Goal: Task Accomplishment & Management: Use online tool/utility

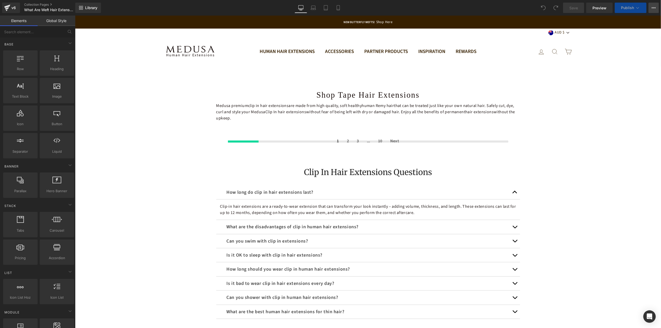
click at [653, 9] on icon at bounding box center [654, 8] width 4 height 4
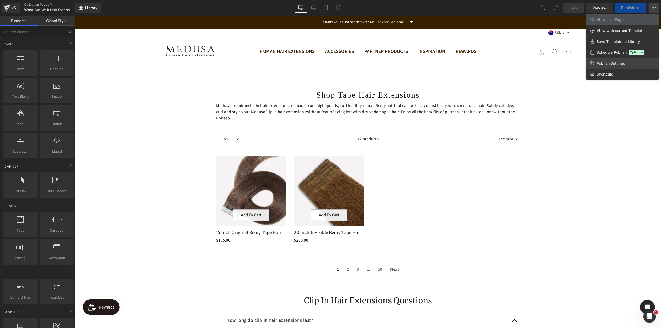
click at [604, 65] on span "Publish Settings" at bounding box center [611, 63] width 29 height 5
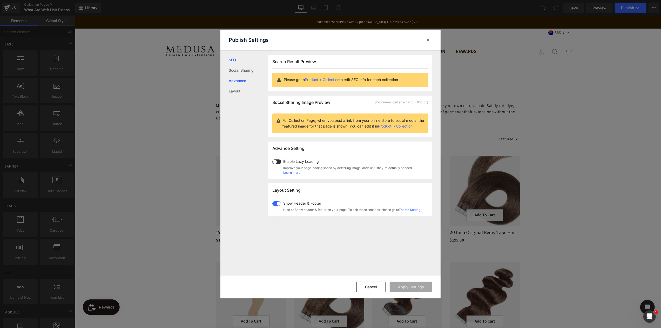
click at [238, 83] on link "Advanced" at bounding box center [248, 81] width 39 height 10
click at [278, 161] on span at bounding box center [276, 161] width 9 height 5
click at [233, 60] on link "SEO" at bounding box center [248, 60] width 39 height 10
click at [233, 70] on link "Social Sharing" at bounding box center [248, 70] width 39 height 10
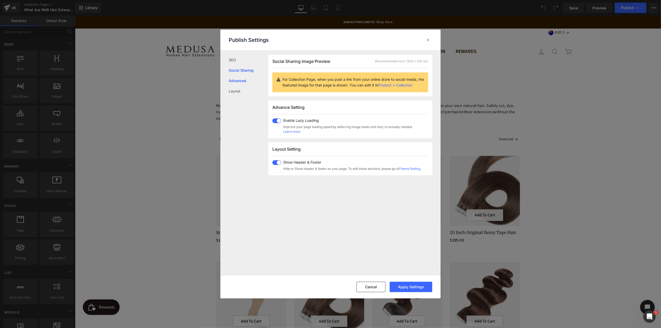
click at [237, 79] on link "Advanced" at bounding box center [248, 81] width 39 height 10
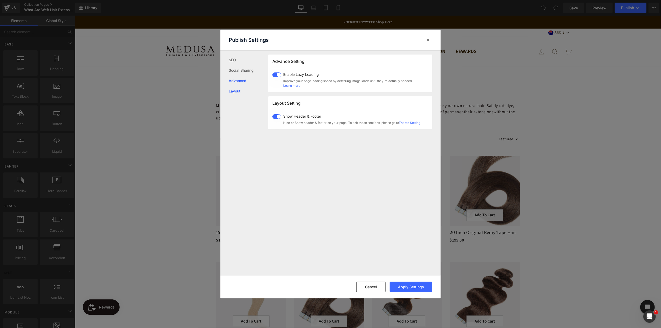
click at [235, 92] on link "Layout" at bounding box center [248, 91] width 39 height 10
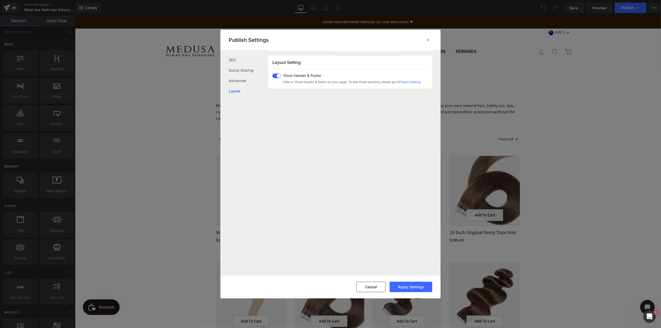
scroll to position [128, 0]
click at [410, 286] on button "Apply Settings" at bounding box center [411, 287] width 43 height 10
click at [379, 285] on button "Cancel" at bounding box center [371, 287] width 29 height 10
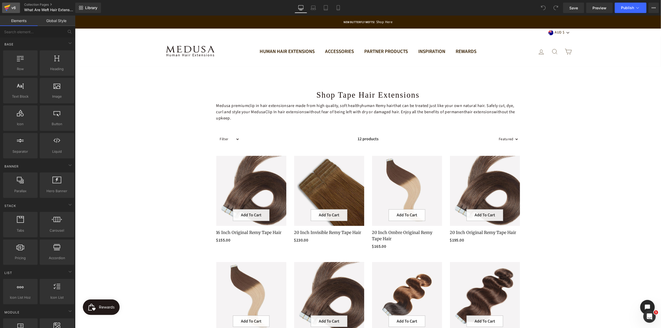
click at [9, 8] on icon at bounding box center [7, 7] width 6 height 13
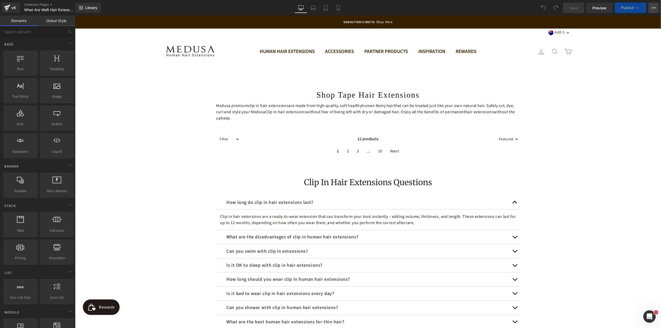
click at [654, 8] on icon at bounding box center [654, 8] width 4 height 4
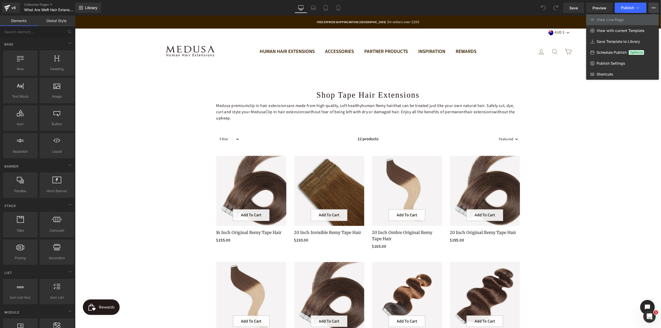
click at [655, 6] on icon at bounding box center [654, 8] width 4 height 4
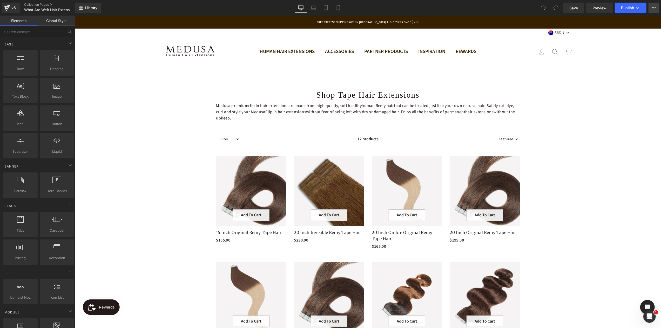
click at [651, 6] on button "View Live Page View with current Template Save Template to Library Schedule Pub…" at bounding box center [654, 8] width 10 height 10
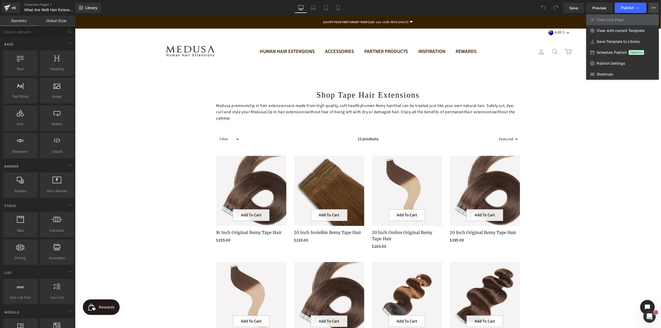
click at [630, 108] on div at bounding box center [368, 172] width 586 height 312
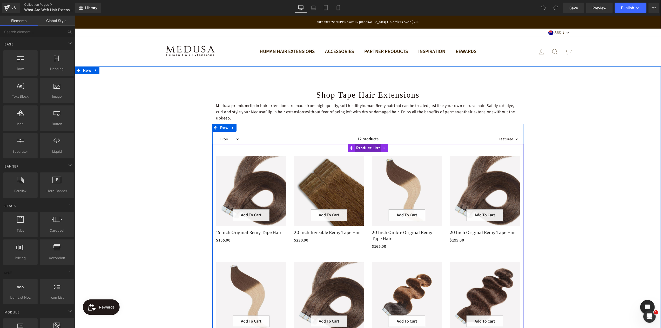
click at [364, 150] on span "Product List" at bounding box center [368, 148] width 26 height 8
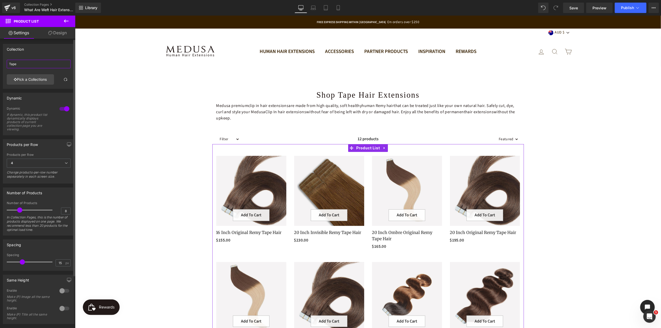
click at [25, 65] on input "Tape" at bounding box center [39, 64] width 64 height 9
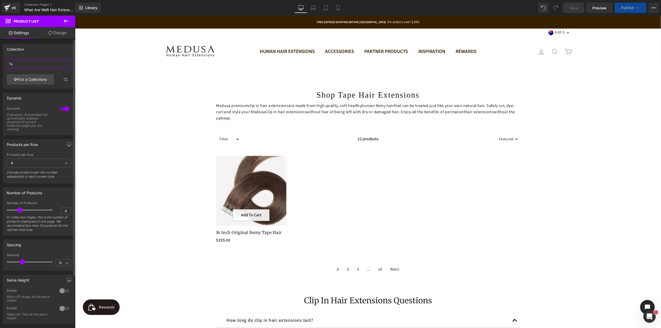
type input "T"
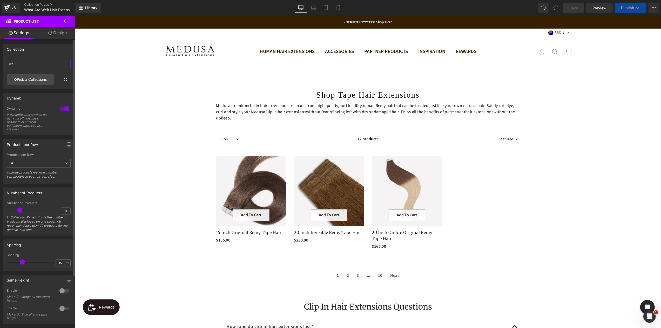
type input "w"
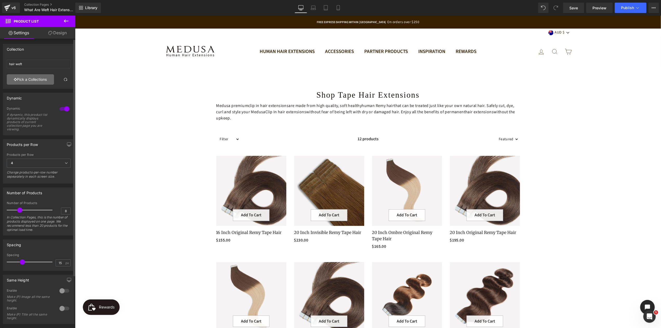
click at [33, 79] on link "Pick a Collections" at bounding box center [30, 79] width 47 height 10
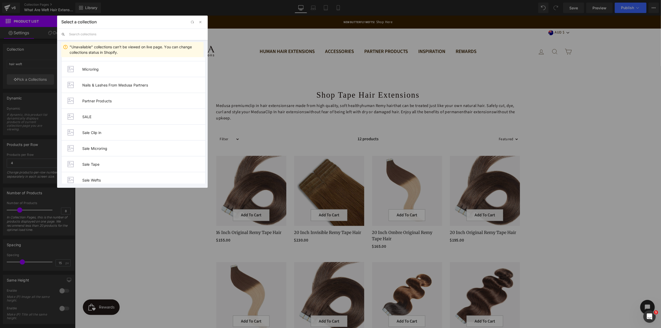
scroll to position [288, 0]
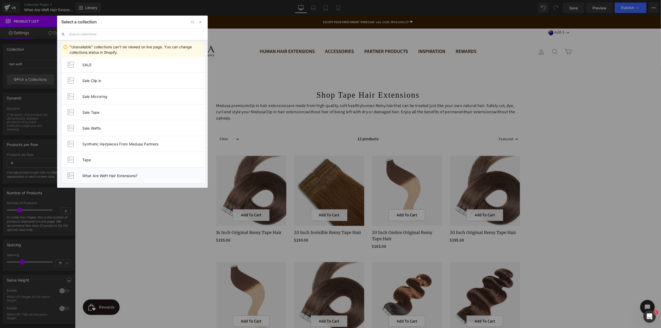
drag, startPoint x: 112, startPoint y: 174, endPoint x: 40, endPoint y: 159, distance: 73.4
click at [112, 174] on span "What Are Weft Hair Extensions?" at bounding box center [143, 175] width 123 height 4
type input "What Are Weft Hair Extensions?"
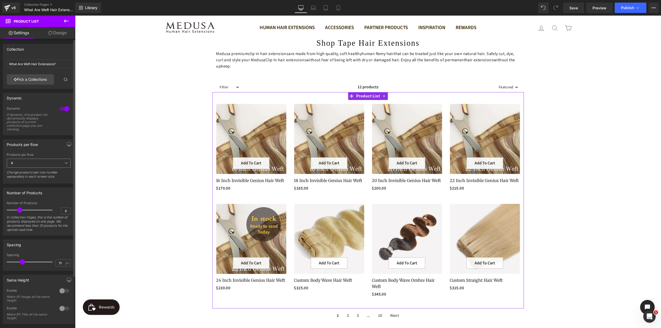
scroll to position [26, 0]
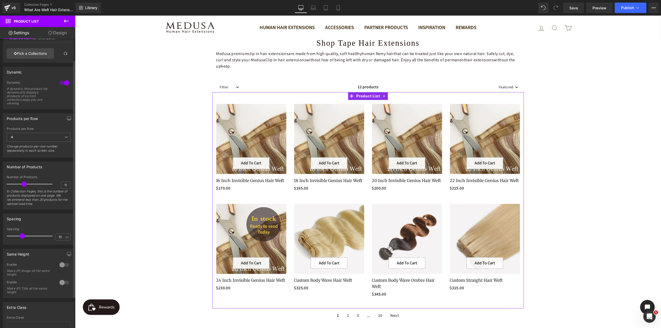
type input "12"
drag, startPoint x: 20, startPoint y: 185, endPoint x: 25, endPoint y: 185, distance: 5.2
click at [25, 185] on span at bounding box center [25, 184] width 5 height 5
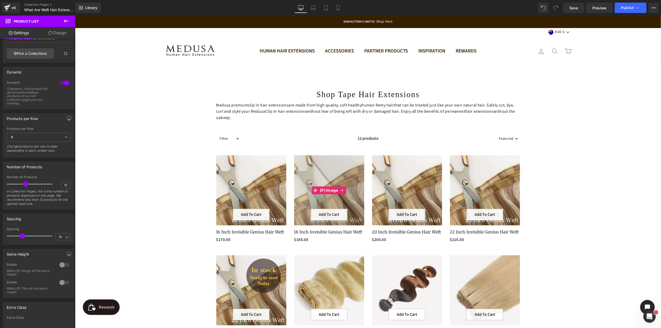
scroll to position [0, 0]
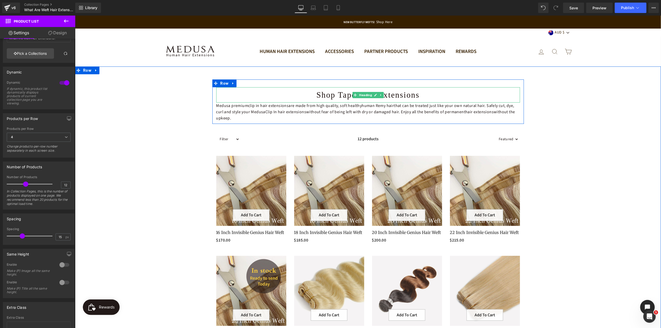
drag, startPoint x: 375, startPoint y: 99, endPoint x: 370, endPoint y: 97, distance: 4.9
click at [375, 99] on h1 "Shop Tape Hair Extensions" at bounding box center [368, 94] width 304 height 11
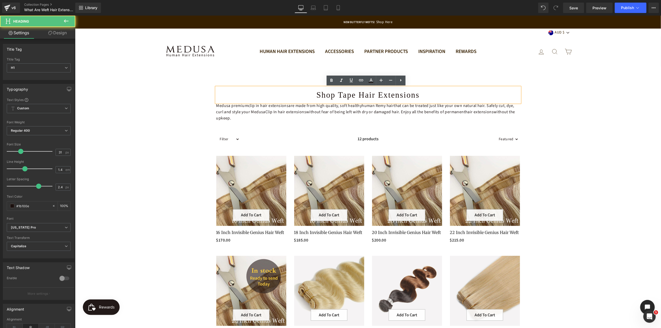
click at [363, 95] on h1 "Shop Tape Hair Extensions" at bounding box center [368, 94] width 304 height 11
drag, startPoint x: 416, startPoint y: 96, endPoint x: 313, endPoint y: 97, distance: 102.8
click at [313, 97] on h1 "Shop Tape Hair Extensions" at bounding box center [368, 94] width 304 height 11
click at [420, 97] on h1 "Shop Tape Hair Extensions" at bounding box center [368, 94] width 304 height 11
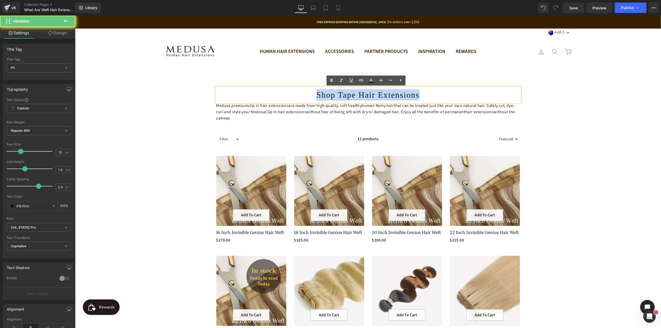
drag, startPoint x: 417, startPoint y: 96, endPoint x: 306, endPoint y: 93, distance: 110.4
click at [306, 93] on h1 "Shop Tape Hair Extensions" at bounding box center [368, 94] width 304 height 11
paste div
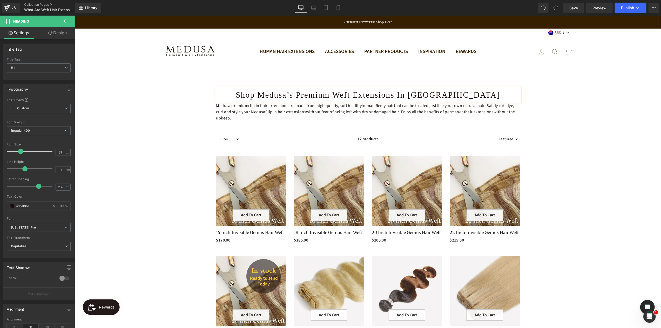
click at [578, 121] on div "Shop Medusa’s Premium Weft Extensions in [GEOGRAPHIC_DATA] Heading Medusa premi…" at bounding box center [368, 275] width 586 height 393
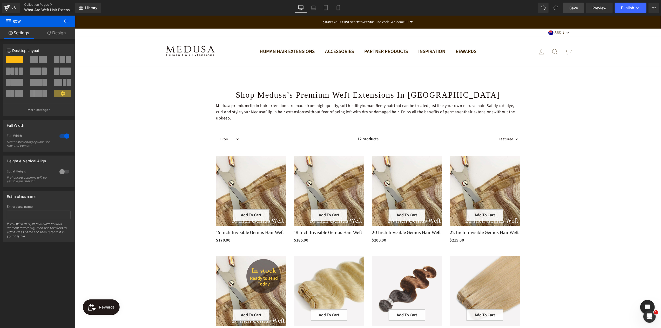
click at [574, 8] on span "Save" at bounding box center [574, 7] width 9 height 5
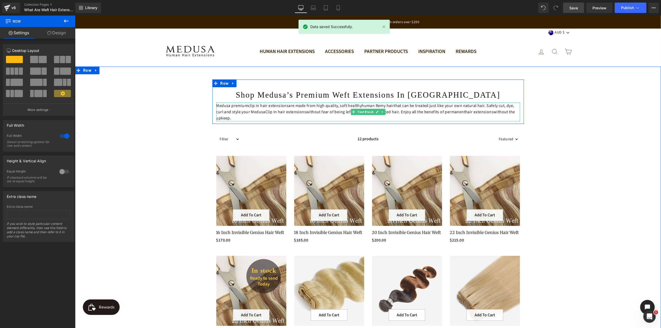
click at [322, 112] on p "Medusa premium clip in hair extensions are made from high quality, soft healthy…" at bounding box center [368, 111] width 304 height 19
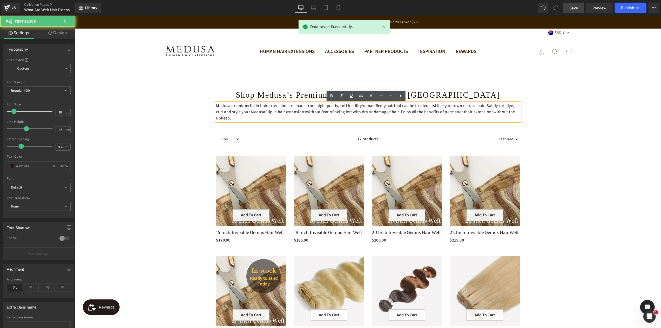
click at [293, 119] on p "Medusa premium clip in hair extensions are made from high quality, soft healthy…" at bounding box center [368, 111] width 304 height 19
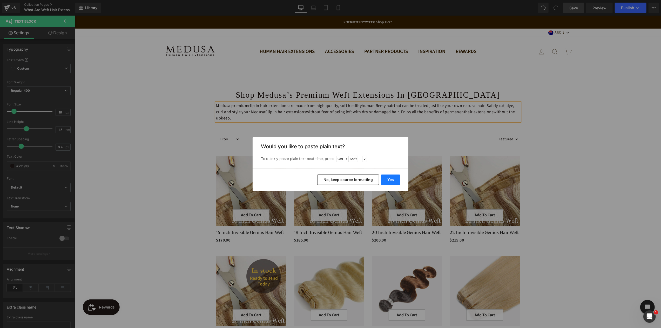
click at [390, 179] on button "Yes" at bounding box center [390, 180] width 19 height 10
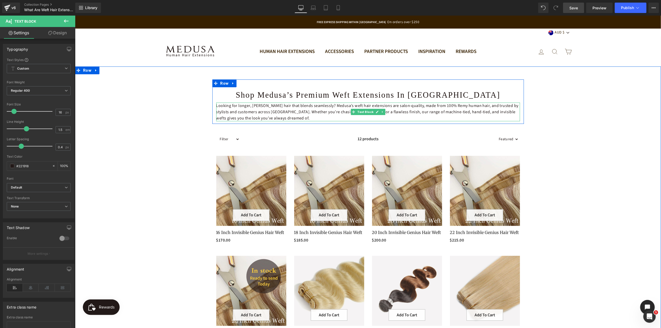
click at [281, 116] on p "Looking for longer, [PERSON_NAME] hair that blends seamlessly? Medusa’s weft ha…" at bounding box center [368, 111] width 304 height 19
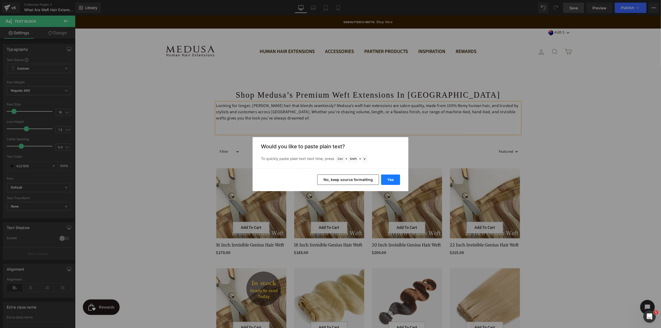
click at [389, 179] on button "Yes" at bounding box center [390, 180] width 19 height 10
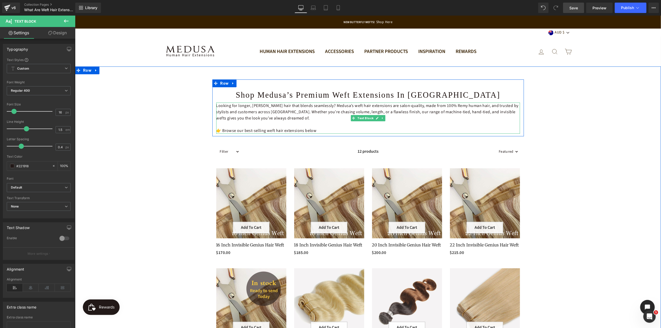
click at [314, 130] on p "👉 Browse our best-selling weft hair extensions below" at bounding box center [368, 130] width 304 height 6
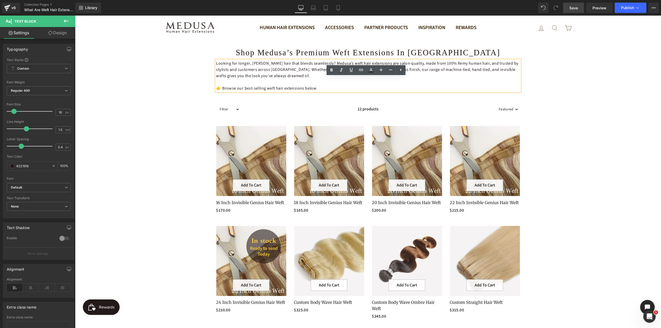
scroll to position [26, 0]
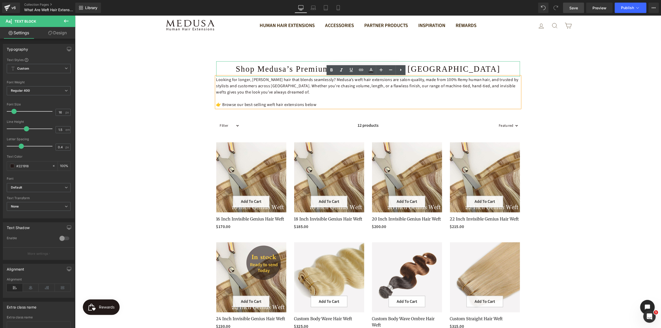
drag, startPoint x: 436, startPoint y: 64, endPoint x: 414, endPoint y: 64, distance: 21.3
click at [436, 64] on h1 "Shop Medusa’s Premium Weft Extensions in [GEOGRAPHIC_DATA]" at bounding box center [368, 68] width 304 height 11
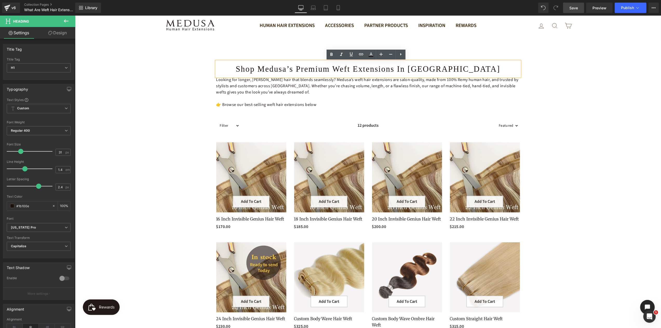
click at [265, 67] on h1 "Shop Medusa’s Premium Weft Extensions in [GEOGRAPHIC_DATA]" at bounding box center [368, 68] width 304 height 11
click at [223, 61] on div "Shop Medusa’s Premium Weft Extensions in [GEOGRAPHIC_DATA]" at bounding box center [368, 68] width 304 height 15
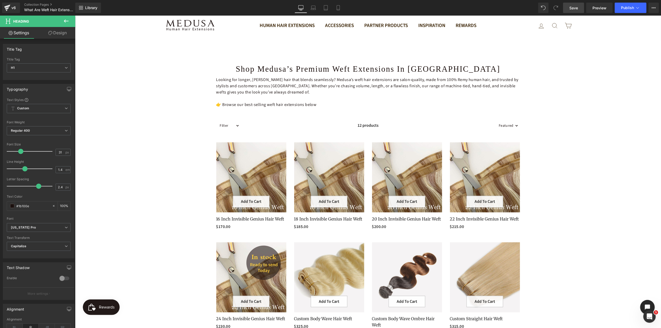
click at [64, 21] on icon at bounding box center [66, 20] width 5 height 3
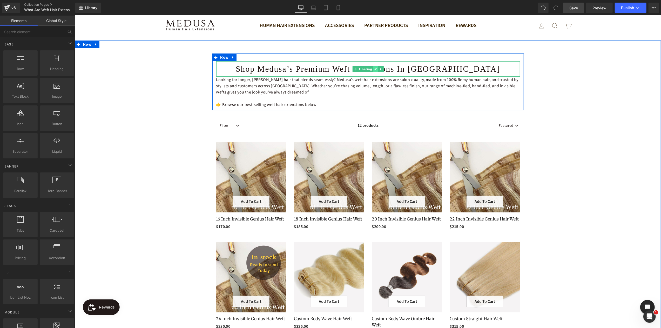
click at [364, 70] on span "Heading" at bounding box center [365, 69] width 15 height 6
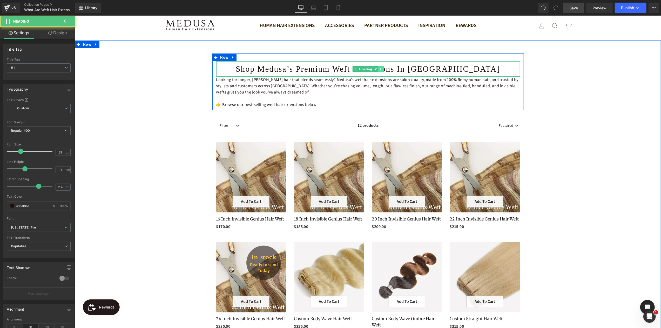
click at [379, 69] on icon at bounding box center [380, 68] width 3 height 3
click at [377, 69] on icon at bounding box center [378, 68] width 3 height 3
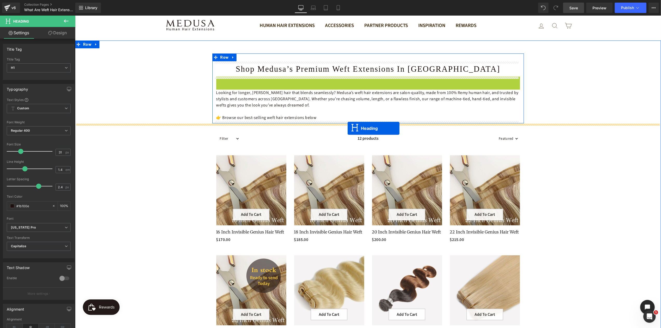
drag, startPoint x: 351, startPoint y: 84, endPoint x: 347, endPoint y: 128, distance: 44.6
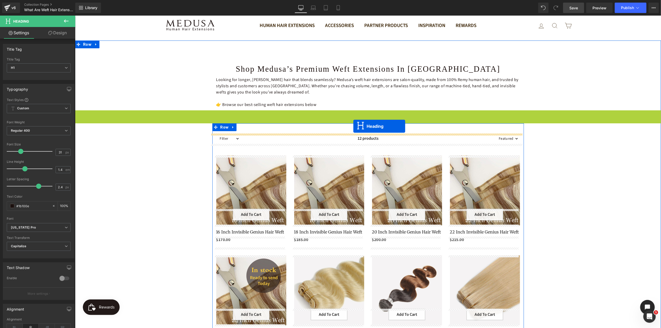
drag, startPoint x: 352, startPoint y: 117, endPoint x: 353, endPoint y: 126, distance: 9.1
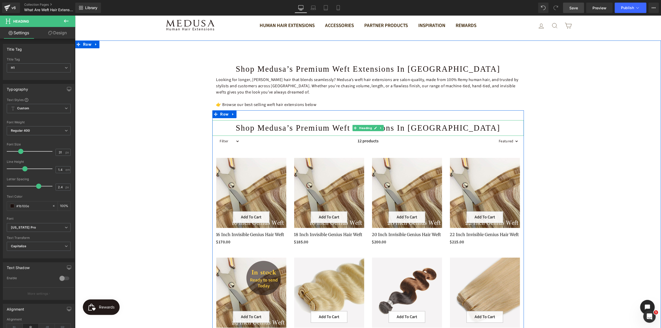
click at [393, 128] on h1 "Shop Medusa’s Premium Weft Extensions in [GEOGRAPHIC_DATA]" at bounding box center [368, 127] width 312 height 11
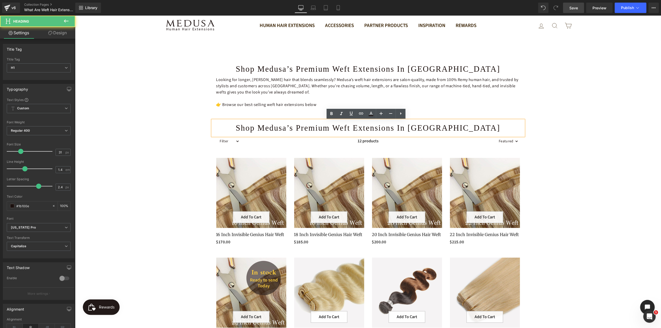
click at [470, 127] on h1 "Shop Medusa’s Premium Weft Extensions in [GEOGRAPHIC_DATA]" at bounding box center [368, 127] width 312 height 11
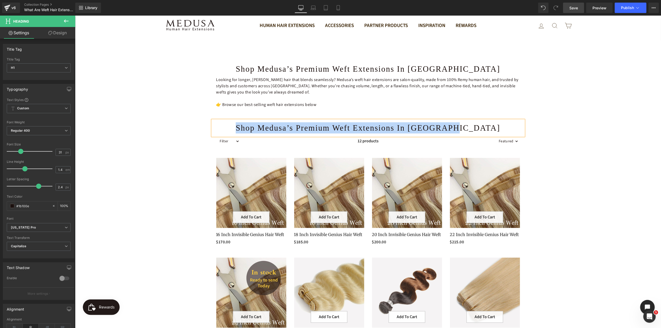
paste div
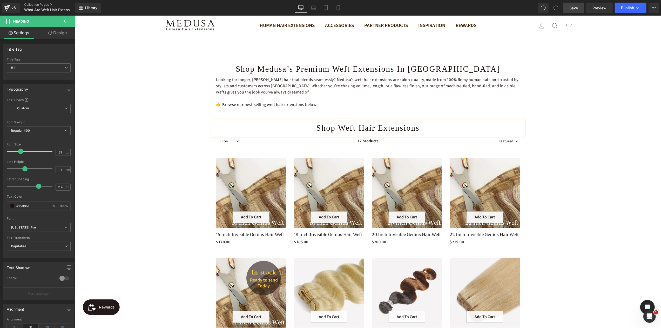
click at [572, 149] on div "Shop Medusa’s Premium Weft Extensions in [GEOGRAPHIC_DATA] Heading Looking for …" at bounding box center [368, 263] width 586 height 421
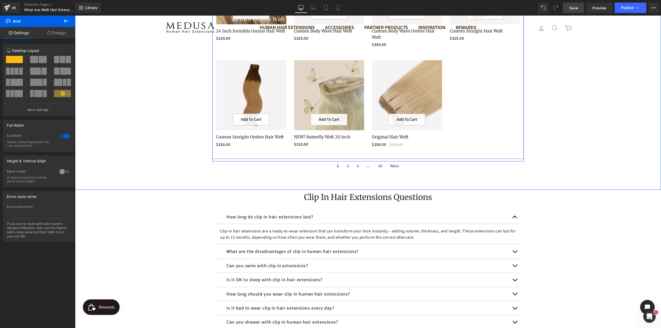
scroll to position [416, 0]
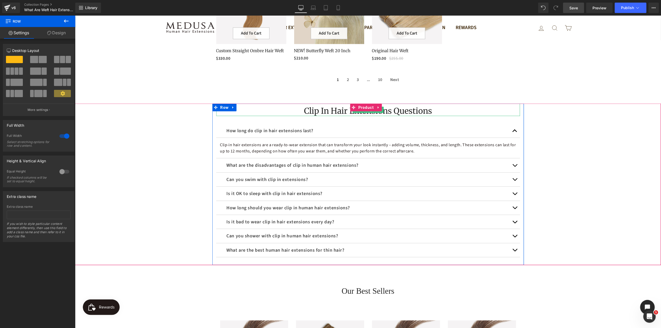
click at [339, 105] on h2 "Clip in Hair Extensions Questions" at bounding box center [368, 110] width 304 height 10
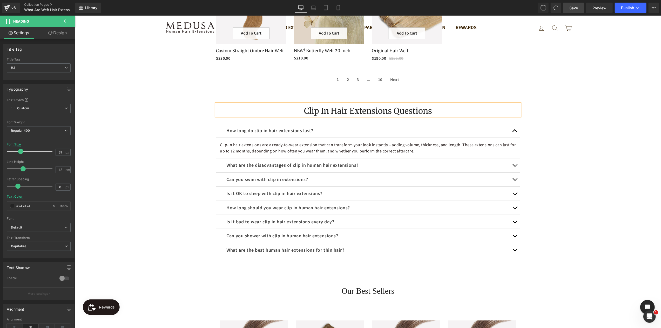
click at [431, 85] on div "1 2 3 ... 10 Next Paginator Row" at bounding box center [368, 80] width 312 height 10
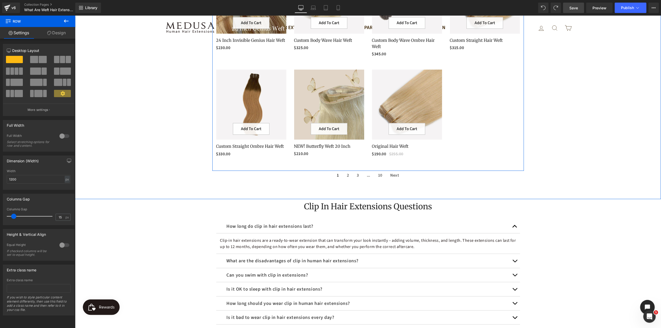
scroll to position [390, 0]
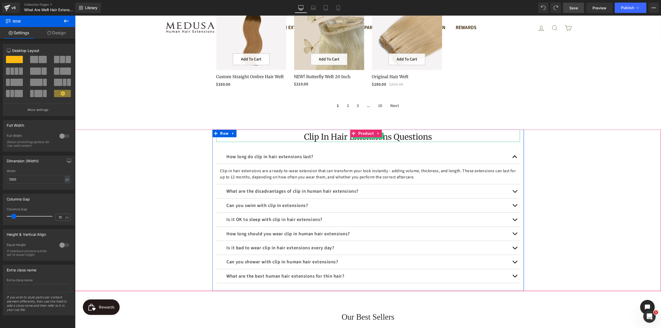
click at [382, 131] on h2 "Clip in Hair Extensions Questions" at bounding box center [368, 136] width 304 height 10
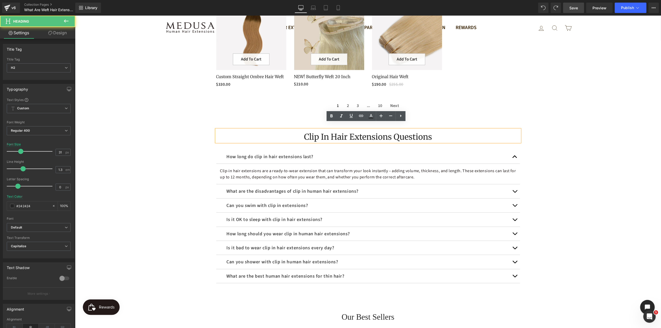
click at [382, 131] on h2 "Clip in Hair Extensions Questions" at bounding box center [368, 136] width 304 height 10
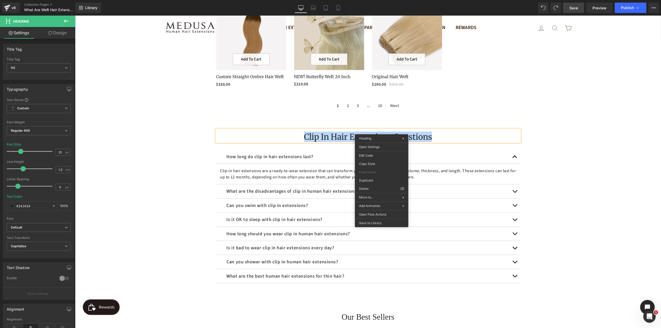
paste div
click at [606, 149] on div "What Are Weft Hair Extensions? (Explained Simply) Heading How long do clip in h…" at bounding box center [368, 210] width 586 height 162
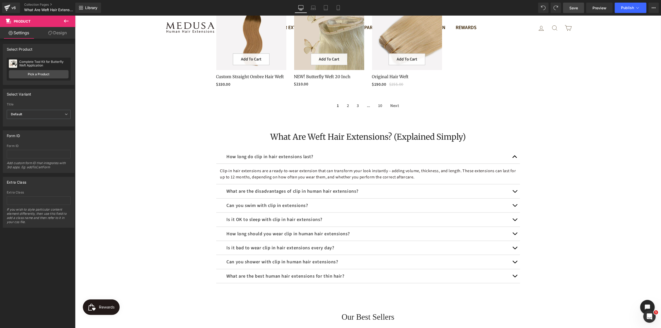
scroll to position [441, 0]
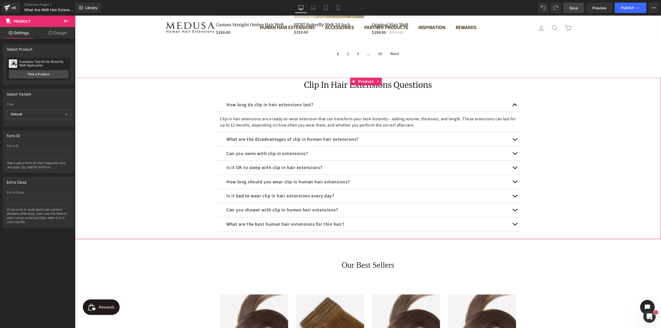
click at [588, 132] on div "Clip in Hair Extensions Questions Heading How long do clip in hair extensions l…" at bounding box center [368, 158] width 586 height 162
click at [360, 77] on span "Product" at bounding box center [366, 81] width 18 height 8
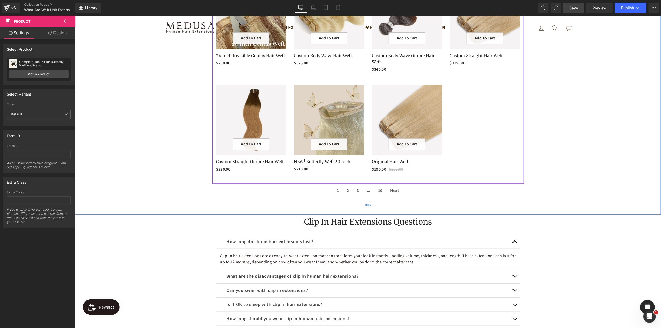
scroll to position [338, 0]
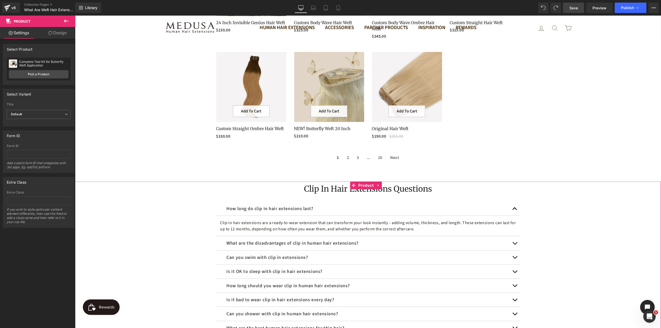
click at [579, 181] on div "Clip in Hair Extensions Questions Heading How long do clip in hair extensions l…" at bounding box center [368, 262] width 586 height 162
click at [66, 22] on icon at bounding box center [66, 21] width 6 height 6
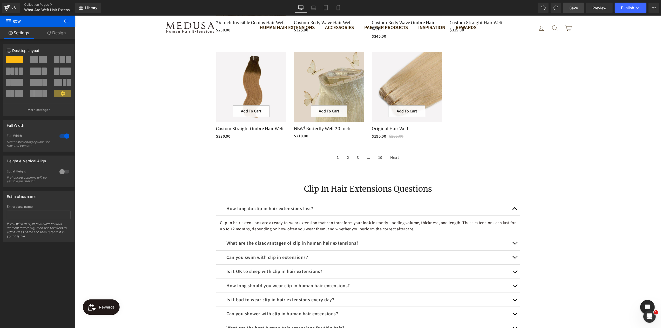
click at [63, 21] on icon at bounding box center [66, 21] width 6 height 6
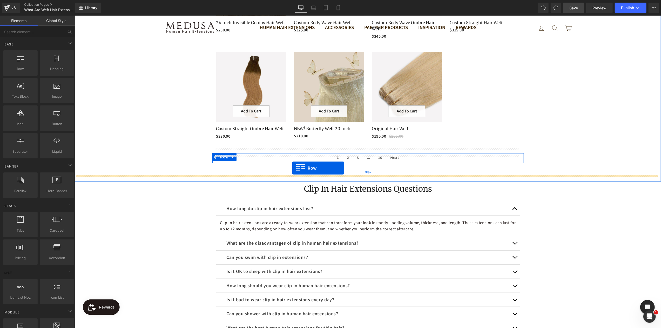
drag, startPoint x: 96, startPoint y: 79, endPoint x: 292, endPoint y: 168, distance: 215.5
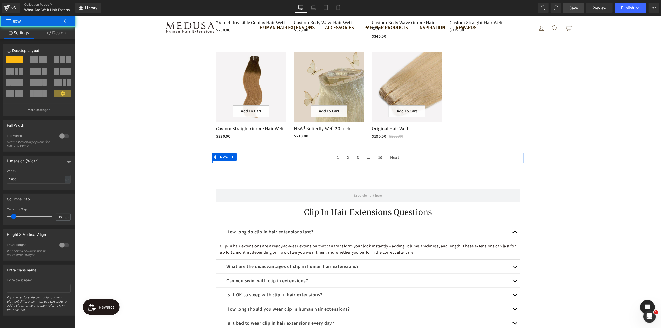
scroll to position [332, 0]
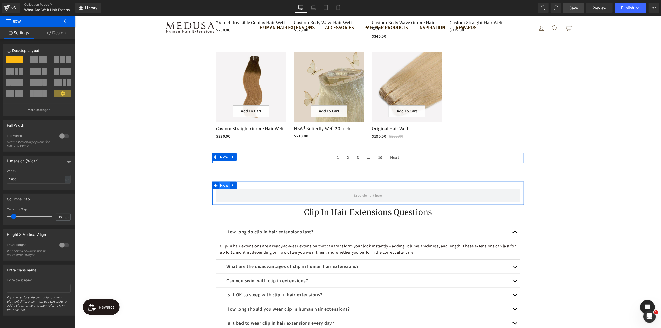
click at [219, 181] on span "Row" at bounding box center [224, 185] width 11 height 8
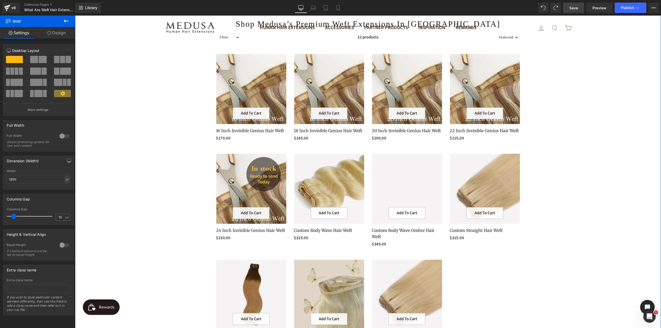
scroll to position [73, 0]
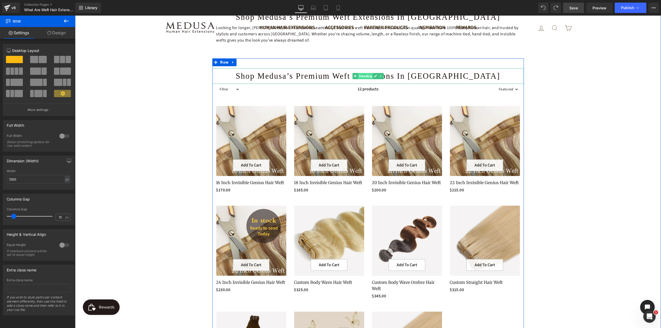
click at [363, 77] on span "Heading" at bounding box center [365, 76] width 15 height 6
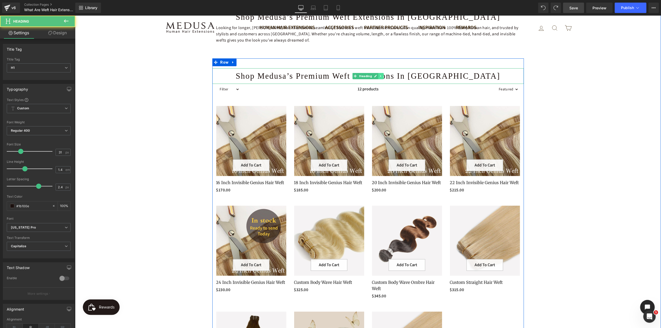
click at [379, 77] on icon at bounding box center [380, 75] width 3 height 3
click at [377, 76] on icon at bounding box center [378, 75] width 3 height 3
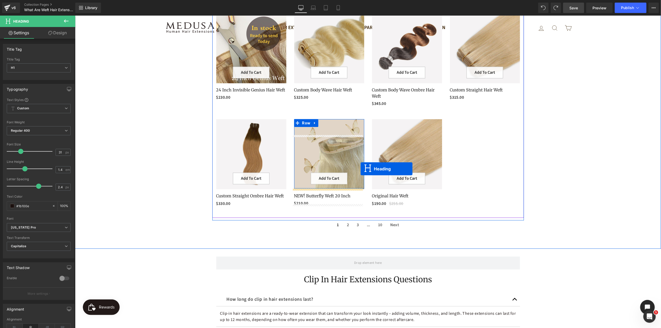
scroll to position [306, 0]
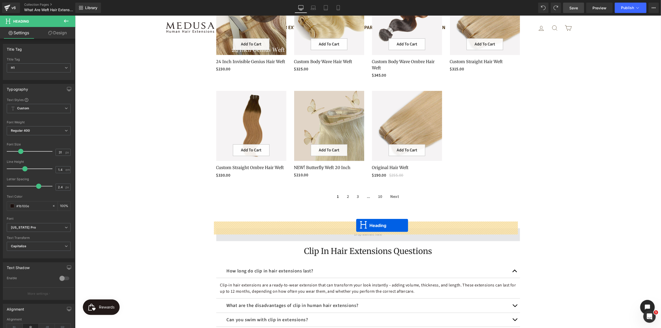
drag, startPoint x: 353, startPoint y: 92, endPoint x: 356, endPoint y: 225, distance: 133.5
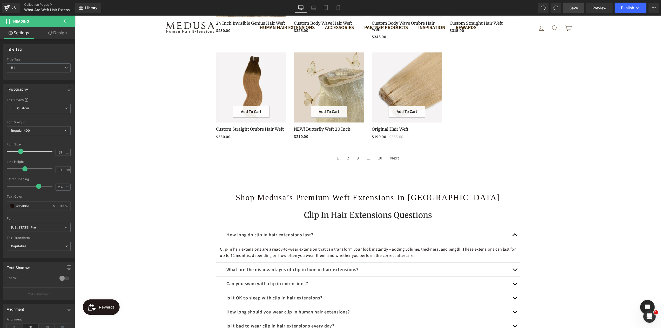
scroll to position [397, 0]
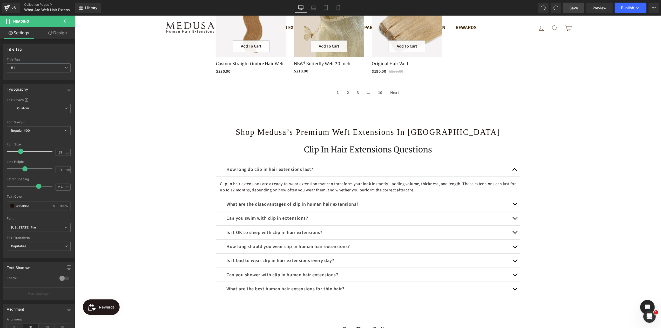
click at [67, 20] on icon at bounding box center [66, 21] width 6 height 6
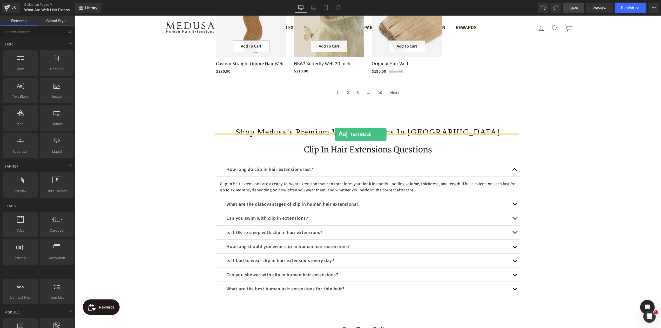
drag, startPoint x: 97, startPoint y: 108, endPoint x: 334, endPoint y: 134, distance: 238.8
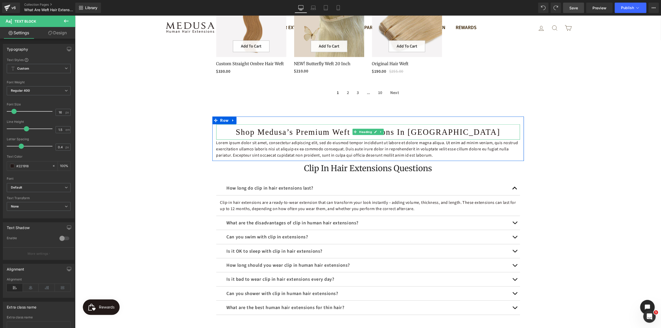
click at [383, 126] on h1 "Shop Medusa’s Premium Weft Extensions in [GEOGRAPHIC_DATA]" at bounding box center [368, 131] width 304 height 11
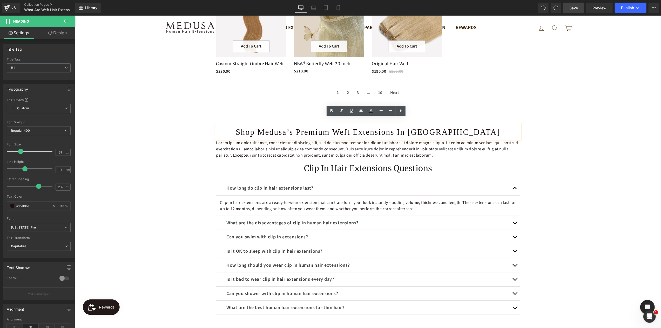
click at [362, 127] on h1 "Shop Medusa’s Premium Weft Extensions in [GEOGRAPHIC_DATA]" at bounding box center [368, 131] width 304 height 11
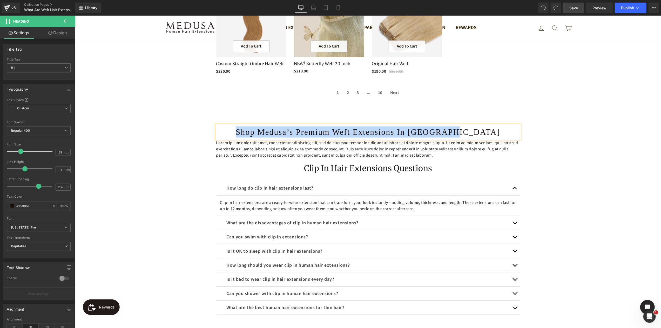
paste div
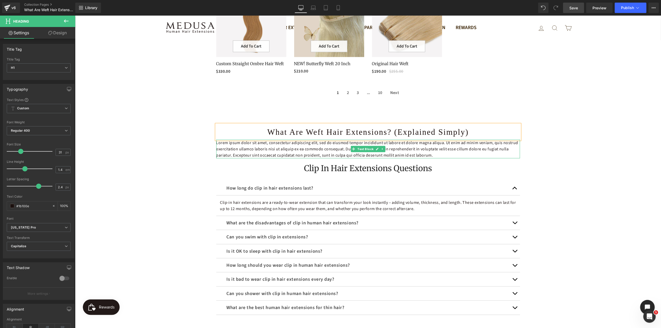
click at [356, 146] on span "Text Block" at bounding box center [365, 149] width 18 height 6
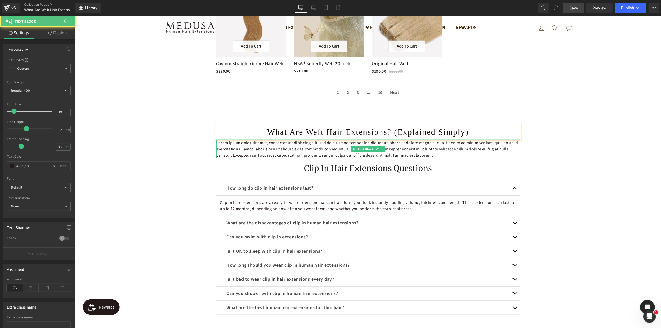
click at [334, 146] on p "Lorem ipsum dolor sit amet, consectetur adipiscing elit, sed do eiusmod tempor …" at bounding box center [368, 148] width 304 height 19
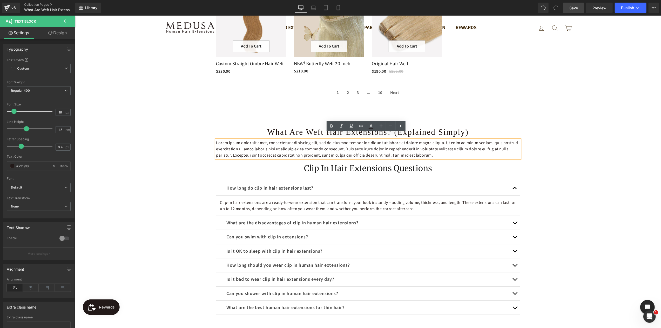
click at [336, 146] on p "Lorem ipsum dolor sit amet, consectetur adipiscing elit, sed do eiusmod tempor …" at bounding box center [368, 148] width 304 height 19
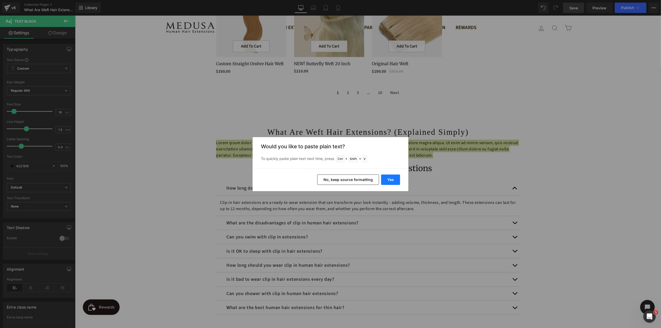
click at [389, 178] on button "Yes" at bounding box center [390, 180] width 19 height 10
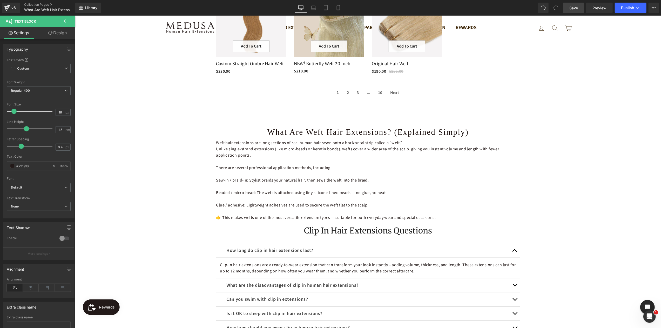
click at [608, 157] on div "Shop Medusa’s Premium Weft Extensions in [GEOGRAPHIC_DATA] Heading Looking for …" at bounding box center [368, 245] width 586 height 1162
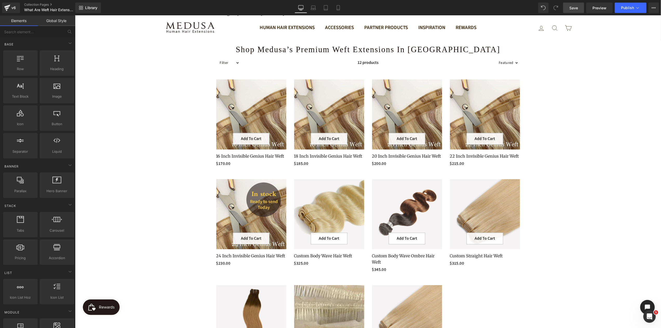
scroll to position [8, 0]
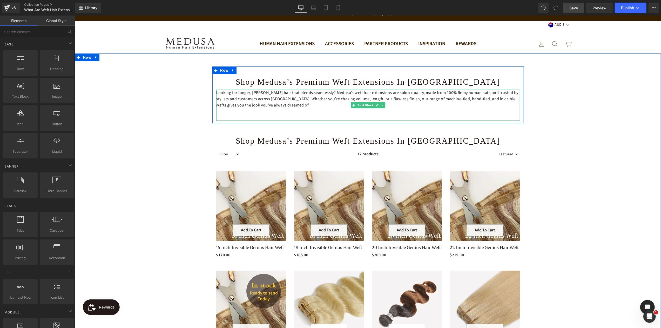
click at [354, 94] on p "Looking for longer, [PERSON_NAME] hair that blends seamlessly? Medusa’s weft ha…" at bounding box center [368, 98] width 304 height 19
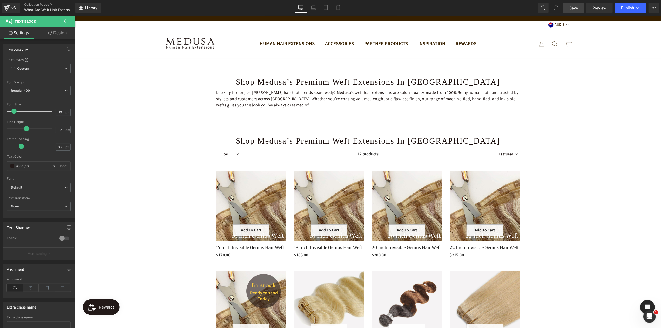
drag, startPoint x: 66, startPoint y: 22, endPoint x: 2, endPoint y: 11, distance: 65.6
click at [66, 22] on icon at bounding box center [66, 21] width 6 height 6
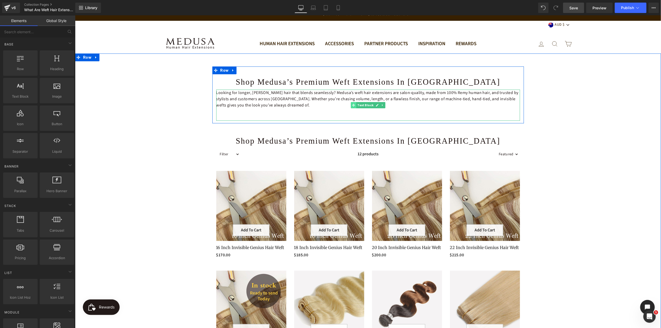
click at [352, 106] on icon at bounding box center [353, 105] width 3 height 3
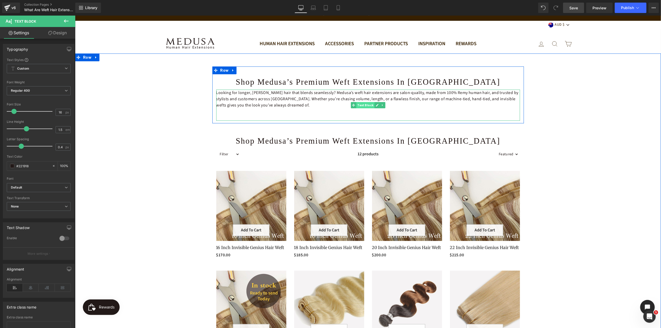
click at [361, 106] on span "Text Block" at bounding box center [365, 105] width 18 height 6
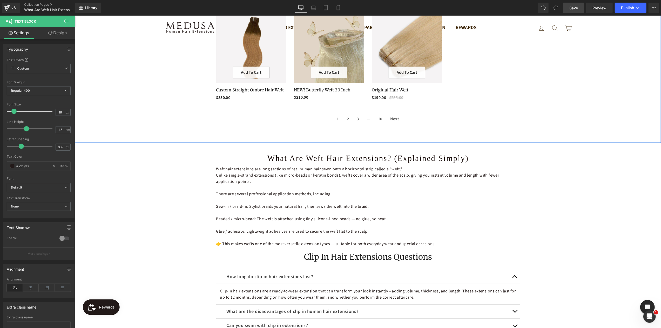
scroll to position [371, 0]
click at [353, 156] on icon at bounding box center [354, 157] width 3 height 3
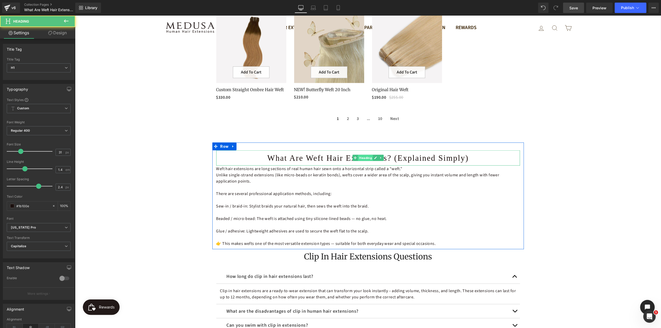
click at [361, 155] on span "Heading" at bounding box center [365, 158] width 15 height 6
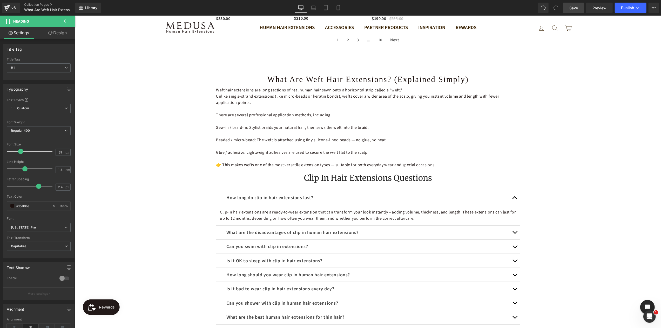
scroll to position [449, 0]
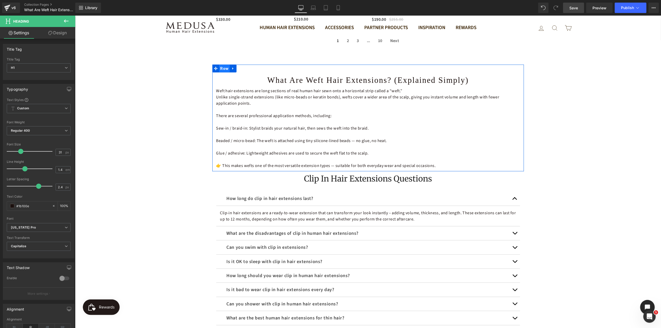
click at [220, 64] on span "Row" at bounding box center [224, 68] width 11 height 8
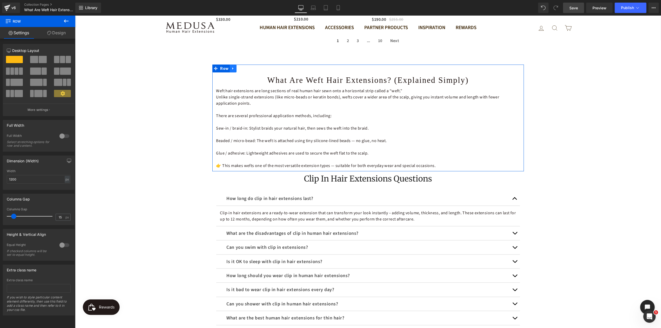
click at [231, 66] on icon at bounding box center [233, 68] width 4 height 4
click at [238, 66] on icon at bounding box center [240, 68] width 4 height 4
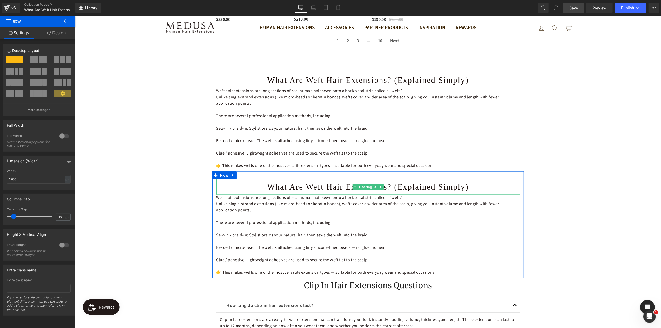
drag, startPoint x: 309, startPoint y: 181, endPoint x: 331, endPoint y: 182, distance: 22.4
click at [309, 181] on h1 "What Are Weft Hair Extensions? (Explained Simply)" at bounding box center [368, 186] width 304 height 11
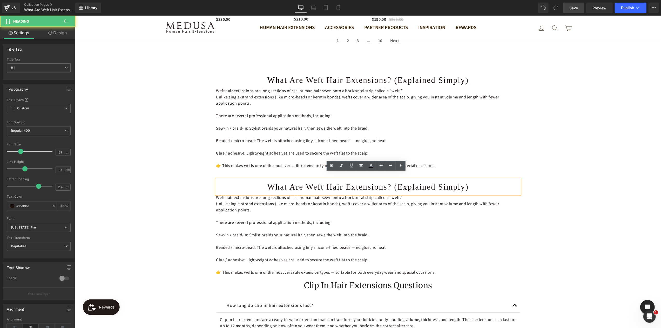
click at [330, 181] on h1 "What Are Weft Hair Extensions? (Explained Simply)" at bounding box center [368, 186] width 304 height 11
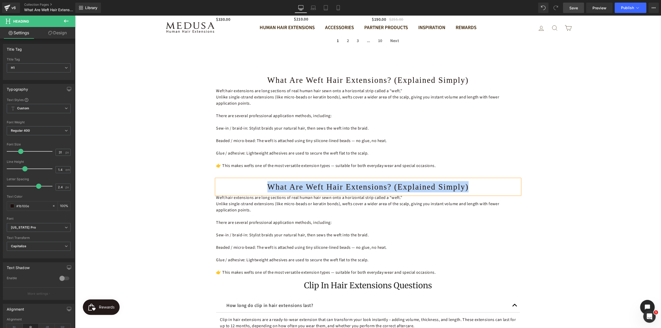
paste div
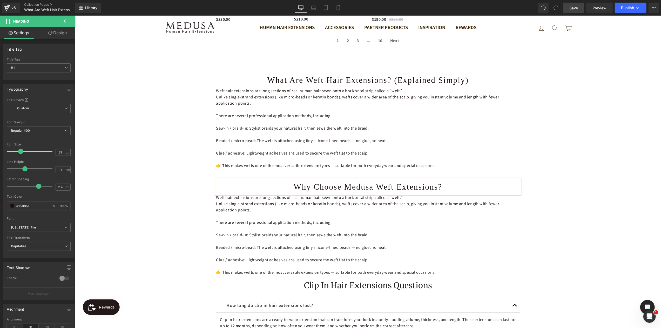
click at [587, 224] on div "Shop Medusa’s Premium Weft Extensions in [GEOGRAPHIC_DATA] Heading Looking for …" at bounding box center [368, 246] width 586 height 1269
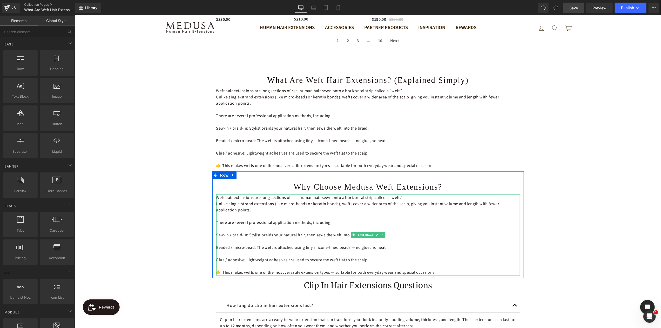
click at [273, 205] on p "Unlike single-strand extensions (like micro-beads or keratin bonds), wefts cove…" at bounding box center [368, 206] width 304 height 12
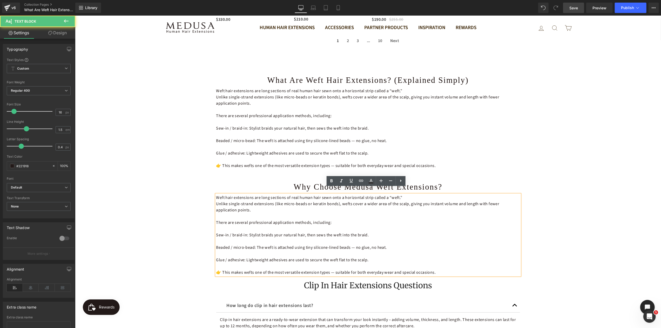
click at [273, 205] on p "Unlike single-strand extensions (like micro-beads or keratin bonds), wefts cove…" at bounding box center [368, 206] width 304 height 12
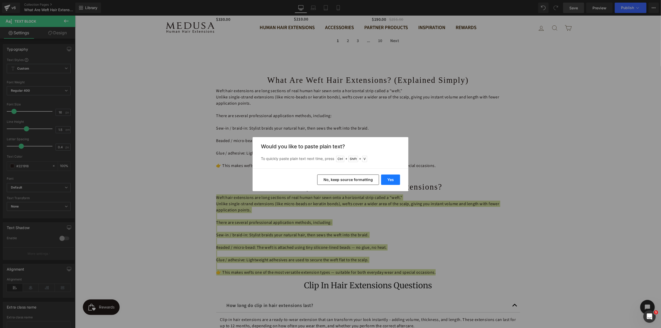
click at [390, 180] on button "Yes" at bounding box center [390, 180] width 19 height 10
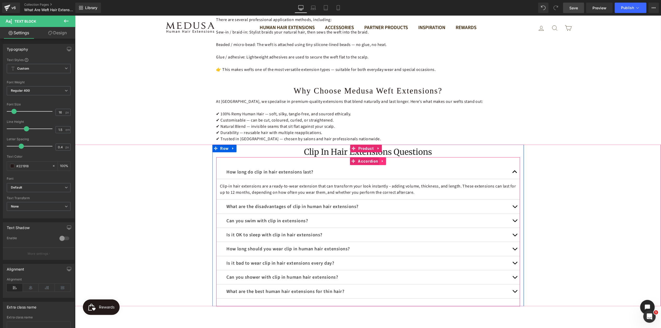
scroll to position [553, 0]
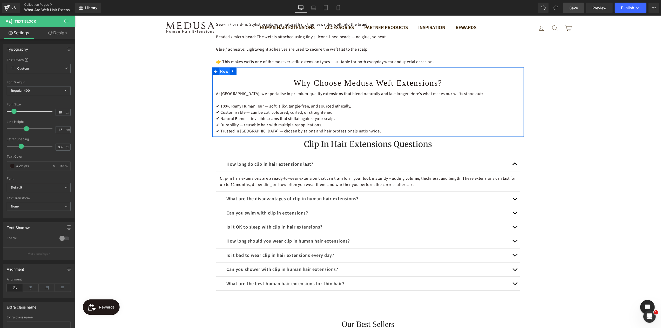
click at [220, 67] on span "Row" at bounding box center [224, 71] width 11 height 8
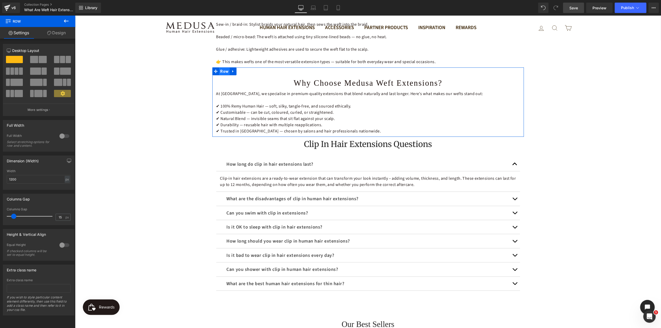
click at [221, 67] on span "Row" at bounding box center [224, 71] width 11 height 8
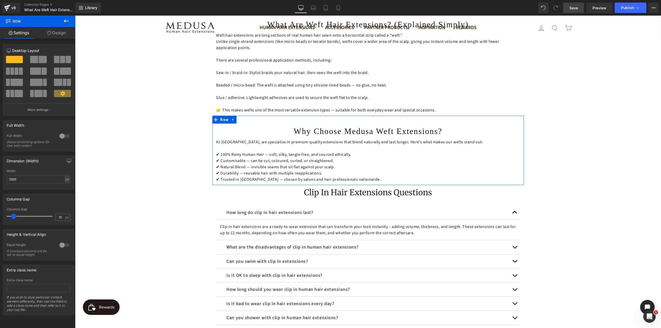
scroll to position [449, 0]
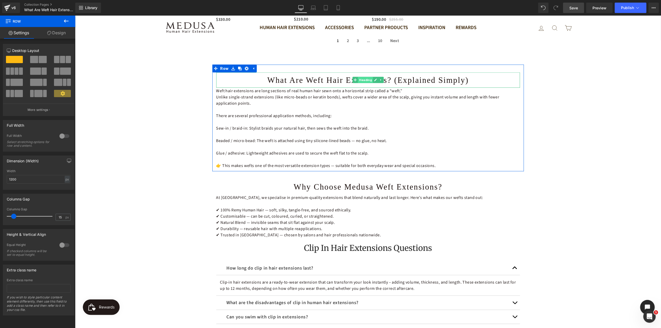
click at [358, 77] on span "Heading" at bounding box center [365, 80] width 15 height 6
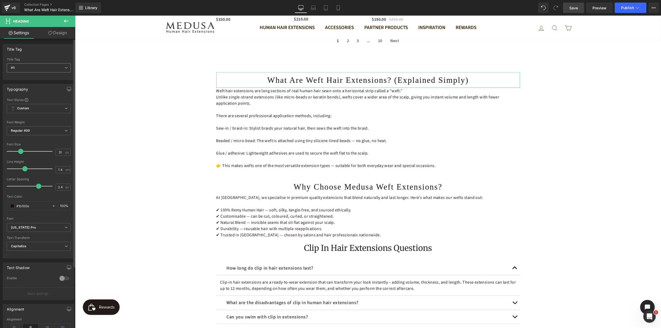
click at [65, 68] on icon at bounding box center [66, 67] width 3 height 3
drag, startPoint x: 24, startPoint y: 86, endPoint x: 109, endPoint y: 68, distance: 87.3
click at [24, 86] on li "H2" at bounding box center [39, 85] width 64 height 8
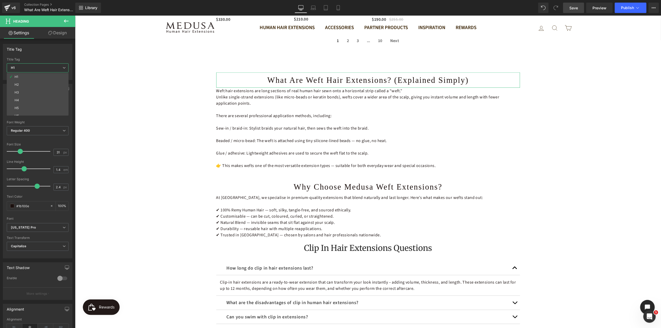
type input "33"
type input "1.3"
type input "0"
type input "#242424"
type input "100"
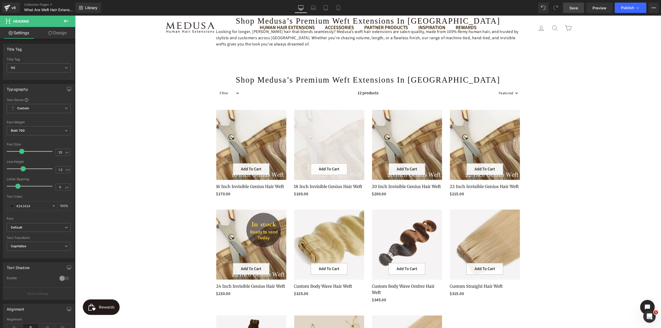
scroll to position [60, 0]
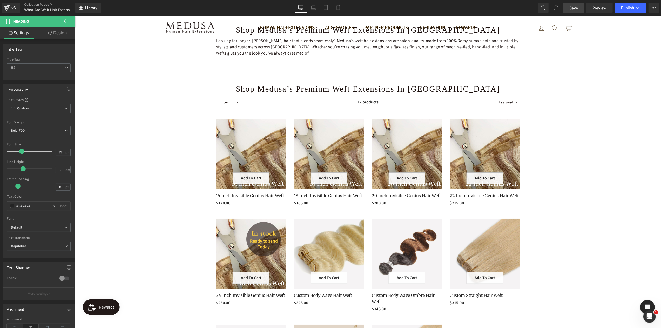
click at [333, 91] on h1 "Shop Medusa’s Premium Weft Extensions in [GEOGRAPHIC_DATA]" at bounding box center [368, 88] width 312 height 11
click at [67, 68] on span "H1" at bounding box center [39, 67] width 64 height 9
click at [19, 86] on li "H2" at bounding box center [39, 85] width 64 height 8
type input "33"
type input "1.3"
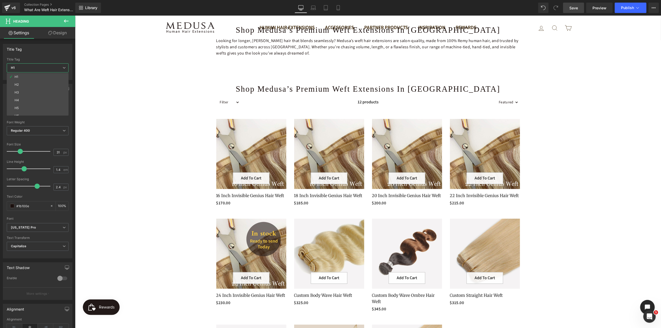
type input "0"
type input "#242424"
type input "100"
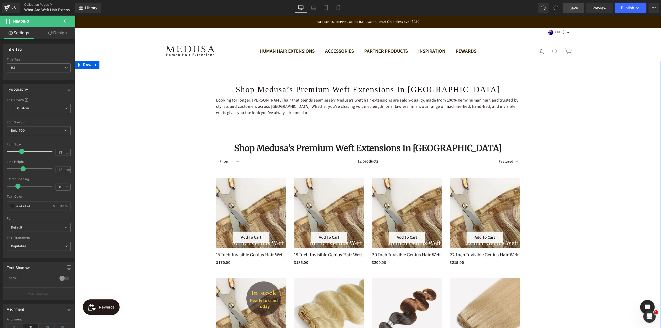
scroll to position [0, 0]
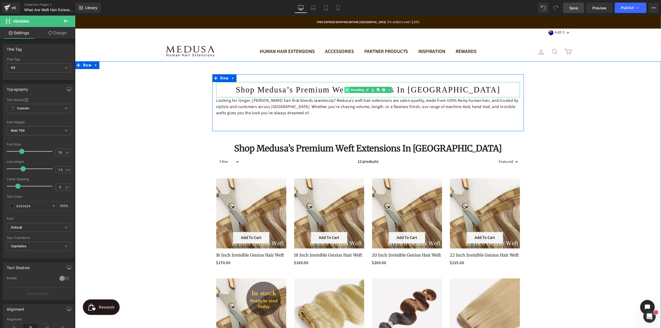
click at [345, 89] on div "Shop Medusa’s Premium Weft Extensions in [GEOGRAPHIC_DATA] Heading" at bounding box center [368, 89] width 304 height 15
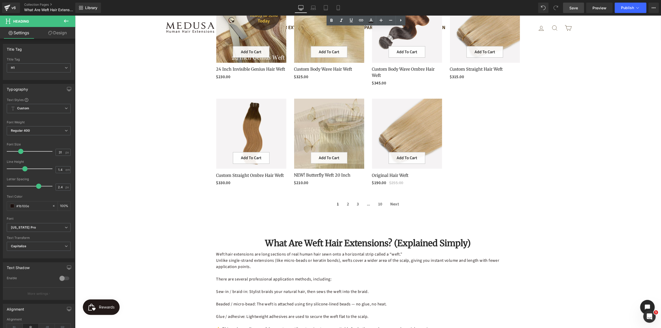
scroll to position [416, 0]
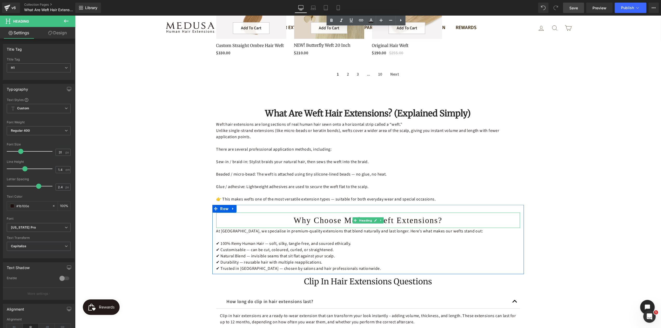
click at [340, 215] on h1 "Why Choose Medusa Weft Extensions?" at bounding box center [368, 220] width 304 height 11
click at [65, 69] on icon at bounding box center [66, 67] width 3 height 3
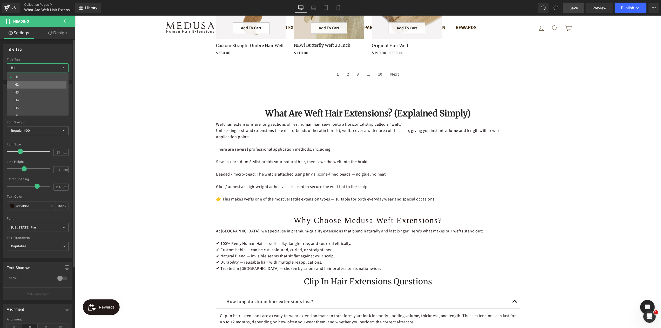
click at [20, 85] on li "H2" at bounding box center [39, 85] width 64 height 8
type input "33"
type input "1.3"
type input "0"
type input "#242424"
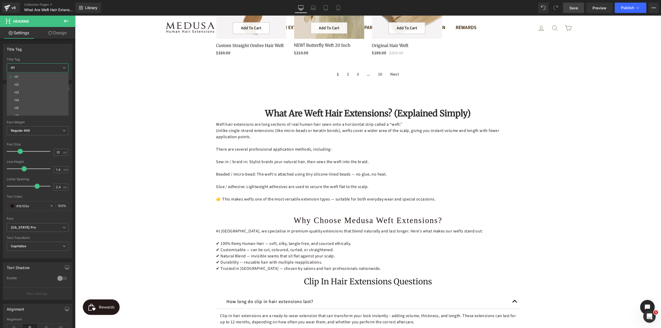
type input "100"
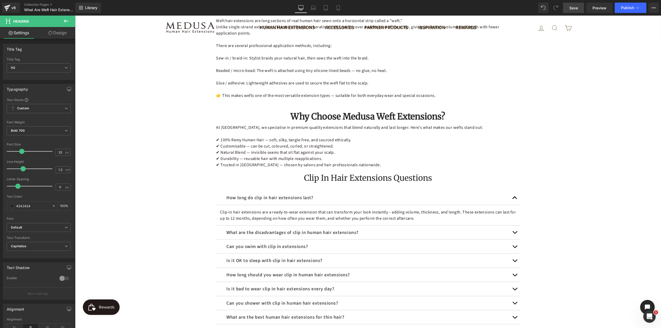
scroll to position [519, 0]
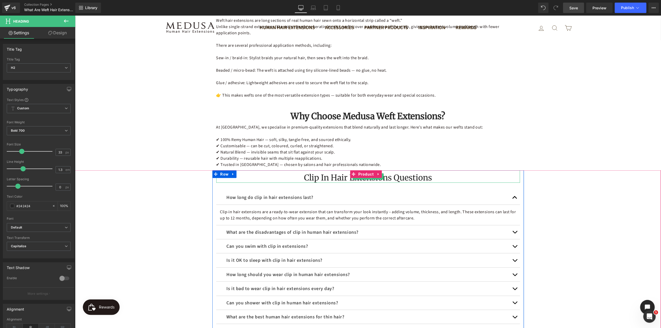
click at [324, 172] on h2 "Clip in Hair Extensions Questions" at bounding box center [368, 177] width 304 height 10
click at [328, 173] on h2 "Clip in Hair Extensions Questions" at bounding box center [368, 177] width 304 height 10
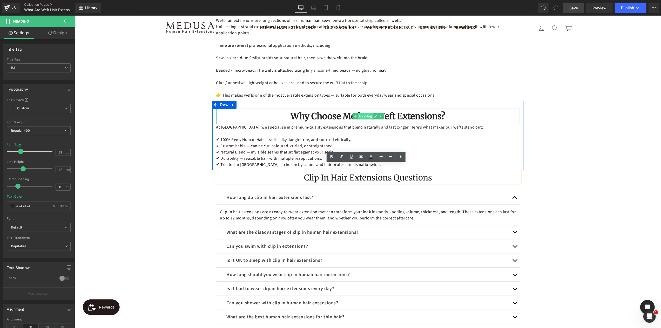
click at [366, 113] on span "Heading" at bounding box center [365, 116] width 15 height 6
click at [353, 115] on icon at bounding box center [354, 116] width 3 height 3
click at [365, 113] on span "Heading" at bounding box center [365, 116] width 15 height 6
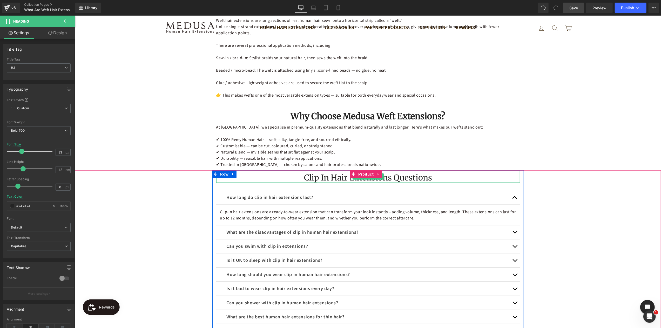
click at [338, 172] on h2 "Clip in Hair Extensions Questions" at bounding box center [368, 177] width 304 height 10
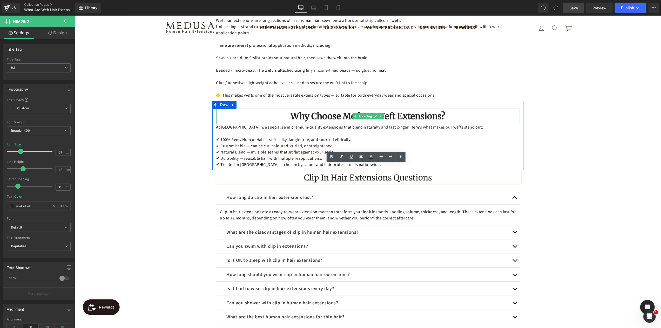
click at [339, 111] on h2 "Why Choose Medusa Weft Extensions?" at bounding box center [368, 116] width 304 height 11
click at [65, 130] on icon at bounding box center [66, 130] width 3 height 3
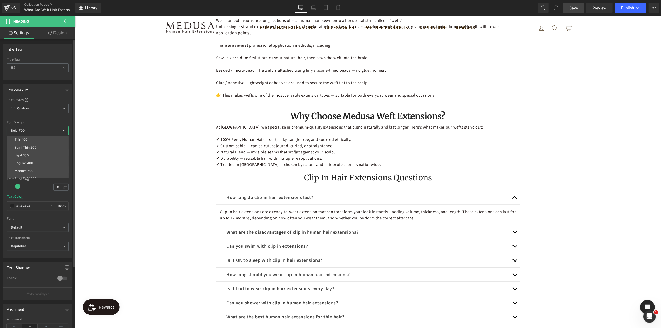
click at [28, 162] on div "Regular 400" at bounding box center [24, 163] width 19 height 4
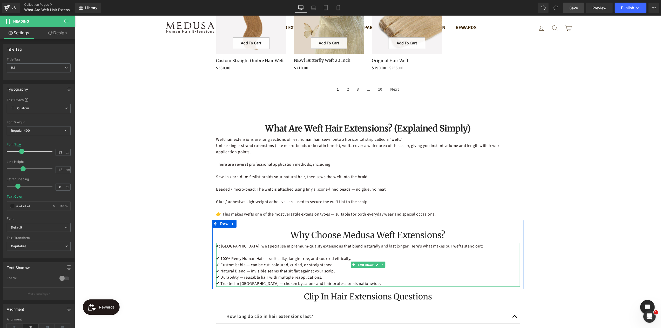
scroll to position [390, 0]
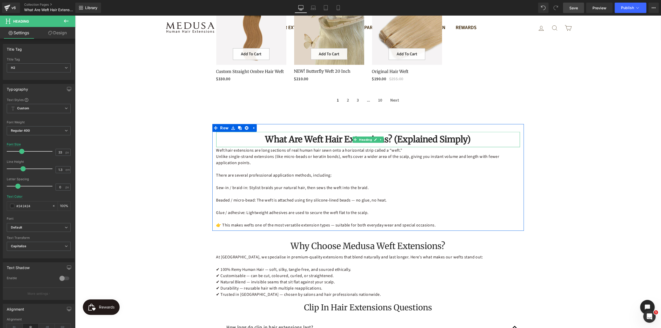
click at [325, 134] on h2 "What Are Weft Hair Extensions? (Explained Simply)" at bounding box center [368, 139] width 304 height 11
click at [65, 130] on icon at bounding box center [66, 130] width 3 height 3
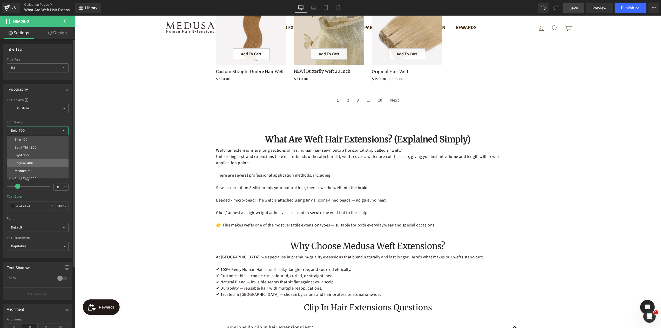
click at [27, 161] on div "Regular 400" at bounding box center [24, 163] width 19 height 4
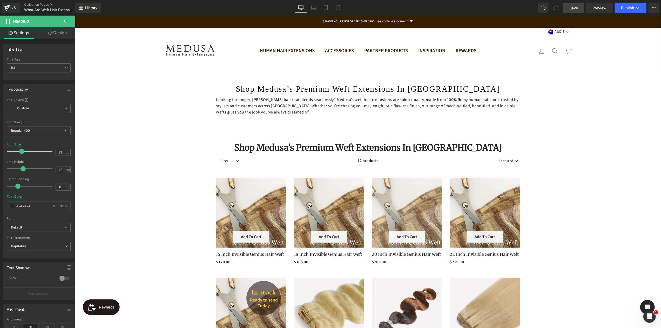
scroll to position [0, 0]
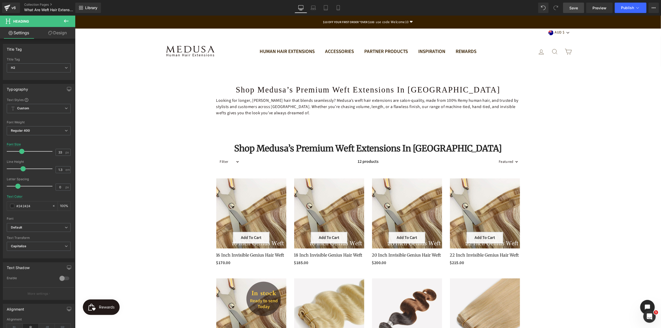
click at [358, 151] on div "Shop Medusa’s Premium Weft Extensions in [GEOGRAPHIC_DATA] Heading" at bounding box center [368, 148] width 312 height 15
click at [65, 130] on icon at bounding box center [66, 130] width 3 height 3
click at [37, 163] on li "Regular 400" at bounding box center [39, 163] width 64 height 8
click at [343, 88] on h1 "Shop Medusa’s Premium Weft Extensions in [GEOGRAPHIC_DATA]" at bounding box center [368, 89] width 304 height 11
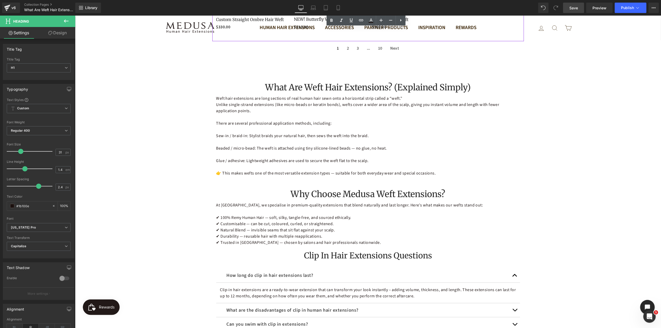
scroll to position [545, 0]
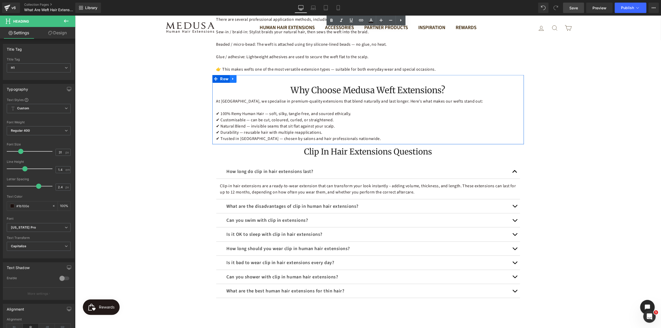
click at [232, 77] on icon at bounding box center [233, 79] width 4 height 4
click at [238, 77] on icon at bounding box center [240, 79] width 4 height 4
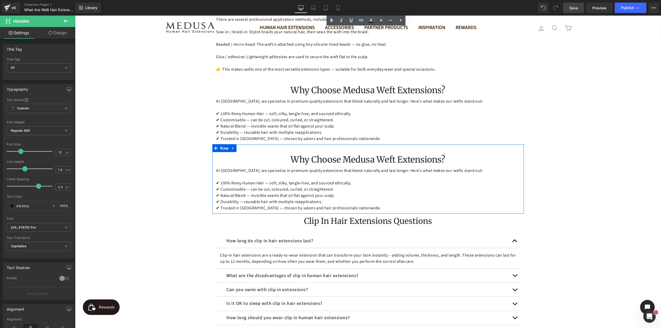
click at [347, 156] on h2 "Why Choose Medusa Weft Extensions?" at bounding box center [368, 159] width 304 height 11
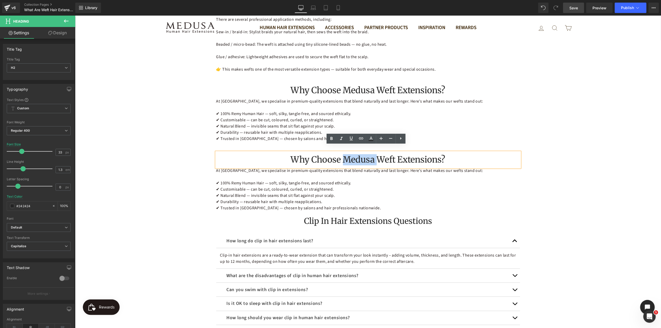
click at [347, 156] on h2 "Why Choose Medusa Weft Extensions?" at bounding box center [368, 159] width 304 height 11
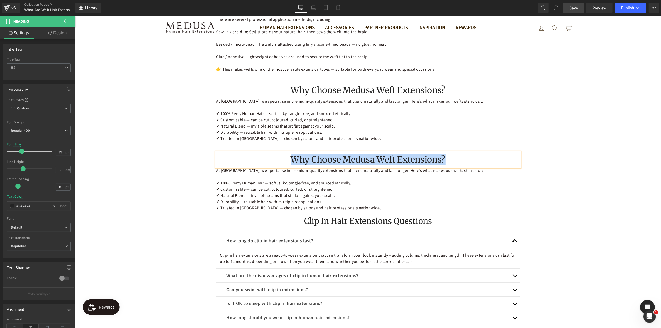
paste div
click at [573, 192] on div "Shop Medusa’s Premium Weft Extensions in [GEOGRAPHIC_DATA] Heading Looking for …" at bounding box center [368, 166] width 586 height 1301
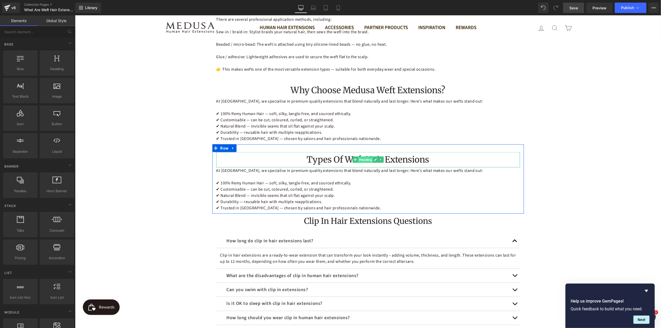
click at [362, 156] on span "Heading" at bounding box center [365, 159] width 15 height 6
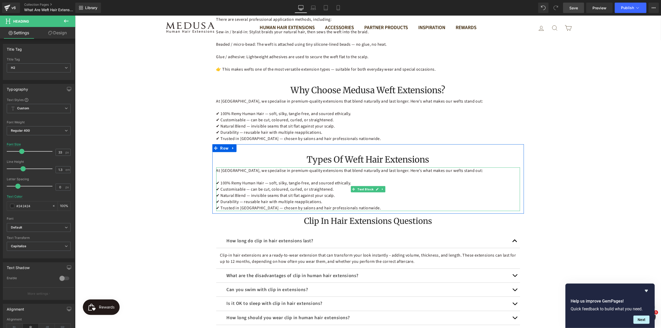
drag, startPoint x: 302, startPoint y: 182, endPoint x: 358, endPoint y: 179, distance: 56.7
click at [302, 186] on p "✔ Customisable — can be cut, coloured, curled, or straightened." at bounding box center [368, 189] width 304 height 6
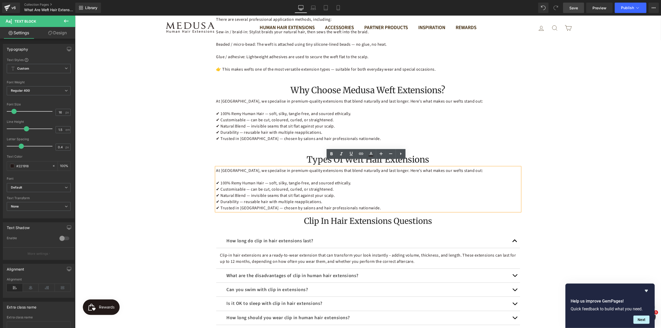
click at [351, 192] on p "✔ Natural Blend — invisible seams that sit flat against your scalp." at bounding box center [368, 195] width 304 height 6
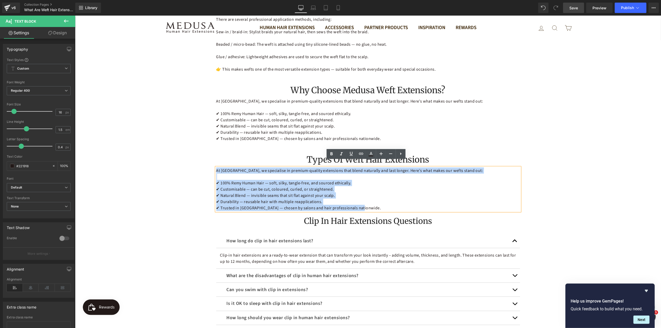
drag, startPoint x: 360, startPoint y: 200, endPoint x: 214, endPoint y: 163, distance: 150.3
click at [216, 167] on div "At [GEOGRAPHIC_DATA], we specialise in premium-quality extensions that blend na…" at bounding box center [368, 189] width 304 height 44
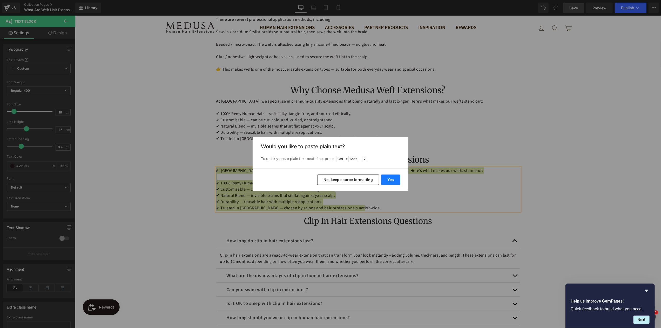
click at [389, 178] on button "Yes" at bounding box center [390, 180] width 19 height 10
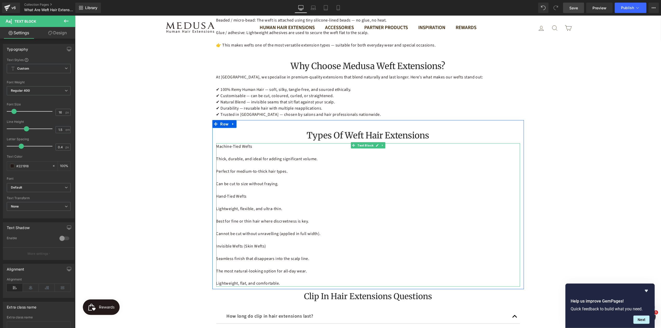
scroll to position [597, 0]
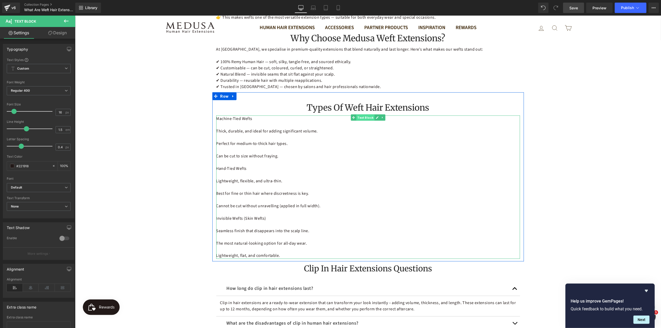
click at [358, 114] on span "Text Block" at bounding box center [365, 117] width 18 height 6
click at [251, 115] on p "Machine-Tied Wefts" at bounding box center [368, 118] width 304 height 6
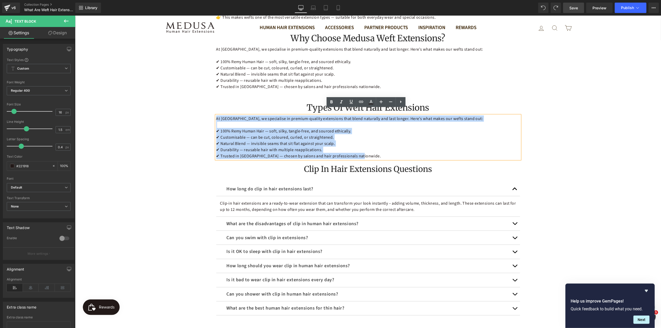
drag, startPoint x: 356, startPoint y: 150, endPoint x: 215, endPoint y: 113, distance: 146.6
click at [216, 115] on div "At [GEOGRAPHIC_DATA], we specialise in premium-quality extensions that blend na…" at bounding box center [368, 137] width 304 height 44
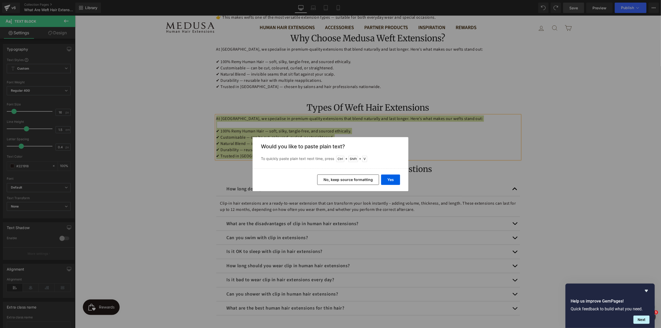
click at [344, 180] on button "No, keep source formatting" at bounding box center [348, 180] width 62 height 10
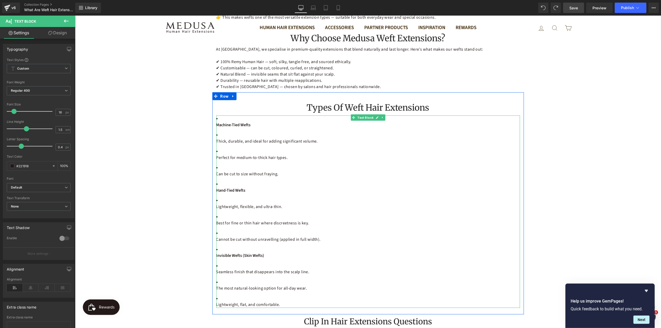
click at [310, 187] on p "Hand-Tied Wefts" at bounding box center [368, 190] width 304 height 6
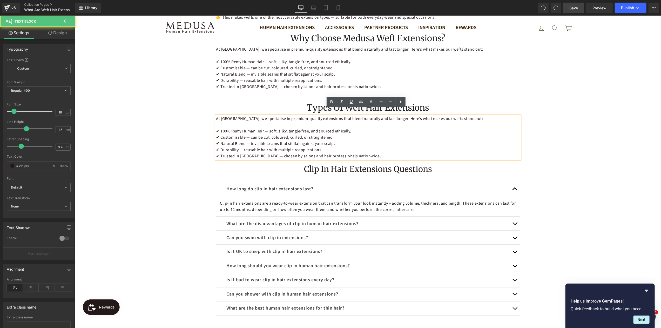
click at [269, 140] on p "✔ Natural Blend — invisible seams that sit flat against your scalp." at bounding box center [368, 143] width 304 height 6
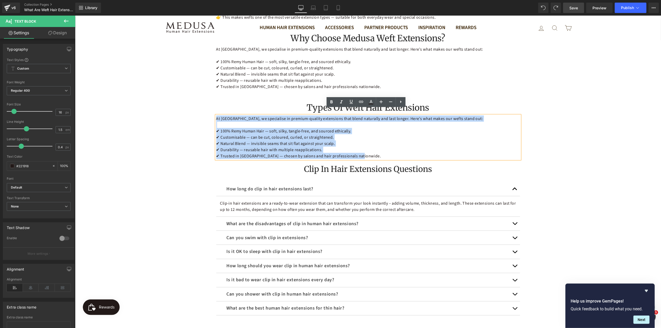
drag, startPoint x: 355, startPoint y: 149, endPoint x: 214, endPoint y: 113, distance: 144.9
click at [216, 115] on div "At [GEOGRAPHIC_DATA], we specialise in premium-quality extensions that blend na…" at bounding box center [368, 137] width 304 height 44
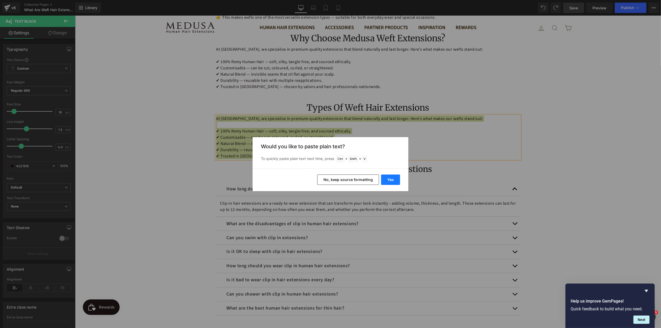
click at [390, 180] on button "Yes" at bounding box center [390, 180] width 19 height 10
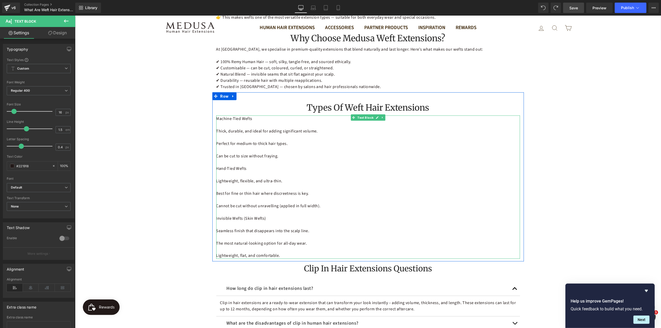
drag, startPoint x: 291, startPoint y: 135, endPoint x: 269, endPoint y: 128, distance: 23.2
click at [290, 140] on p "Perfect for medium-to-thick hair types." at bounding box center [368, 143] width 304 height 6
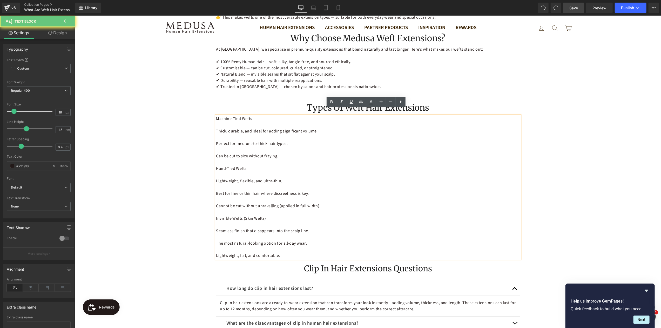
click at [255, 115] on p "Machine-Tied Wefts" at bounding box center [368, 118] width 304 height 6
click at [216, 115] on p "Machine-Tied Wefts" at bounding box center [368, 118] width 304 height 6
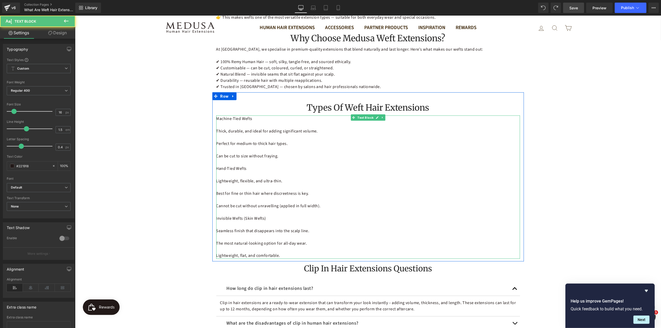
click at [242, 115] on p "Machine-Tied Wefts" at bounding box center [368, 118] width 304 height 6
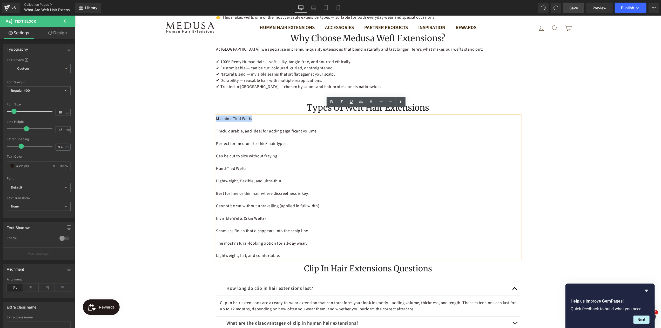
drag, startPoint x: 256, startPoint y: 111, endPoint x: 204, endPoint y: 114, distance: 52.3
click at [204, 114] on div "Shop Medusa’s Premium Weft Extensions in [GEOGRAPHIC_DATA] Heading Looking for …" at bounding box center [368, 164] width 586 height 1400
click at [401, 102] on icon at bounding box center [400, 102] width 1 height 3
click at [391, 103] on icon at bounding box center [391, 102] width 6 height 6
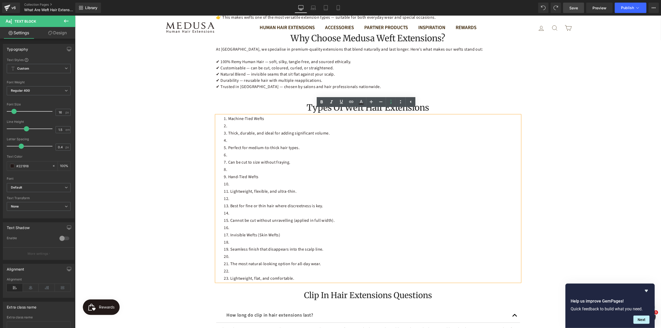
click at [233, 123] on li at bounding box center [372, 126] width 296 height 6
click at [230, 123] on li at bounding box center [372, 126] width 296 height 6
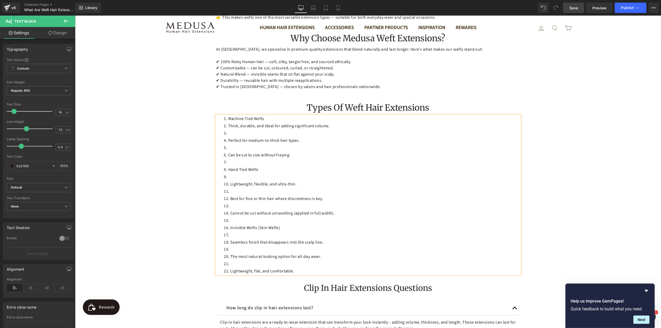
click at [226, 123] on li "Thick, durable, and ideal for adding significant volume." at bounding box center [372, 126] width 296 height 6
click at [271, 115] on li "Machine-Tied Wefts" at bounding box center [372, 118] width 296 height 6
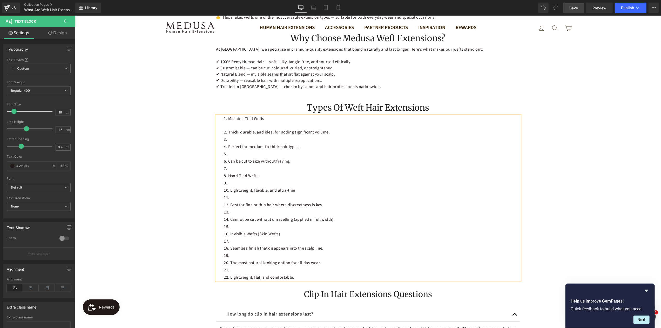
click at [226, 129] on li "Thick, durable, and ideal for adding significant volume." at bounding box center [372, 132] width 296 height 6
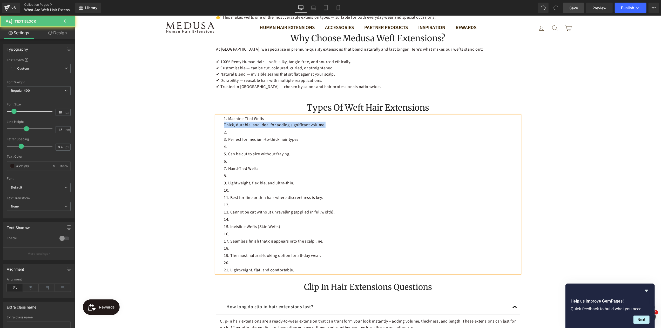
drag, startPoint x: 324, startPoint y: 119, endPoint x: 220, endPoint y: 119, distance: 103.6
click at [220, 119] on p "Machine-Tied Wefts Thick, durable, and ideal for adding significant volume. Per…" at bounding box center [368, 194] width 304 height 158
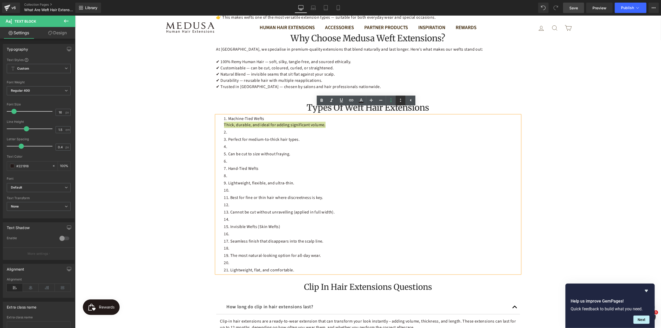
click at [401, 102] on icon at bounding box center [401, 100] width 6 height 6
click at [281, 129] on li at bounding box center [372, 132] width 296 height 6
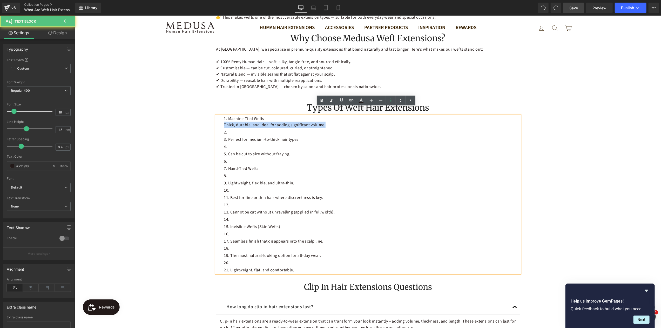
drag, startPoint x: 221, startPoint y: 117, endPoint x: 324, endPoint y: 117, distance: 102.6
click at [324, 117] on div "Machine-Tied Wefts Thick, durable, and ideal for adding significant volume. Per…" at bounding box center [368, 194] width 304 height 158
click at [410, 102] on icon at bounding box center [411, 100] width 6 height 6
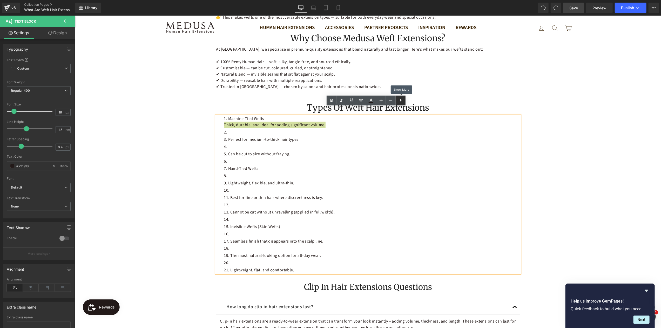
click at [402, 101] on icon at bounding box center [401, 100] width 6 height 6
click at [226, 115] on li "Machine-Tied Wefts Thick, durable, and ideal for adding significant volume." at bounding box center [372, 121] width 296 height 12
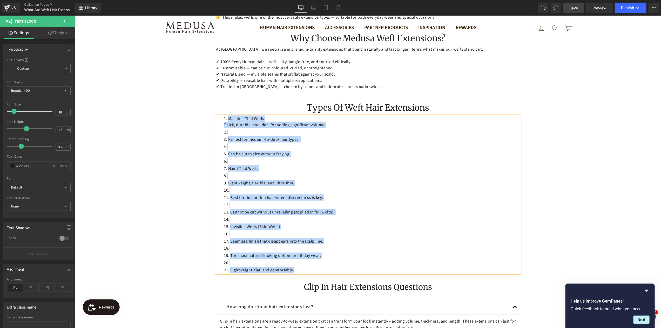
click at [312, 129] on li at bounding box center [372, 132] width 296 height 6
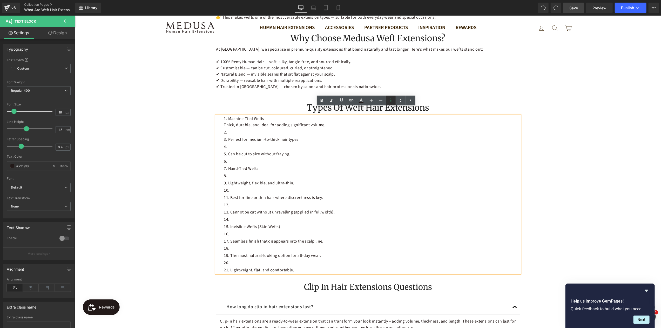
click at [391, 101] on icon at bounding box center [391, 100] width 6 height 6
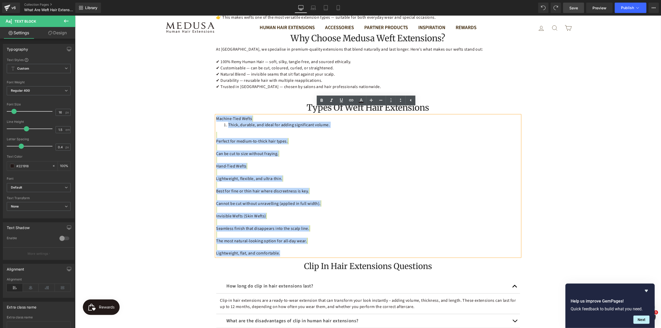
click at [228, 122] on span "Thick, durable, and ideal for adding significant volume." at bounding box center [279, 125] width 102 height 6
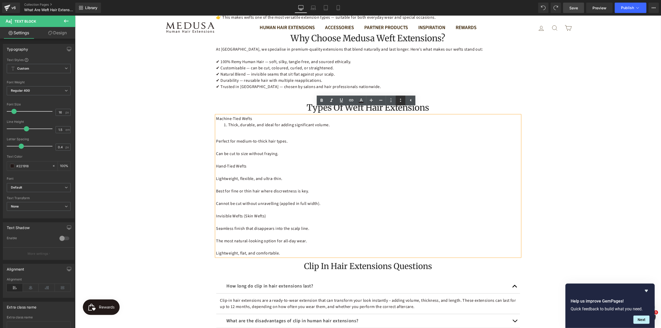
click at [401, 101] on icon at bounding box center [400, 100] width 1 height 3
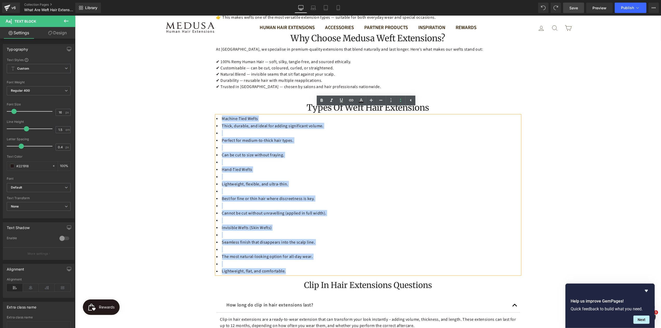
click at [242, 115] on li "Machine-Tied Wefts" at bounding box center [368, 118] width 304 height 6
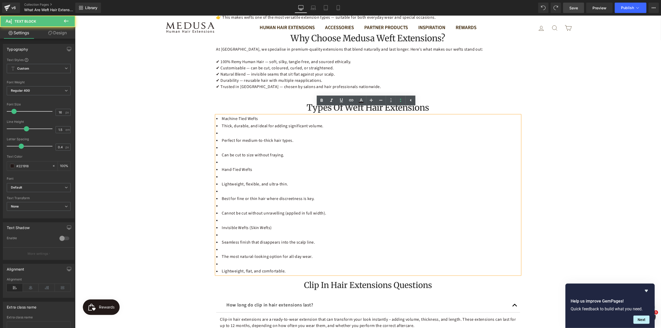
click at [257, 115] on li "Machine-Tied Wefts" at bounding box center [368, 118] width 304 height 6
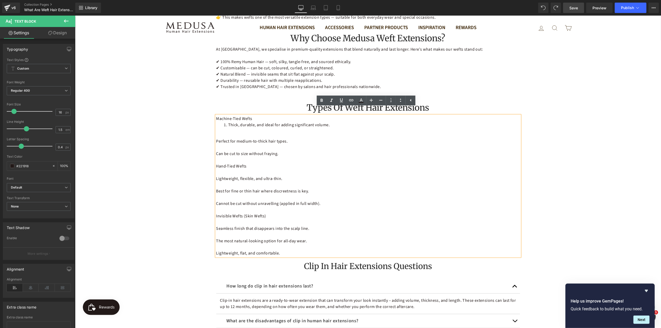
click at [242, 125] on div "Machine-Tied Wefts Thick, durable, and ideal for adding significant volume. Per…" at bounding box center [368, 185] width 304 height 141
click at [228, 122] on span "Thick, durable, and ideal for adding significant volume." at bounding box center [279, 125] width 102 height 6
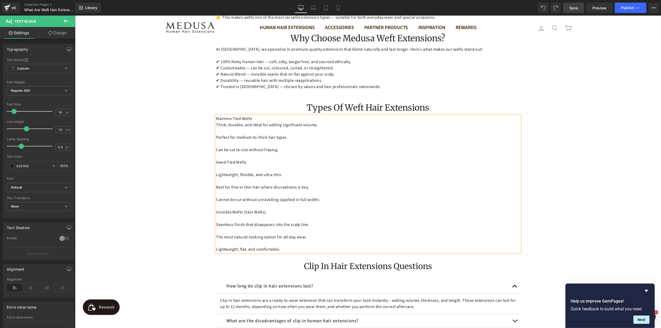
click at [259, 122] on span "Thick, durable, and ideal for adding significant volume." at bounding box center [267, 125] width 102 height 6
click at [400, 101] on icon at bounding box center [401, 100] width 6 height 6
click at [216, 122] on span "Thick, durable, and ideal for adding significant volume." at bounding box center [267, 125] width 102 height 6
click at [410, 101] on icon at bounding box center [411, 100] width 6 height 6
click at [401, 100] on icon at bounding box center [400, 100] width 1 height 3
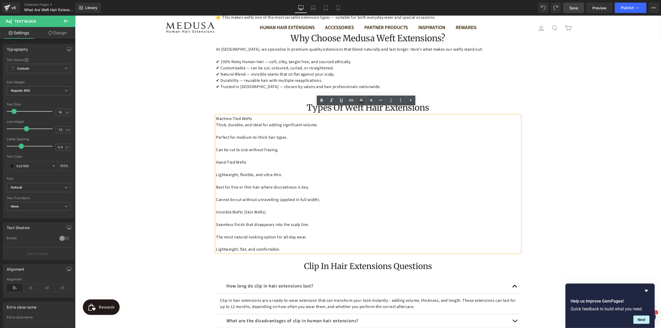
click at [226, 122] on span "Thick, durable, and ideal for adding significant volume." at bounding box center [267, 125] width 102 height 6
click at [251, 115] on div "Machine-Tied Wefts Thick, durable, and ideal for adding significant volume. Per…" at bounding box center [368, 183] width 304 height 137
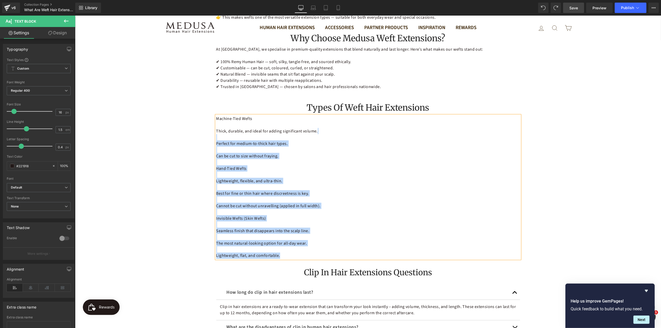
drag, startPoint x: 323, startPoint y: 122, endPoint x: 213, endPoint y: 122, distance: 109.9
click at [216, 122] on div "Machine-Tied Wefts Thick, durable, and ideal for adding significant volume. Per…" at bounding box center [368, 186] width 304 height 143
click at [223, 128] on span "Thick, durable, and ideal for adding significant volume." at bounding box center [267, 131] width 102 height 6
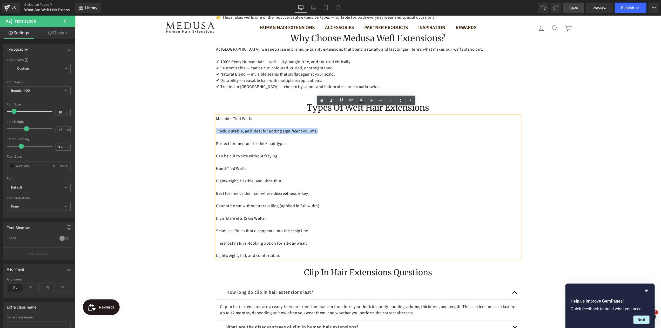
drag, startPoint x: 299, startPoint y: 124, endPoint x: 214, endPoint y: 123, distance: 85.2
click at [216, 128] on div "Thick, durable, and ideal for adding significant volume. Perfect for medium-to-…" at bounding box center [368, 193] width 304 height 131
click at [399, 101] on icon at bounding box center [401, 100] width 6 height 6
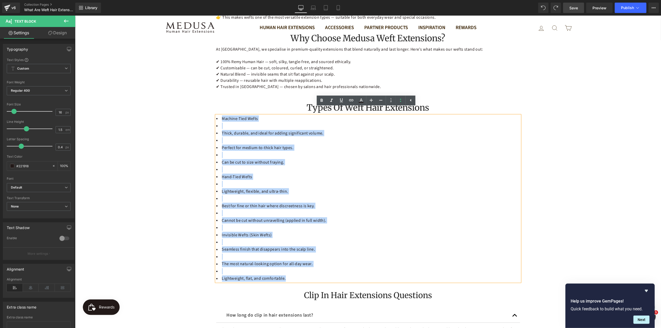
click at [229, 123] on li at bounding box center [368, 126] width 304 height 6
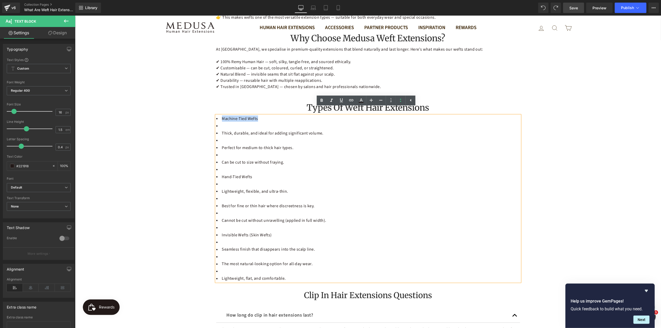
drag, startPoint x: 258, startPoint y: 110, endPoint x: 216, endPoint y: 113, distance: 41.7
click at [216, 115] on li "Machine-Tied Wefts" at bounding box center [368, 118] width 304 height 6
click at [389, 102] on icon at bounding box center [391, 100] width 6 height 6
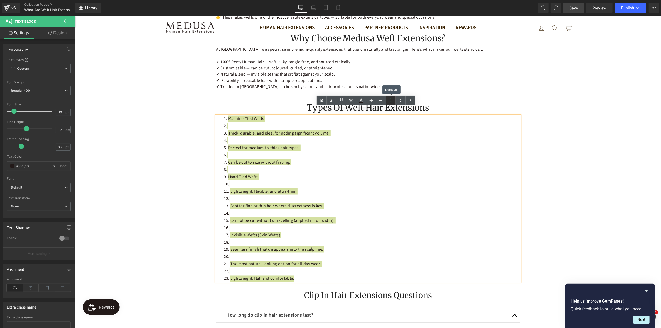
click at [389, 102] on icon at bounding box center [391, 100] width 6 height 6
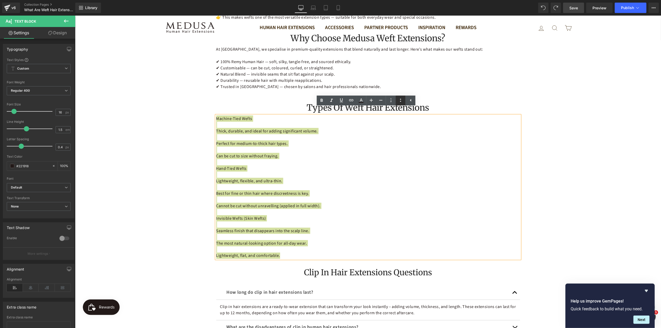
click at [400, 101] on icon at bounding box center [401, 100] width 6 height 6
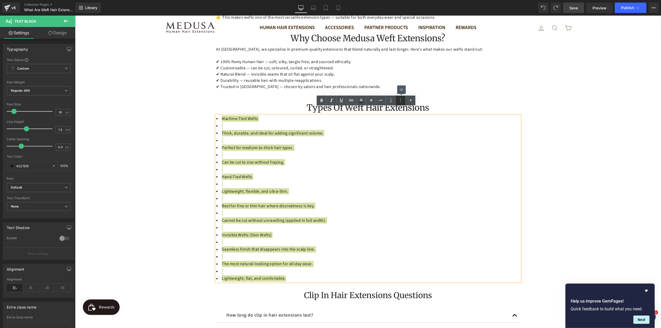
click at [400, 101] on icon at bounding box center [401, 100] width 6 height 6
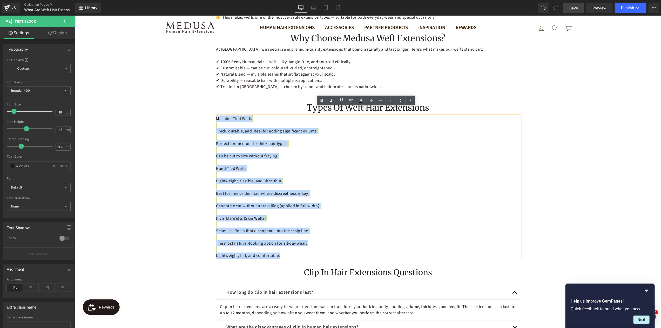
click at [246, 120] on div "Machine-Tied Wefts Thick, durable, and ideal for adding significant volume. Per…" at bounding box center [368, 186] width 304 height 143
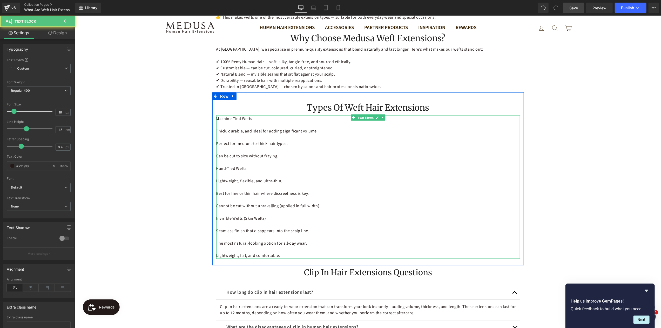
click at [235, 116] on span "Machine-Tied Wefts" at bounding box center [234, 119] width 36 height 6
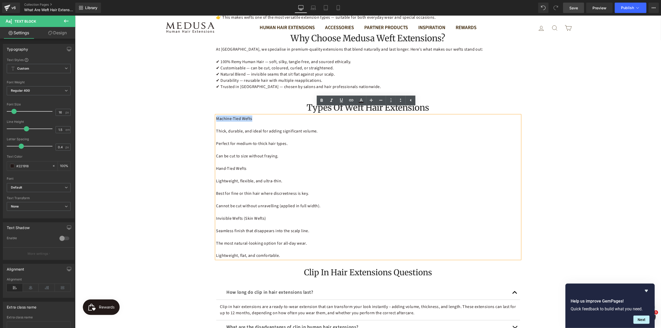
drag, startPoint x: 252, startPoint y: 111, endPoint x: 210, endPoint y: 111, distance: 41.8
click at [212, 111] on div "Types of Weft Hair Extensions Heading Machine-Tied Wefts Thick, durable, and id…" at bounding box center [368, 181] width 312 height 163
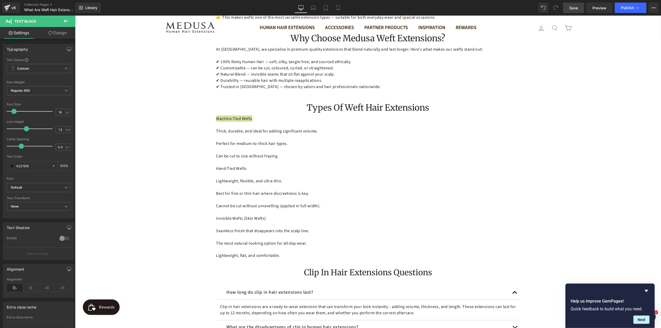
click at [65, 22] on icon at bounding box center [66, 21] width 6 height 6
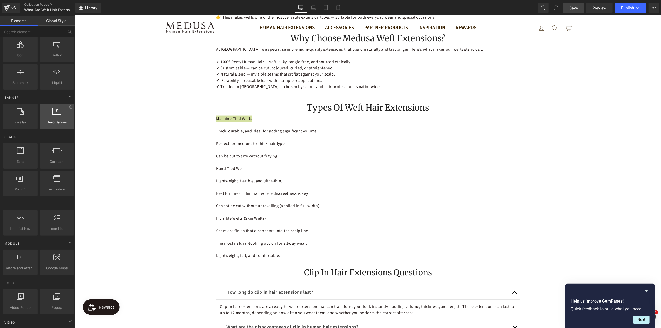
scroll to position [78, 0]
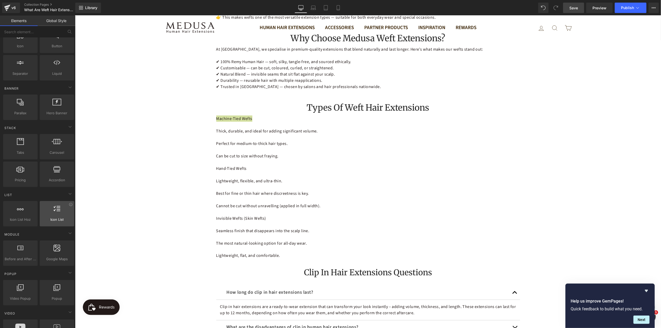
click at [57, 212] on div at bounding box center [56, 211] width 31 height 12
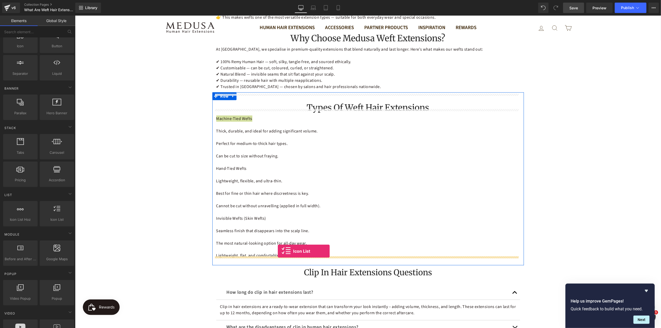
drag, startPoint x: 129, startPoint y: 224, endPoint x: 278, endPoint y: 252, distance: 151.7
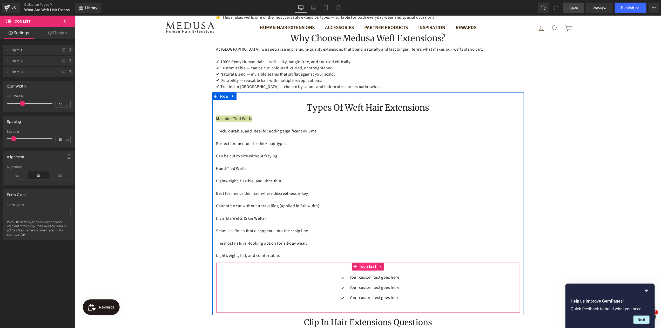
click at [362, 263] on span "Icon List" at bounding box center [367, 267] width 19 height 8
click at [370, 274] on span "Text Block" at bounding box center [371, 277] width 18 height 6
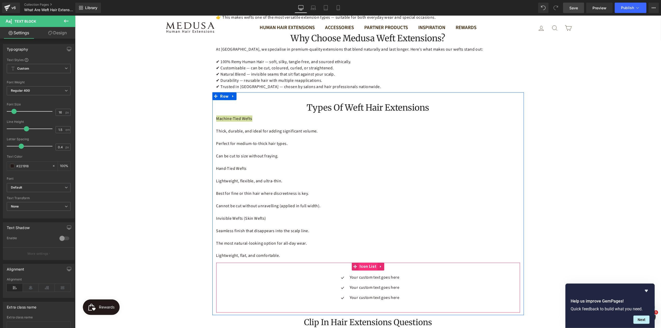
click at [364, 263] on span "Icon List" at bounding box center [367, 267] width 19 height 8
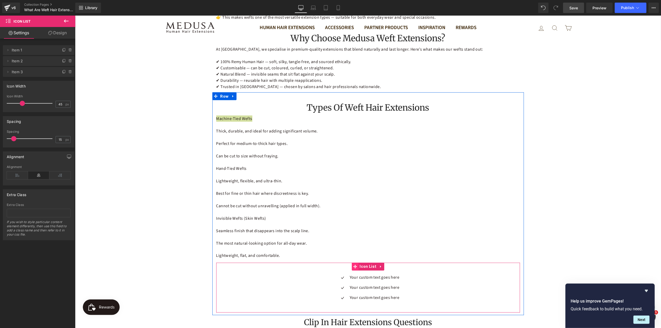
click at [353, 265] on icon at bounding box center [355, 267] width 4 height 4
click at [57, 32] on link "Design" at bounding box center [58, 33] width 38 height 12
click at [24, 33] on link "Settings" at bounding box center [19, 33] width 38 height 12
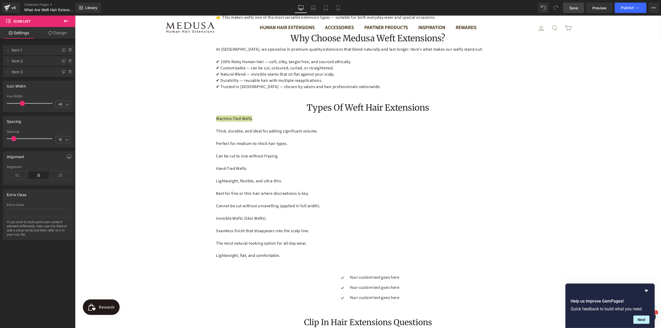
click at [65, 20] on icon at bounding box center [66, 21] width 6 height 6
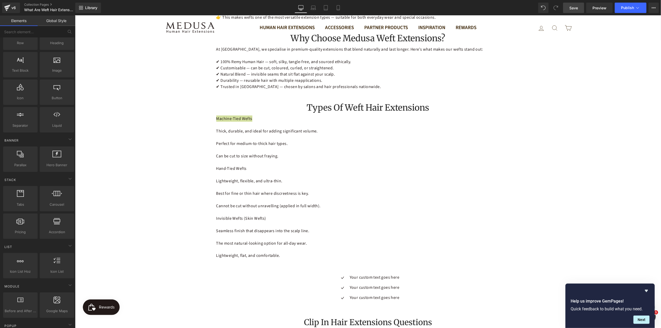
scroll to position [0, 0]
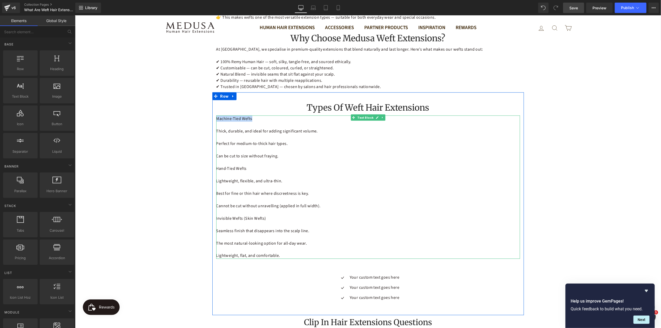
click at [227, 128] on span "Thick, durable, and ideal for adding significant volume." at bounding box center [267, 131] width 102 height 6
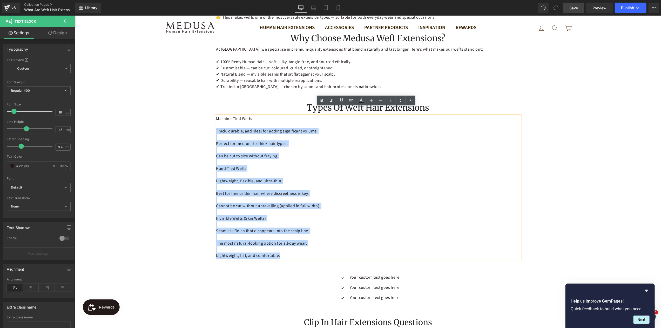
drag, startPoint x: 215, startPoint y: 124, endPoint x: 315, endPoint y: 254, distance: 164.8
click at [315, 254] on div "Types of Weft Hair Extensions Heading Machine-Tied Wefts Thick, durable, and id…" at bounding box center [368, 206] width 312 height 212
click at [242, 165] on span "Hand-Tied Wefts" at bounding box center [231, 168] width 30 height 6
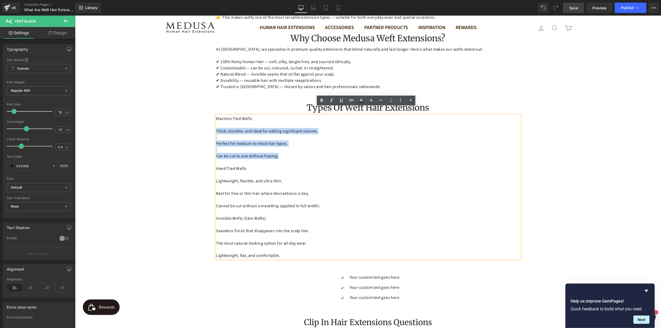
drag, startPoint x: 286, startPoint y: 149, endPoint x: 215, endPoint y: 124, distance: 75.9
click at [216, 124] on div "Machine-Tied Wefts Thick, durable, and ideal for adding significant volume. Per…" at bounding box center [368, 186] width 304 height 143
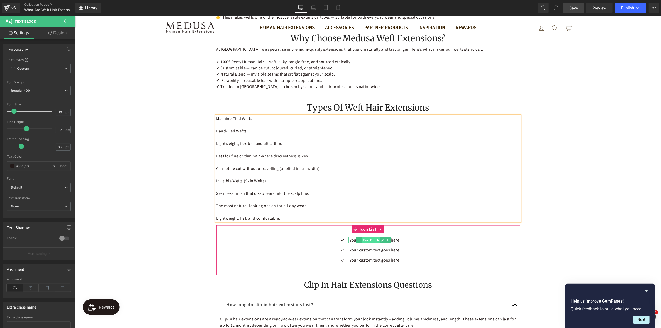
click at [367, 237] on span "Text Block" at bounding box center [371, 240] width 18 height 6
click at [394, 242] on div at bounding box center [373, 242] width 51 height 1
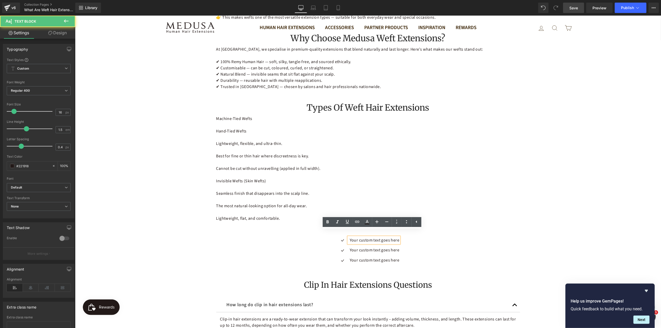
click at [394, 237] on p "Your custom text goes here" at bounding box center [375, 240] width 50 height 6
drag, startPoint x: 397, startPoint y: 233, endPoint x: 347, endPoint y: 234, distance: 49.3
click at [350, 237] on p "Your custom text goes here" at bounding box center [375, 240] width 50 height 6
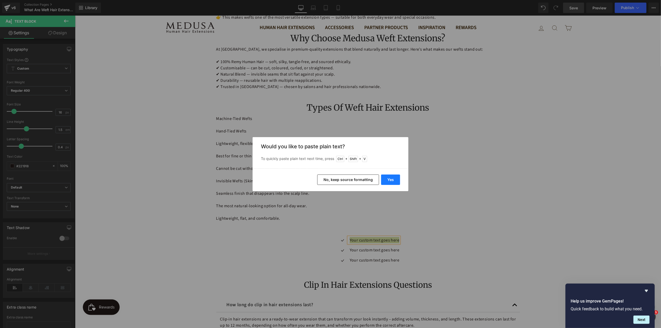
drag, startPoint x: 385, startPoint y: 180, endPoint x: 303, endPoint y: 180, distance: 81.8
click at [385, 180] on button "Yes" at bounding box center [390, 180] width 19 height 10
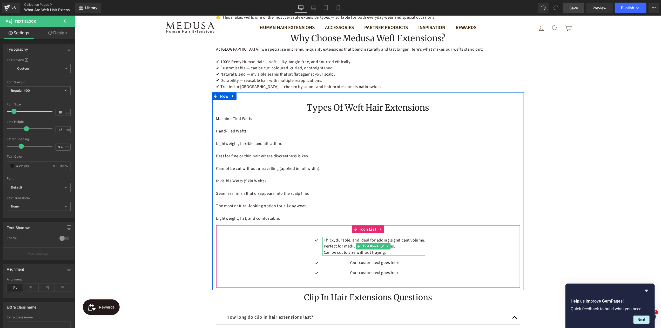
click at [402, 243] on p "Perfect for medium-to-thick hair types." at bounding box center [375, 246] width 102 height 6
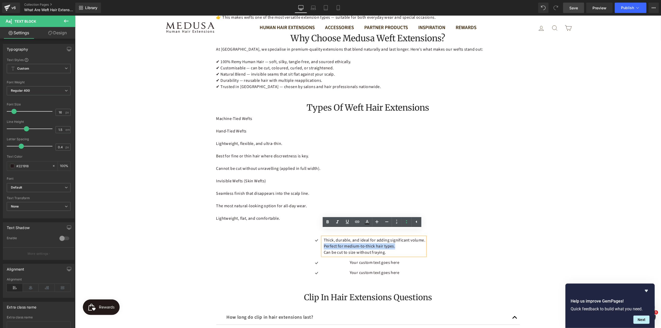
drag, startPoint x: 398, startPoint y: 240, endPoint x: 321, endPoint y: 237, distance: 76.7
click at [322, 237] on div "Thick, durable, and ideal for adding significant volume. Perfect for medium-to…" at bounding box center [373, 246] width 103 height 19
drag, startPoint x: 387, startPoint y: 248, endPoint x: 321, endPoint y: 239, distance: 66.3
click at [322, 239] on div "Thick, durable, and ideal for adding significant volume. Perfect for medium-to…" at bounding box center [373, 246] width 103 height 19
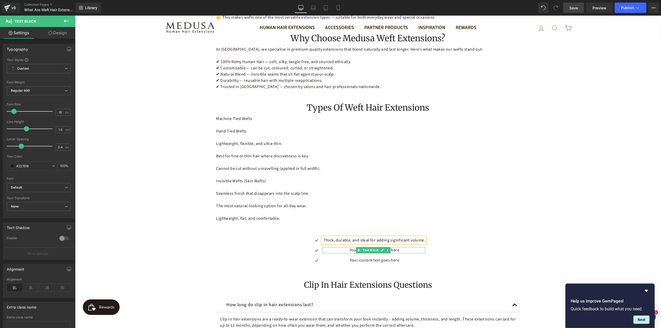
click at [396, 247] on p "Your custom text goes here" at bounding box center [375, 250] width 102 height 6
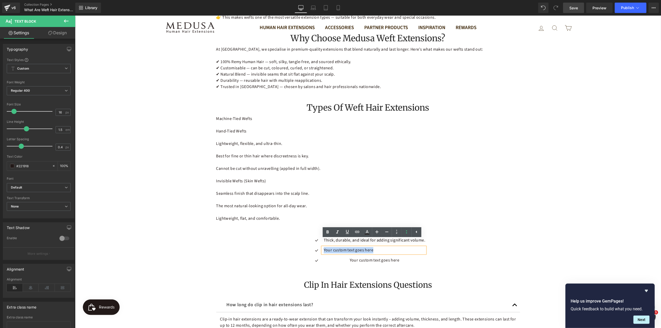
drag, startPoint x: 396, startPoint y: 244, endPoint x: 322, endPoint y: 242, distance: 74.0
click at [324, 247] on p "Your custom text goes here" at bounding box center [375, 250] width 102 height 6
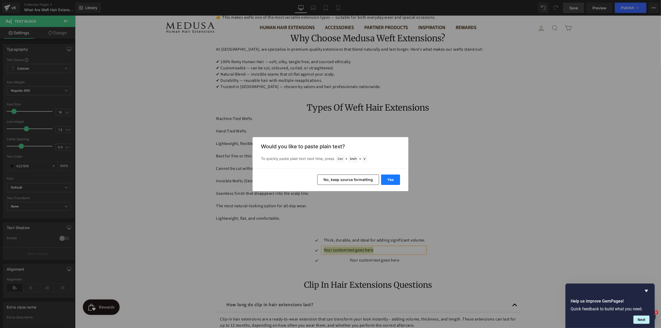
drag, startPoint x: 389, startPoint y: 182, endPoint x: 311, endPoint y: 220, distance: 87.0
click at [389, 182] on button "Yes" at bounding box center [390, 180] width 19 height 10
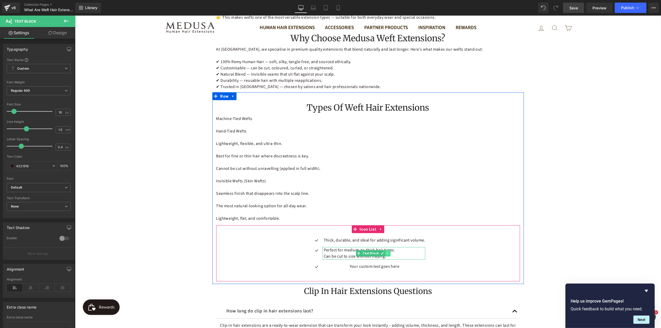
click at [385, 250] on link at bounding box center [387, 253] width 5 height 6
click at [404, 253] on p "Can be cut to size without fraying." at bounding box center [375, 256] width 102 height 6
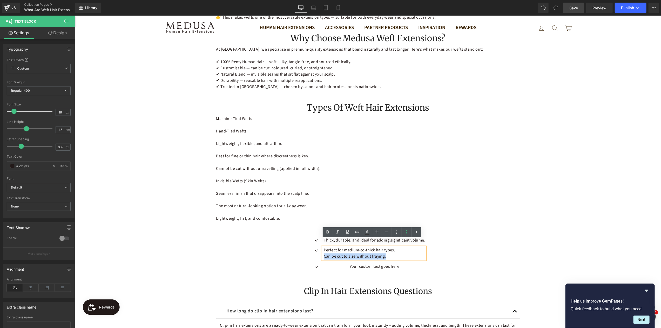
drag, startPoint x: 390, startPoint y: 251, endPoint x: 315, endPoint y: 249, distance: 74.3
click at [315, 249] on div "Perfect for medium-to-thick hair types. Can be cut to size without fraying. Te…" at bounding box center [368, 253] width 115 height 12
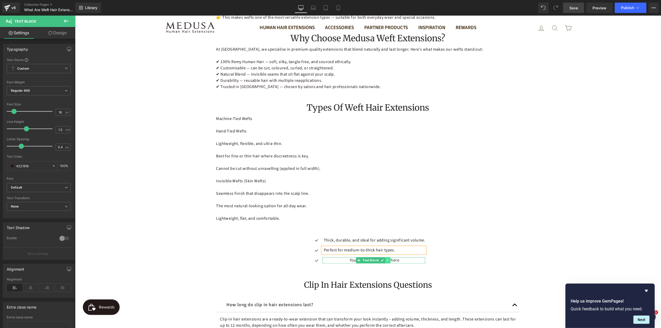
click at [388, 257] on link at bounding box center [387, 260] width 5 height 6
click at [404, 257] on p "Your custom text goes here" at bounding box center [375, 260] width 102 height 6
click at [406, 257] on p "Your custom text goes here" at bounding box center [375, 260] width 102 height 6
click at [401, 257] on p "Your custom text goes here" at bounding box center [375, 260] width 102 height 6
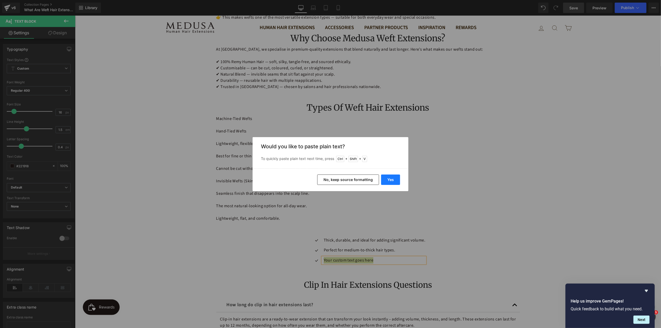
click at [389, 182] on button "Yes" at bounding box center [390, 180] width 19 height 10
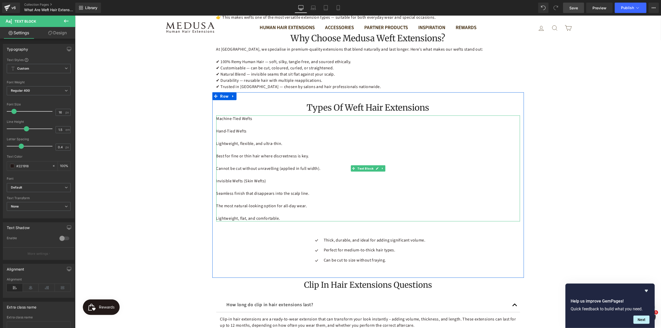
click at [234, 133] on div "Machine-Tied Wefts Hand-Tied Wefts Lightweight, flexible, and ultra-thin. Best …" at bounding box center [368, 168] width 304 height 106
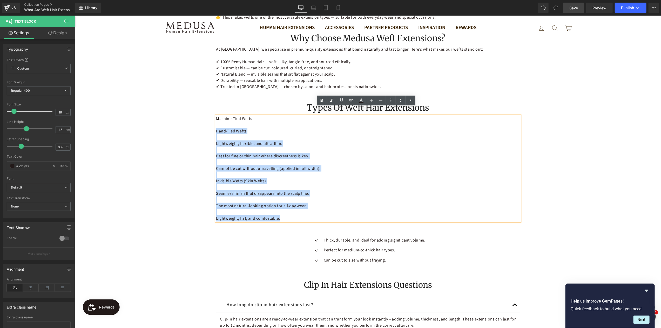
drag, startPoint x: 215, startPoint y: 124, endPoint x: 328, endPoint y: 215, distance: 145.3
click at [328, 215] on div "Machine-Tied Wefts Hand-Tied Wefts Lightweight, flexible, and ultra-thin. Best …" at bounding box center [368, 168] width 304 height 106
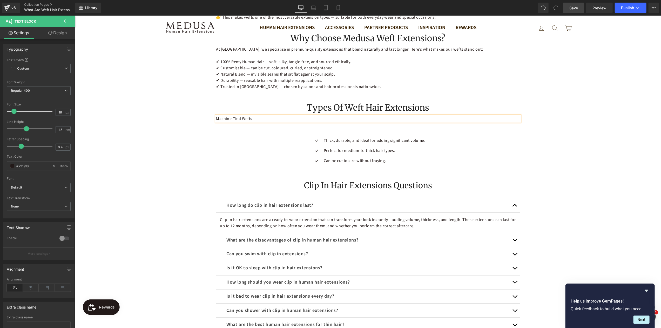
click at [534, 158] on div "Shop Medusa’s Premium Weft Extensions in [GEOGRAPHIC_DATA] Heading Looking for …" at bounding box center [368, 122] width 586 height 1317
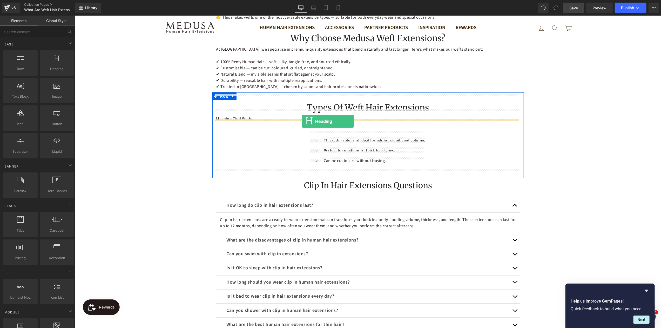
drag, startPoint x: 133, startPoint y: 81, endPoint x: 302, endPoint y: 121, distance: 173.6
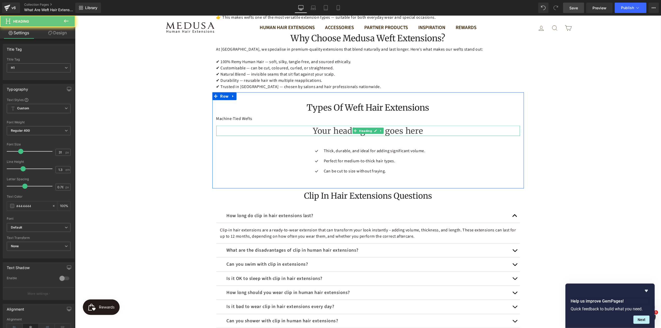
click at [344, 125] on h1 "Your heading text goes here" at bounding box center [368, 130] width 304 height 10
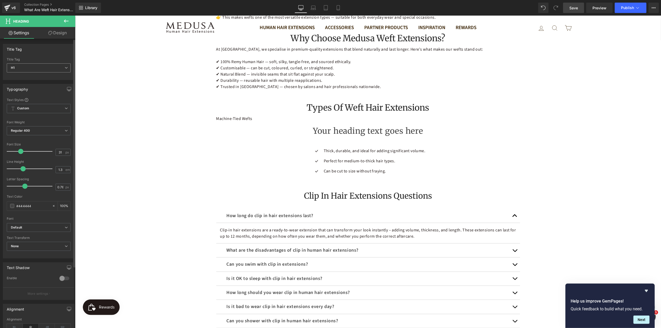
click at [65, 67] on icon at bounding box center [66, 67] width 3 height 3
click at [25, 92] on li "H3" at bounding box center [39, 93] width 64 height 8
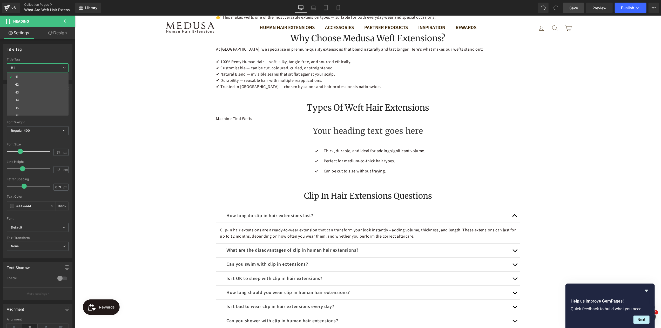
type input "21.7"
type input "0.54"
type input "100"
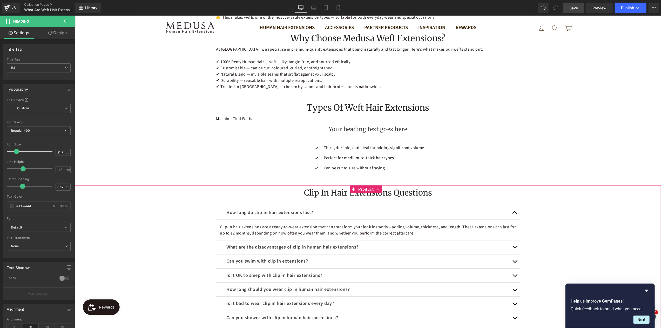
click at [574, 185] on div "Clip in Hair Extensions Questions Heading How long do clip in hair extensions l…" at bounding box center [368, 266] width 586 height 162
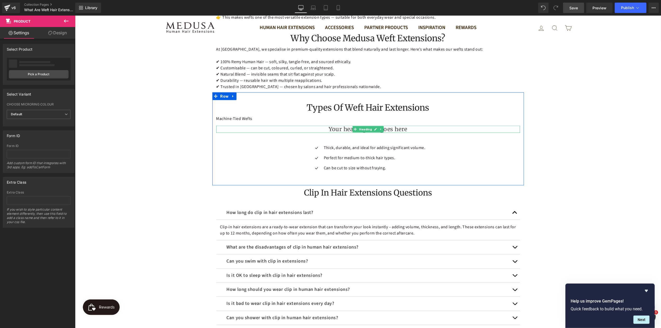
click at [348, 125] on h3 "Your heading text goes here" at bounding box center [368, 128] width 304 height 7
click at [346, 125] on h3 "Your heading text goes here" at bounding box center [368, 128] width 304 height 7
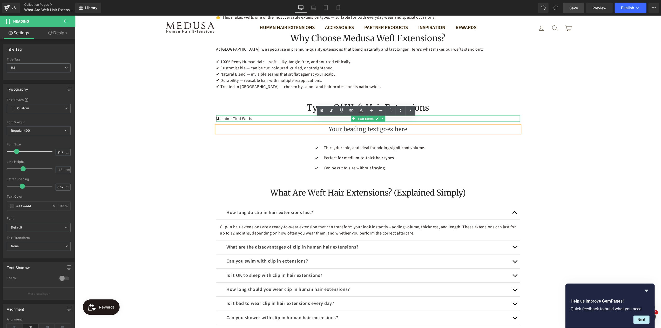
click at [238, 116] on span "Machine-Tied Wefts" at bounding box center [234, 119] width 36 height 6
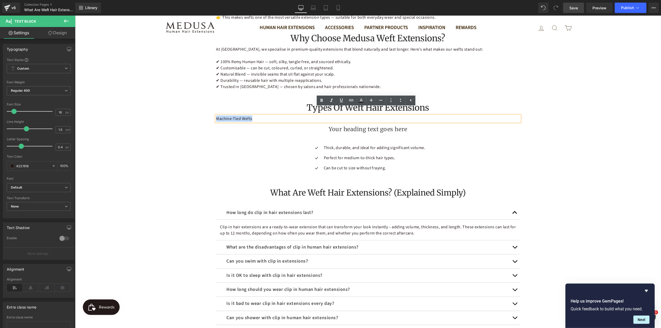
drag, startPoint x: 251, startPoint y: 112, endPoint x: 214, endPoint y: 113, distance: 36.6
click at [216, 115] on div "Machine-Tied Wefts" at bounding box center [368, 118] width 304 height 6
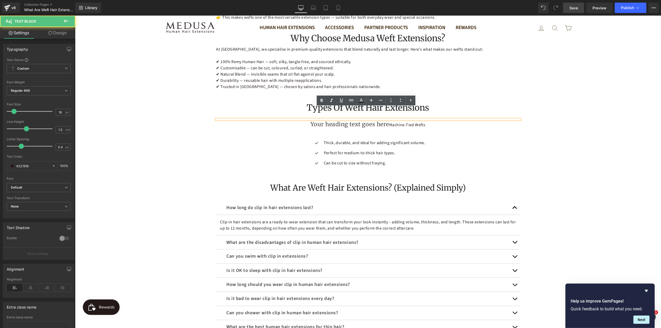
scroll to position [601, 0]
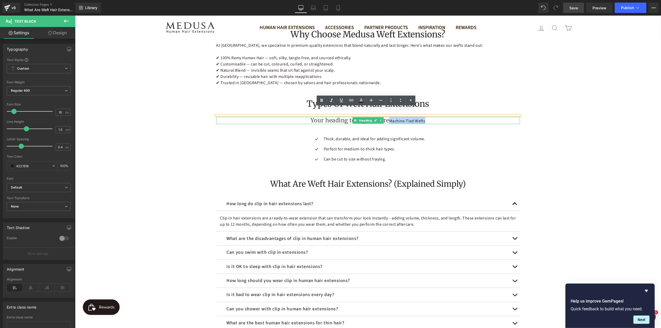
click at [389, 118] on span "Machine-Tied Wefts" at bounding box center [407, 121] width 36 height 6
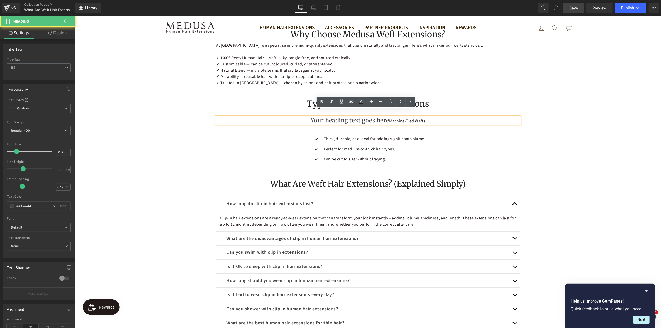
click at [392, 118] on span "Machine-Tied Wefts" at bounding box center [407, 121] width 36 height 6
click at [389, 118] on span "Machine-Tied Wefts" at bounding box center [407, 121] width 36 height 6
click at [576, 156] on div "Shop Medusa’s Premium Weft Extensions in [GEOGRAPHIC_DATA] Heading Looking for …" at bounding box center [368, 119] width 586 height 1319
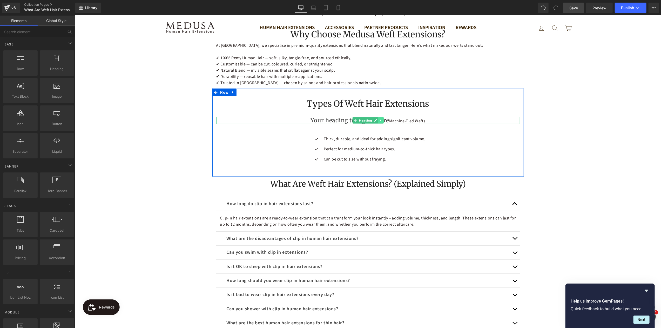
click at [380, 117] on link at bounding box center [380, 120] width 5 height 6
click at [377, 117] on link at bounding box center [377, 120] width 5 height 6
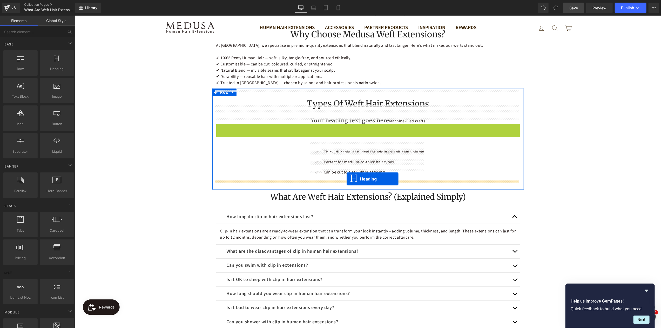
drag, startPoint x: 353, startPoint y: 120, endPoint x: 346, endPoint y: 179, distance: 59.1
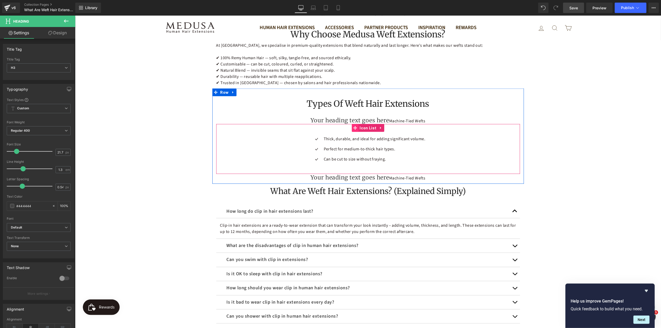
click at [353, 126] on icon at bounding box center [355, 128] width 4 height 4
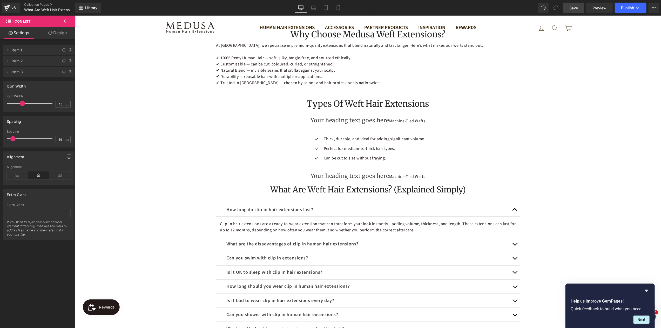
click at [14, 139] on span at bounding box center [12, 138] width 5 height 5
type input "15"
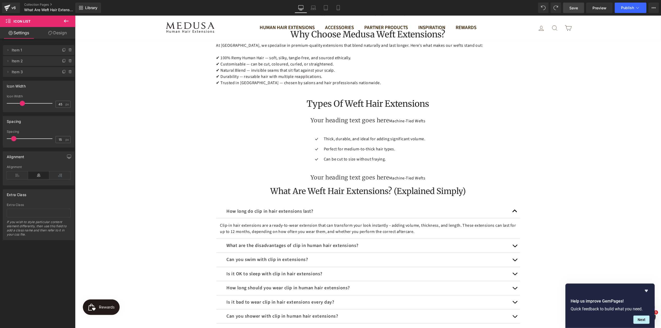
click at [58, 31] on link "Design" at bounding box center [58, 33] width 38 height 12
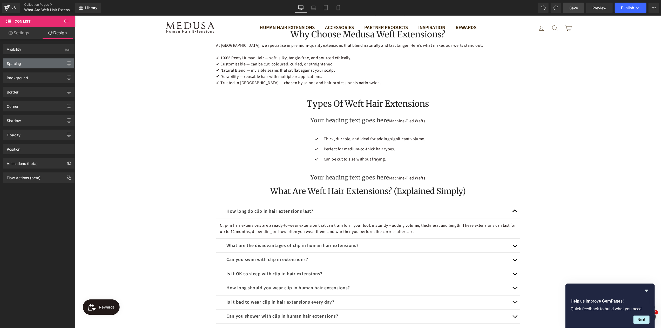
click at [38, 65] on div "Spacing" at bounding box center [38, 63] width 71 height 10
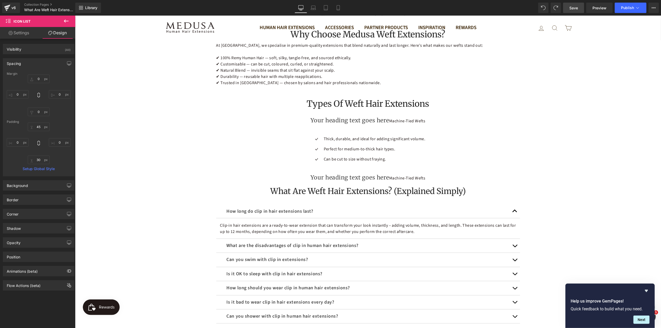
type input "0"
type input "45"
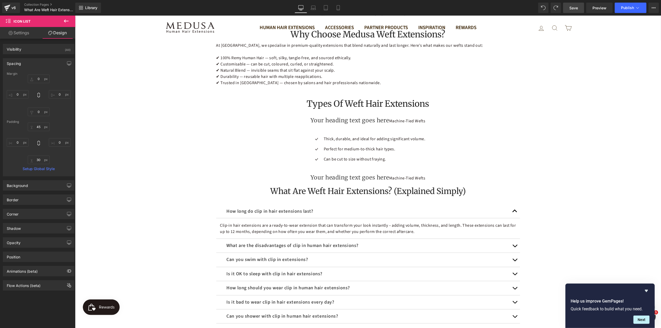
type input "0"
type input "30"
type input "0"
click at [65, 20] on icon at bounding box center [66, 20] width 5 height 3
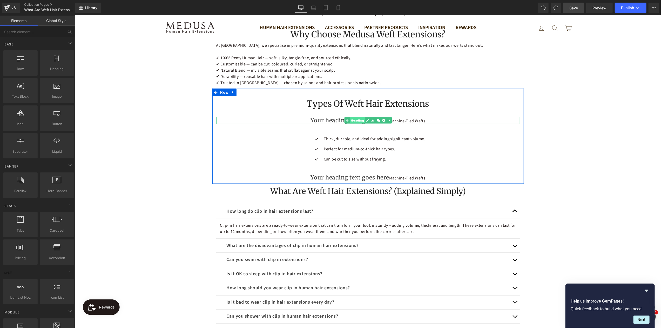
click at [351, 117] on link "Heading" at bounding box center [354, 120] width 20 height 6
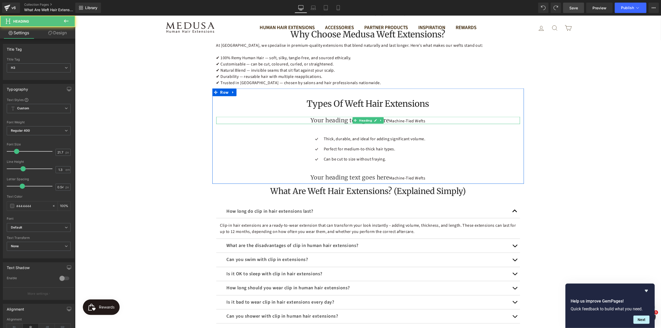
click at [344, 117] on h3 "Your heading text goes here Machine-Tied Wefts" at bounding box center [368, 120] width 304 height 7
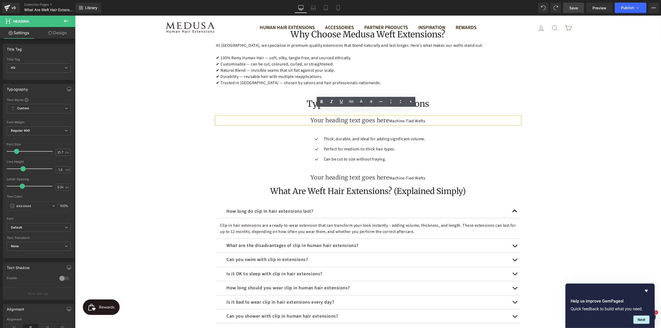
click at [362, 117] on h3 "Your heading text goes here Machine-Tied Wefts" at bounding box center [368, 120] width 304 height 7
click at [354, 126] on icon at bounding box center [355, 128] width 4 height 4
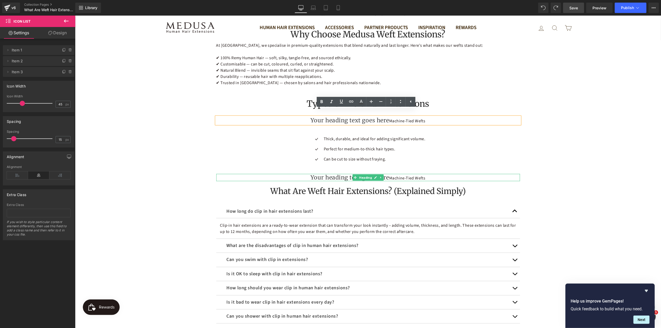
click at [398, 175] on span "Machine-Tied Wefts" at bounding box center [407, 178] width 36 height 6
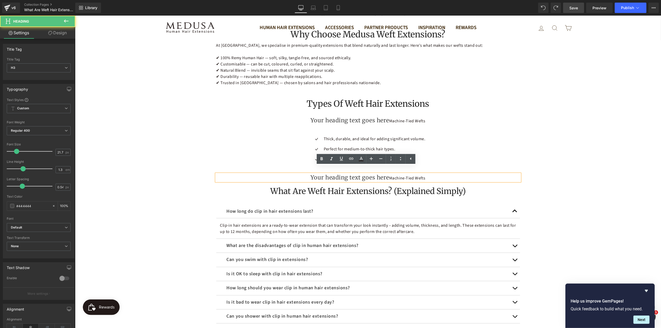
click at [422, 174] on h3 "Your heading text goes here Machine-Tied Wefts" at bounding box center [368, 177] width 304 height 7
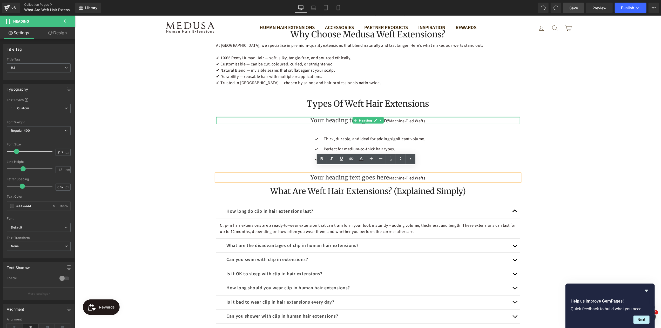
click at [401, 117] on div at bounding box center [368, 117] width 304 height 1
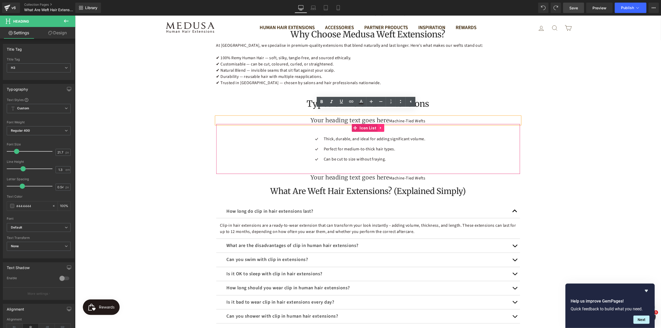
click at [377, 124] on link at bounding box center [380, 128] width 7 height 8
click at [376, 126] on icon at bounding box center [378, 128] width 4 height 4
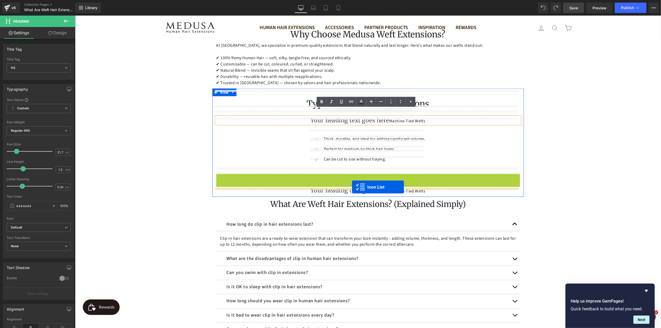
drag, startPoint x: 354, startPoint y: 170, endPoint x: 352, endPoint y: 187, distance: 16.8
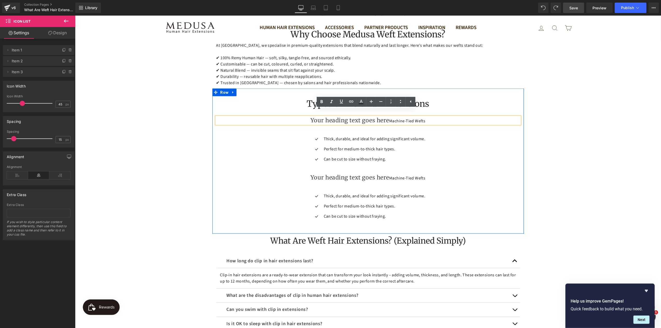
click at [389, 118] on span "Machine-Tied Wefts" at bounding box center [407, 121] width 36 height 6
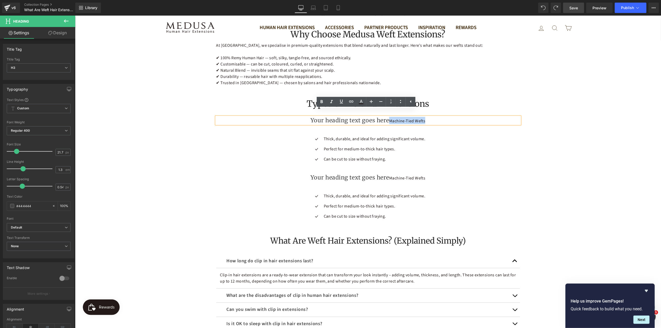
drag, startPoint x: 423, startPoint y: 113, endPoint x: 380, endPoint y: 115, distance: 42.9
click at [380, 117] on h3 "Your heading text goes here Machine-Tied Wefts" at bounding box center [368, 120] width 304 height 7
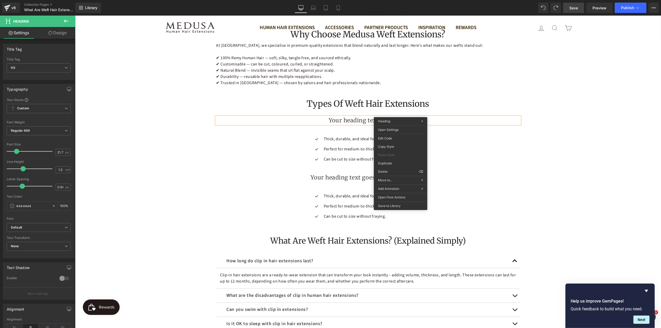
click at [400, 117] on h3 "Your heading text goes here" at bounding box center [368, 120] width 304 height 7
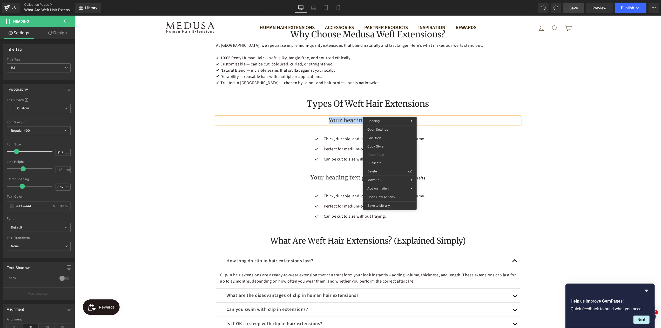
click at [395, 106] on div "Types of Weft Hair Extensions Heading Text Block Your heading text goes here He…" at bounding box center [368, 163] width 312 height 135
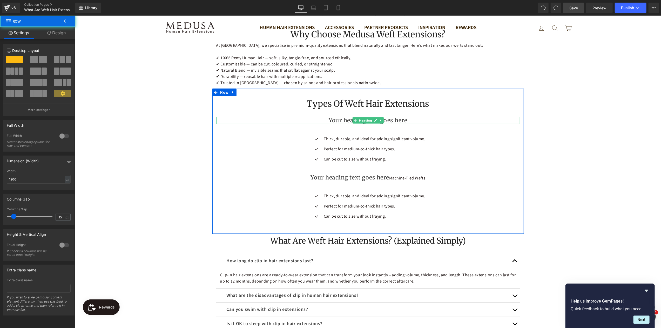
click at [401, 117] on h3 "Your heading text goes here" at bounding box center [368, 120] width 304 height 7
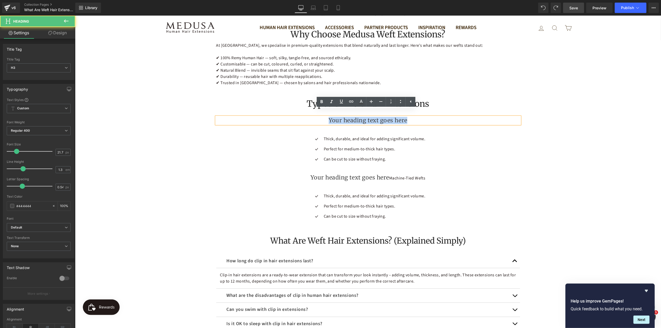
drag, startPoint x: 401, startPoint y: 114, endPoint x: 332, endPoint y: 115, distance: 68.8
click at [332, 117] on h3 "Your heading text goes here" at bounding box center [368, 120] width 304 height 7
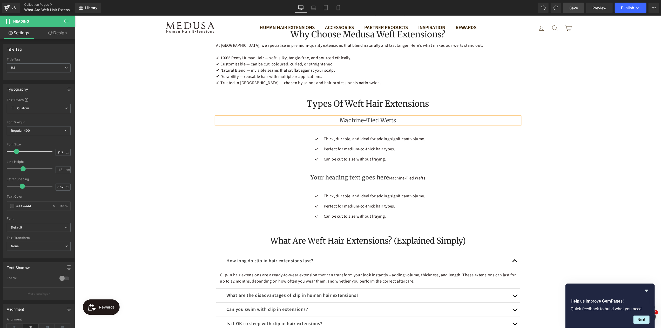
click at [574, 173] on div "Shop Medusa’s Premium Weft Extensions in [GEOGRAPHIC_DATA] Heading Looking for …" at bounding box center [368, 148] width 586 height 1376
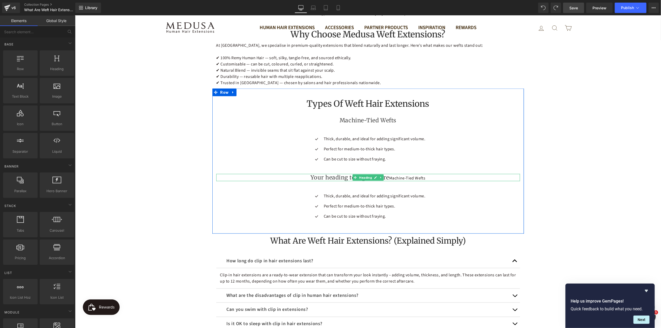
drag, startPoint x: 350, startPoint y: 172, endPoint x: 343, endPoint y: 172, distance: 7.0
click at [350, 174] on h3 "Your heading text goes here Machine-Tied Wefts" at bounding box center [368, 177] width 304 height 7
click at [343, 174] on h3 "Your heading text goes here Machine-Tied Wefts" at bounding box center [368, 177] width 304 height 7
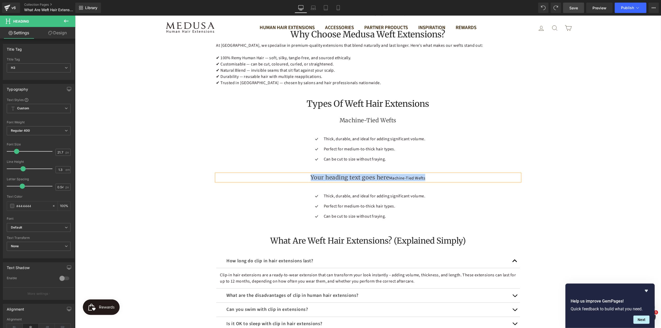
paste div
click at [592, 212] on div "Shop Medusa’s Premium Weft Extensions in [GEOGRAPHIC_DATA] Heading Looking for …" at bounding box center [368, 148] width 586 height 1376
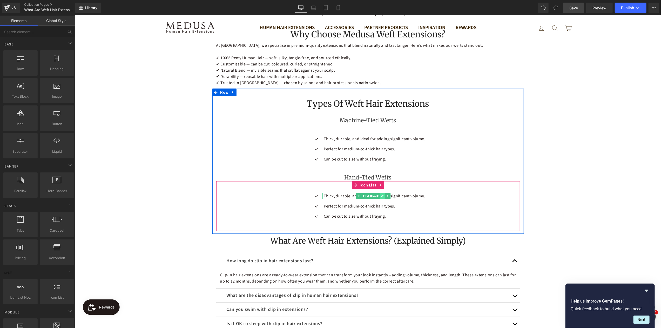
drag, startPoint x: 359, startPoint y: 190, endPoint x: 380, endPoint y: 191, distance: 21.8
click at [359, 195] on icon at bounding box center [358, 196] width 3 height 3
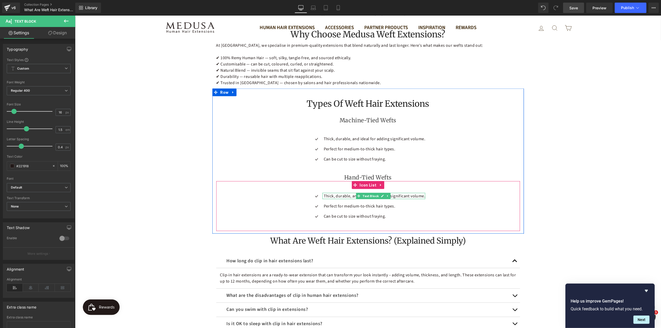
click at [404, 193] on p "Thick, durable, and ideal for adding significant volume." at bounding box center [375, 196] width 102 height 6
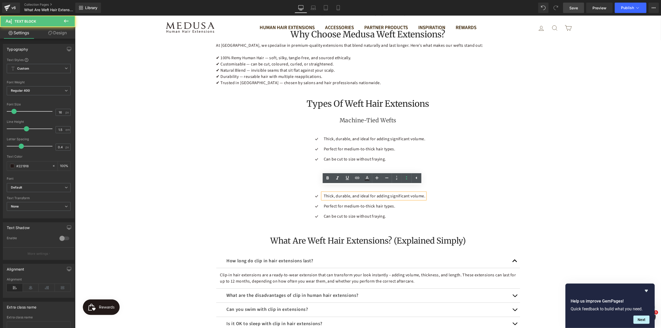
click at [404, 193] on p "Thick, durable, and ideal for adding significant volume." at bounding box center [375, 196] width 102 height 6
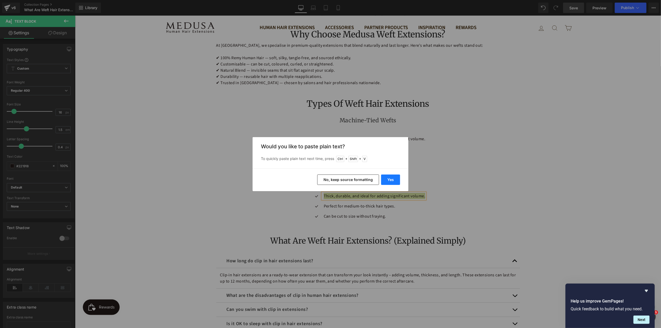
click at [387, 178] on button "Yes" at bounding box center [390, 180] width 19 height 10
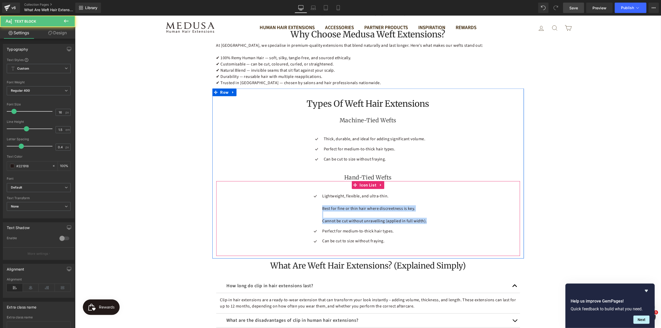
drag, startPoint x: 320, startPoint y: 202, endPoint x: 448, endPoint y: 224, distance: 129.7
click at [448, 224] on div "Icon Lightweight, flexible, and ultra-thin. Best for fine or thin hair where di…" at bounding box center [368, 220] width 304 height 55
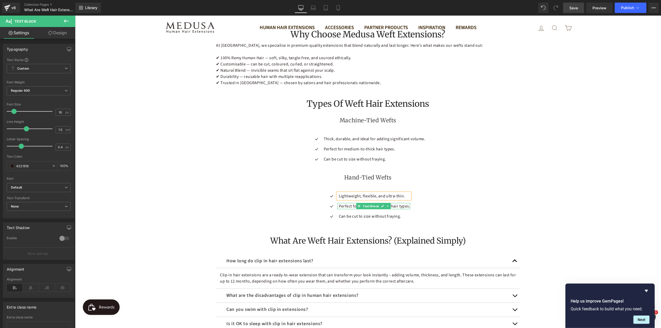
click at [361, 203] on link "Text Block" at bounding box center [368, 206] width 24 height 6
click at [403, 203] on p "Perfect for medium-to-thick hair types." at bounding box center [375, 206] width 72 height 6
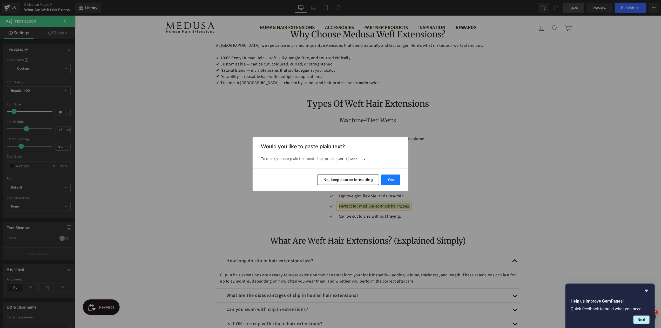
click at [391, 182] on button "Yes" at bounding box center [390, 180] width 19 height 10
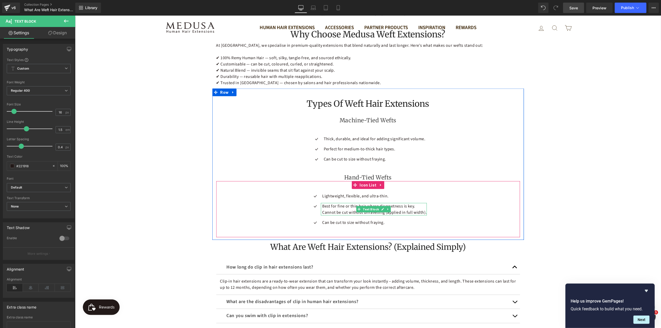
drag, startPoint x: 334, startPoint y: 202, endPoint x: 321, endPoint y: 208, distance: 14.8
click at [336, 203] on p "Best for fine or thin hair where discreetness is key." at bounding box center [374, 206] width 104 height 6
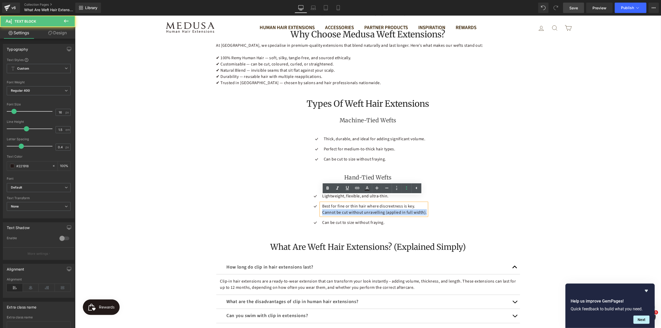
drag, startPoint x: 328, startPoint y: 206, endPoint x: 463, endPoint y: 212, distance: 135.2
click at [463, 212] on div "Icon Lightweight, flexible, and ultra-thin. Text Block Icon Best for fine or th…" at bounding box center [368, 211] width 304 height 37
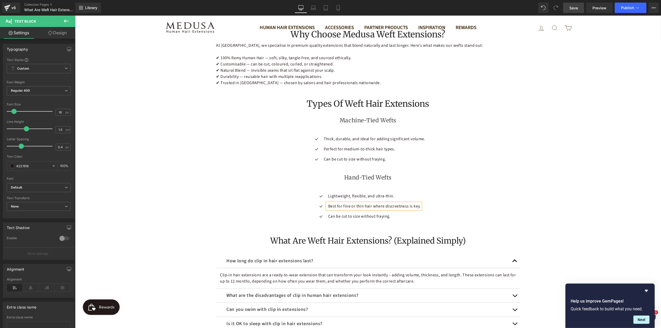
click at [75, 15] on div at bounding box center [75, 15] width 0 height 0
click at [345, 213] on p "Can be cut to size without fraying." at bounding box center [374, 216] width 93 height 6
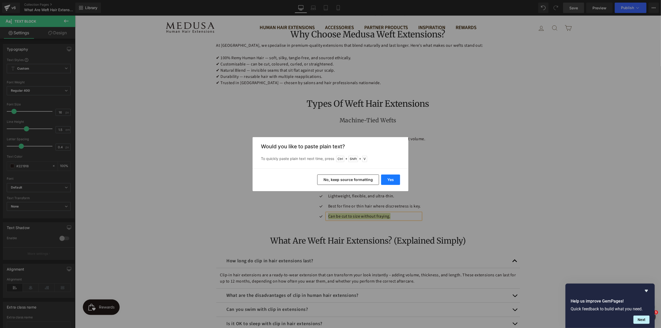
click at [390, 180] on button "Yes" at bounding box center [390, 180] width 19 height 10
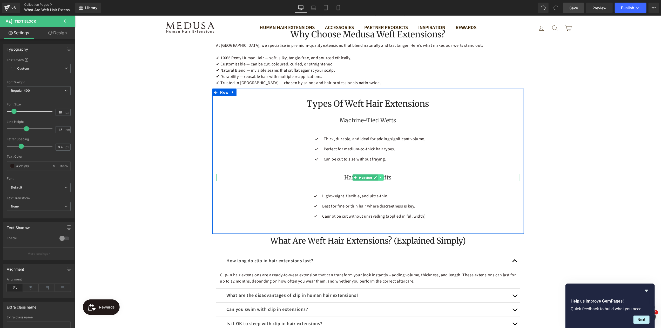
click at [379, 176] on icon at bounding box center [380, 177] width 3 height 3
click at [377, 176] on icon at bounding box center [378, 177] width 3 height 3
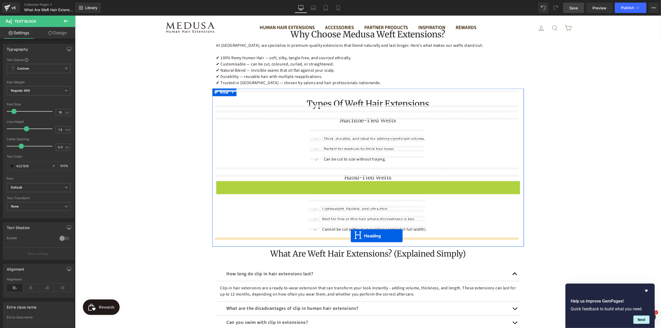
drag, startPoint x: 353, startPoint y: 177, endPoint x: 351, endPoint y: 236, distance: 58.5
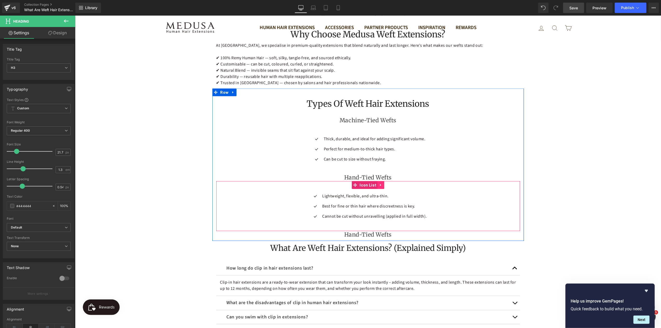
click at [379, 183] on icon at bounding box center [381, 185] width 4 height 4
click at [376, 183] on icon at bounding box center [378, 185] width 4 height 4
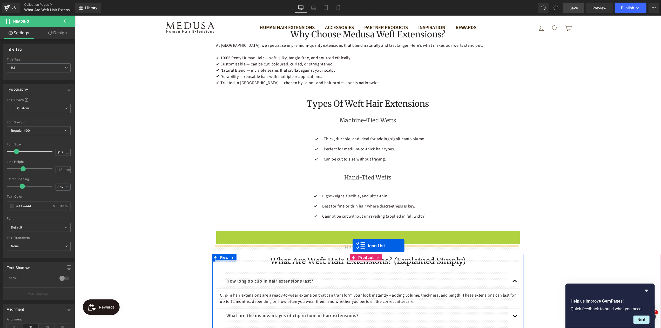
drag, startPoint x: 351, startPoint y: 228, endPoint x: 352, endPoint y: 245, distance: 17.4
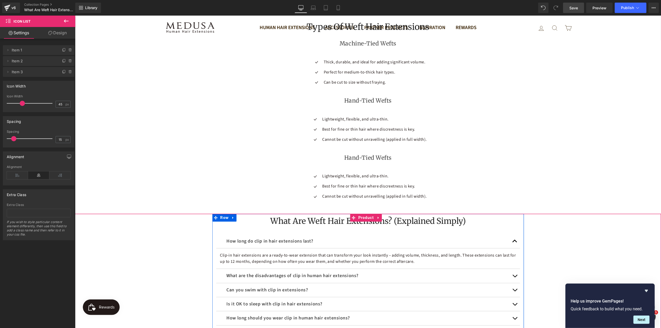
scroll to position [679, 0]
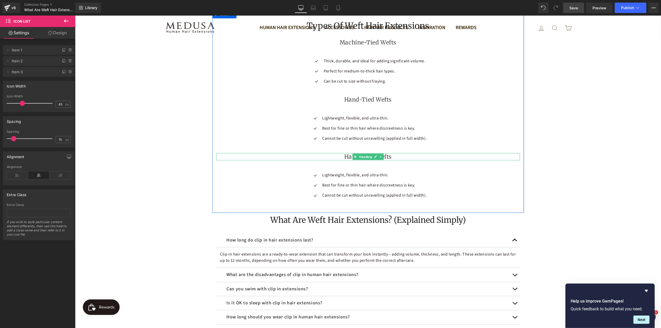
drag, startPoint x: 363, startPoint y: 149, endPoint x: 391, endPoint y: 150, distance: 28.3
click at [363, 153] on span "Heading" at bounding box center [365, 156] width 15 height 6
click at [392, 153] on h3 "Hand-Tied Wefts" at bounding box center [368, 156] width 304 height 7
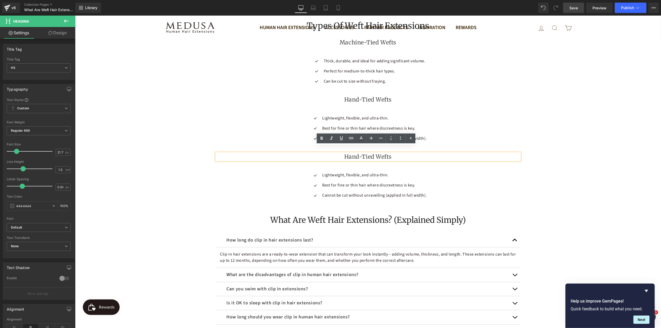
click at [391, 153] on h3 "Hand-Tied Wefts" at bounding box center [368, 156] width 304 height 7
paste div
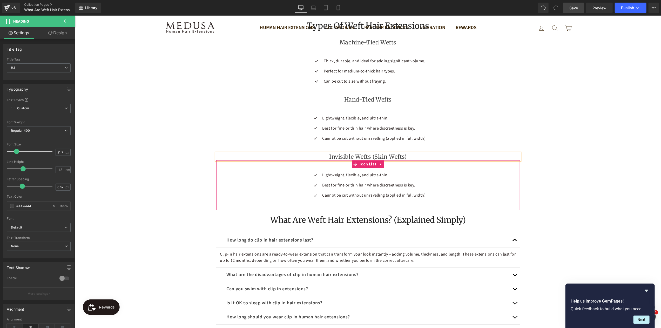
click at [594, 187] on div "Shop Medusa’s Premium Weft Extensions in [GEOGRAPHIC_DATA] Heading Looking for …" at bounding box center [368, 99] width 586 height 1434
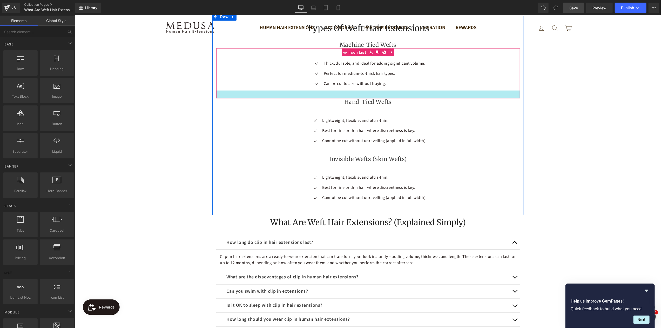
scroll to position [705, 0]
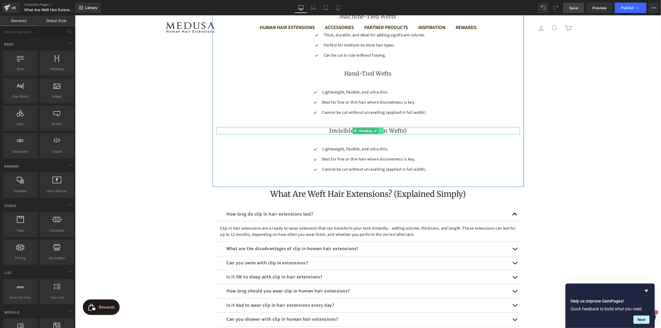
click at [379, 129] on icon at bounding box center [380, 130] width 3 height 3
click at [377, 129] on icon at bounding box center [378, 130] width 3 height 3
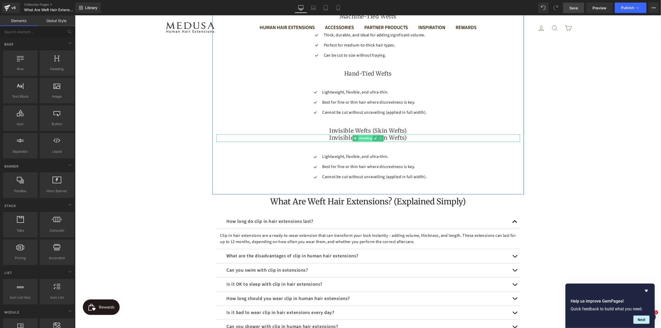
click at [360, 135] on span "Heading" at bounding box center [365, 138] width 15 height 6
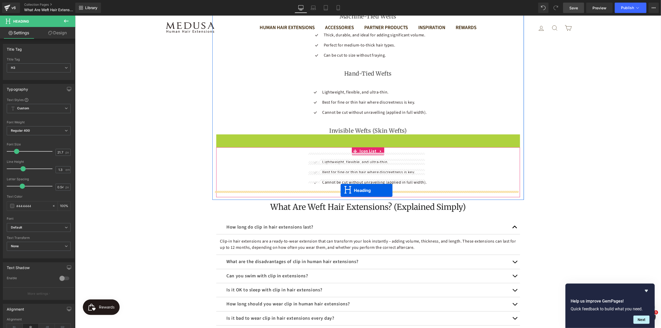
drag, startPoint x: 353, startPoint y: 131, endPoint x: 340, endPoint y: 190, distance: 60.3
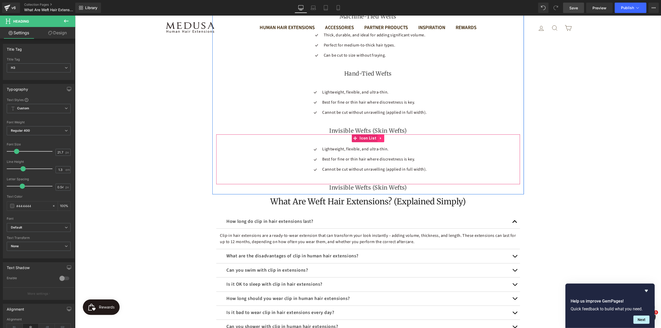
click at [379, 136] on icon at bounding box center [381, 138] width 4 height 4
click at [376, 136] on icon at bounding box center [378, 138] width 4 height 4
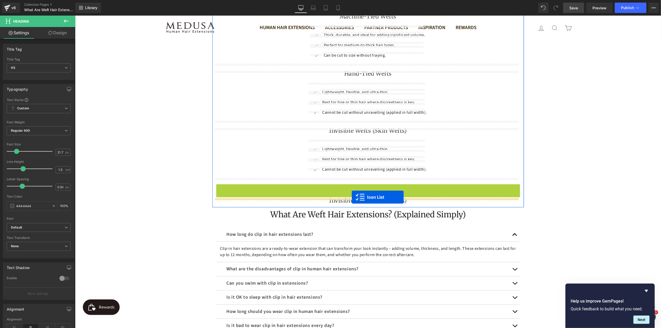
drag, startPoint x: 354, startPoint y: 181, endPoint x: 352, endPoint y: 197, distance: 16.4
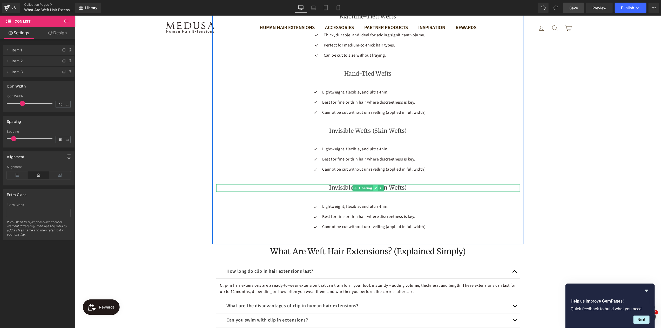
click at [374, 186] on icon at bounding box center [375, 187] width 3 height 3
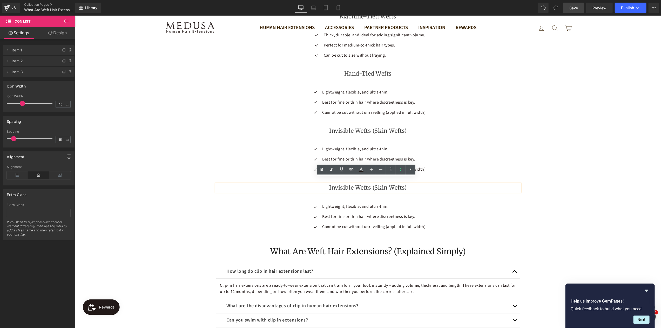
click at [393, 184] on h3 "Invisible Wefts (Skin Wefts)" at bounding box center [368, 187] width 304 height 7
click at [409, 184] on h3 "Invisible Wefts (Skin Wefts)" at bounding box center [368, 187] width 304 height 7
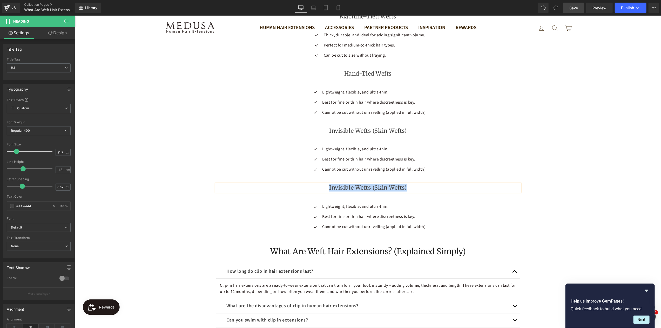
paste div
click at [423, 216] on ul "Icon Lightweight, flexible, and ultra-thin. Text Block Icon Best for fine or th…" at bounding box center [367, 218] width 117 height 30
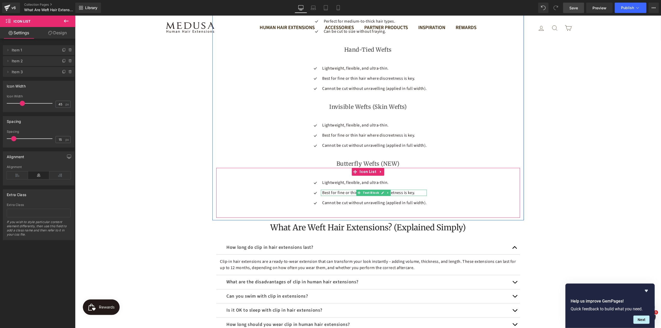
scroll to position [757, 0]
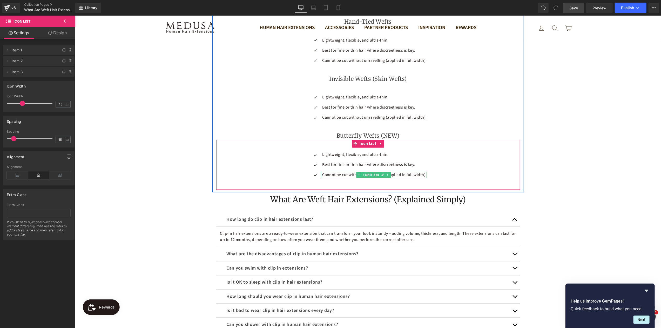
drag, startPoint x: 372, startPoint y: 167, endPoint x: 390, endPoint y: 148, distance: 25.7
click at [372, 172] on span "Text Block" at bounding box center [371, 175] width 18 height 6
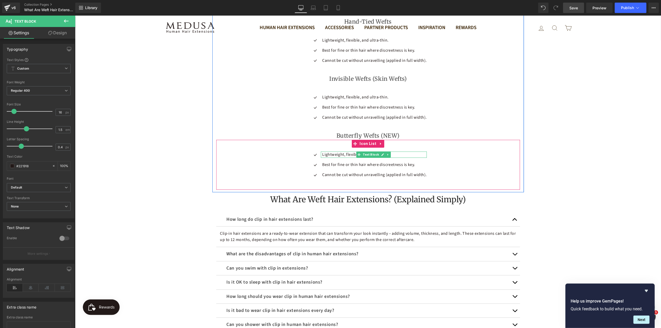
click at [394, 151] on p "Lightweight, flexible, and ultra-thin." at bounding box center [374, 154] width 104 height 6
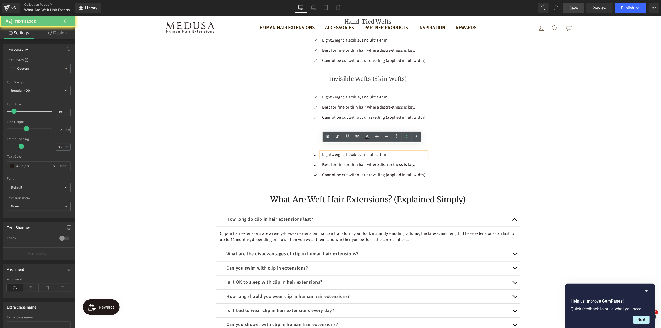
click at [394, 151] on p "Lightweight, flexible, and ultra-thin." at bounding box center [374, 154] width 104 height 6
drag, startPoint x: 394, startPoint y: 148, endPoint x: 317, endPoint y: 149, distance: 77.1
click at [317, 151] on li "Icon Lightweight, flexible, and ultra-thin. Text Block" at bounding box center [367, 154] width 117 height 6
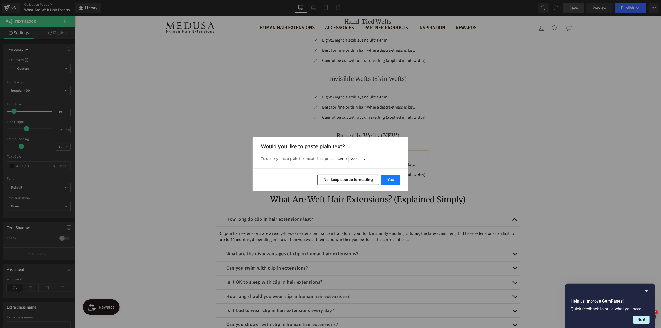
click at [388, 178] on button "Yes" at bounding box center [390, 180] width 19 height 10
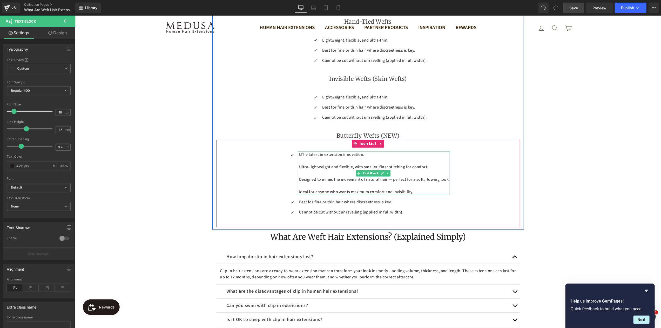
click at [299, 151] on p "LThe latest in extension innovation." at bounding box center [374, 154] width 151 height 6
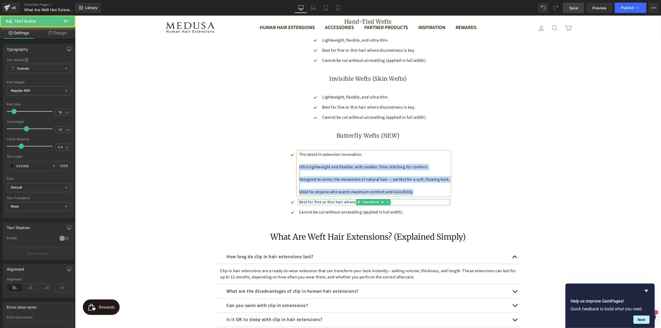
drag, startPoint x: 332, startPoint y: 176, endPoint x: 430, endPoint y: 192, distance: 99.8
click at [430, 192] on ul "Icon The latest in extension innovation. Ultra-lightweight and flexible, with s…" at bounding box center [368, 185] width 164 height 68
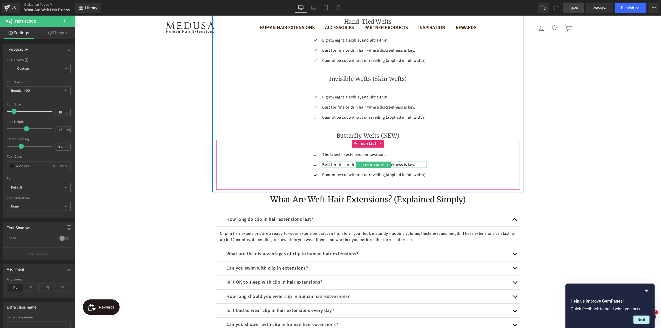
click at [416, 162] on p "Best for fine or thin hair where discreetness is key." at bounding box center [374, 165] width 104 height 6
click at [414, 162] on p "Best for fine or thin hair where discreetness is key." at bounding box center [374, 165] width 104 height 6
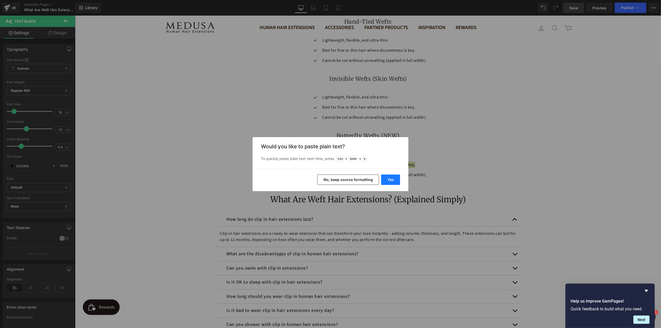
click at [392, 178] on button "Yes" at bounding box center [390, 180] width 19 height 10
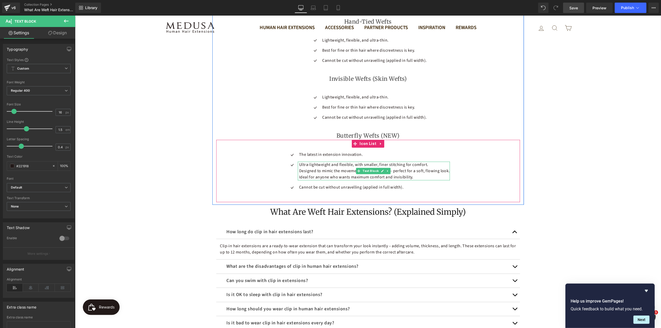
click at [333, 168] on p "Designed to mimic the movement of natural hair — perfect for a soft, flowing lo…" at bounding box center [374, 171] width 151 height 6
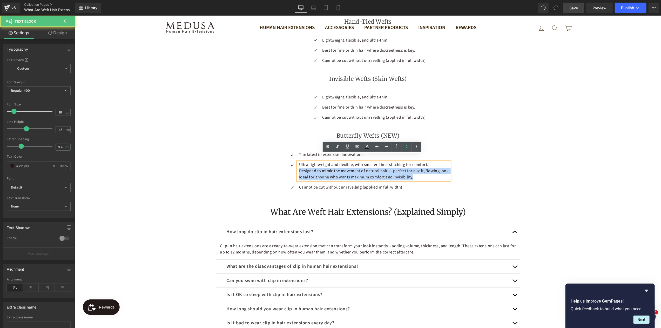
drag, startPoint x: 296, startPoint y: 164, endPoint x: 432, endPoint y: 177, distance: 136.4
click at [432, 177] on ul "Icon The latest in extension innovation. Text Block Icon Ultra-lightweight and …" at bounding box center [368, 172] width 164 height 43
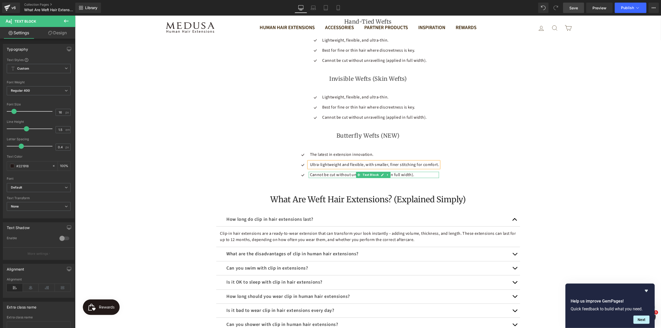
click at [416, 172] on p "Cannot be cut without unravelling (applied in full width)." at bounding box center [374, 175] width 129 height 6
click at [419, 172] on p "Cannot be cut without unravelling (applied in full width)." at bounding box center [374, 175] width 129 height 6
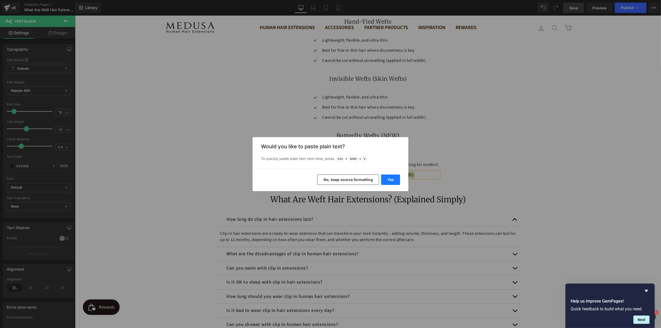
click at [387, 182] on button "Yes" at bounding box center [390, 180] width 19 height 10
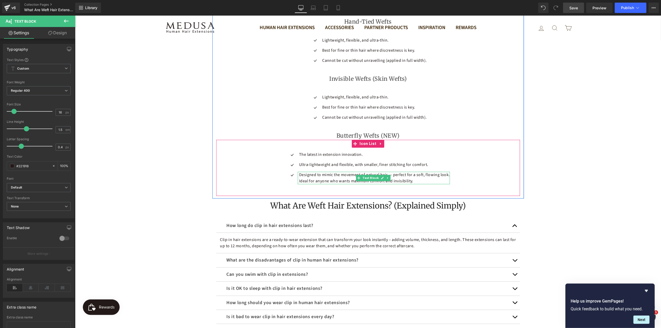
click at [413, 178] on p "Ideal for anyone who wants maximum comfort and invisibility." at bounding box center [374, 181] width 151 height 6
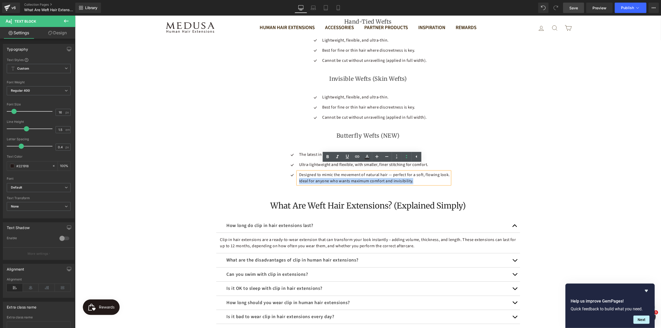
drag, startPoint x: 413, startPoint y: 174, endPoint x: 297, endPoint y: 173, distance: 116.3
click at [298, 173] on div "Designed to mimic the movement of natural hair — perfect for a soft, flowing lo…" at bounding box center [374, 178] width 152 height 12
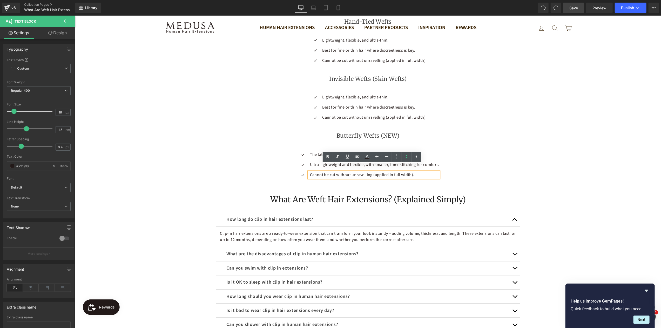
click at [479, 172] on div "Icon The latest in extension innovation. Text Block Icon Ultra-lightweight and …" at bounding box center [368, 166] width 304 height 30
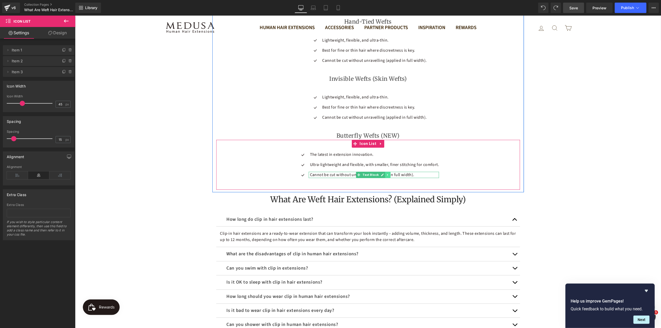
click at [387, 173] on icon at bounding box center [387, 174] width 3 height 3
click at [384, 173] on icon at bounding box center [385, 174] width 3 height 3
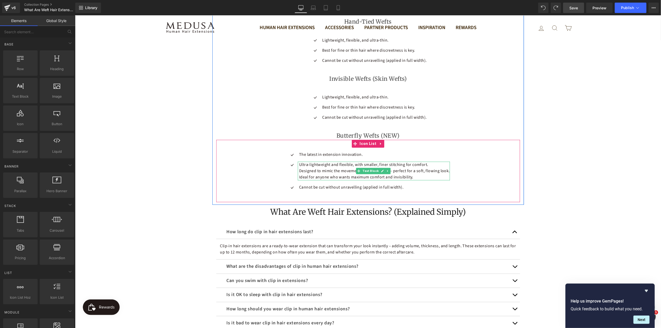
click at [412, 174] on p "Ideal for anyone who wants maximum comfort and invisibility." at bounding box center [374, 177] width 151 height 6
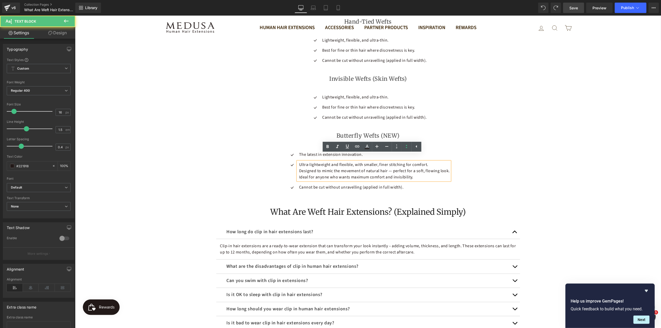
click at [416, 174] on p "Ideal for anyone who wants maximum comfort and invisibility." at bounding box center [374, 177] width 151 height 6
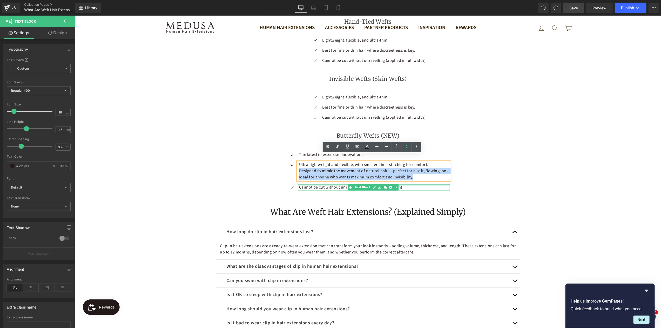
drag, startPoint x: 297, startPoint y: 165, endPoint x: 425, endPoint y: 178, distance: 128.8
click at [425, 178] on ul "Icon The latest in extension innovation. Text Block Icon Ultra-lightweight and …" at bounding box center [368, 172] width 164 height 43
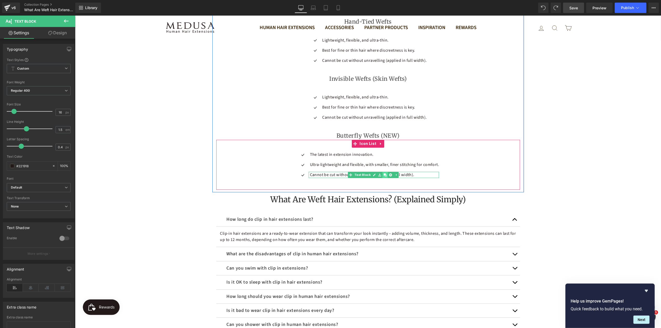
click at [384, 173] on icon at bounding box center [385, 174] width 3 height 3
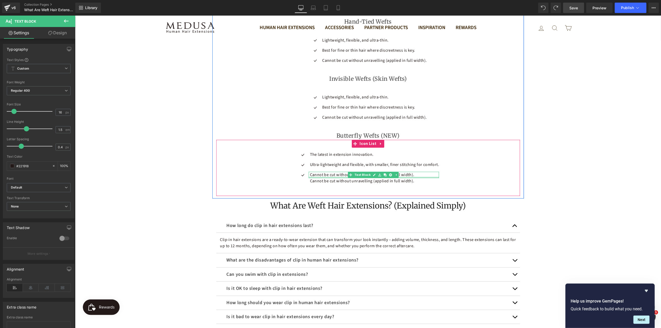
click at [331, 177] on div at bounding box center [374, 177] width 131 height 1
click at [325, 172] on p "Cannot be cut without unravelling (applied in full width)." at bounding box center [374, 175] width 129 height 6
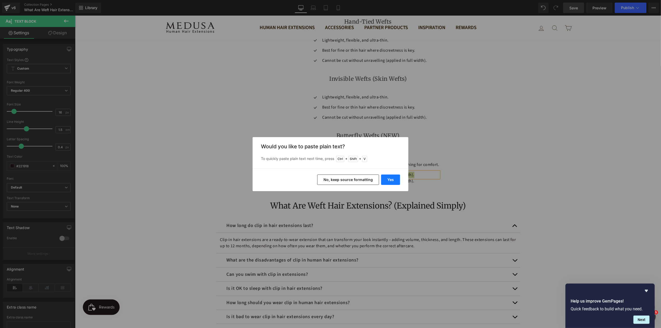
click at [387, 179] on button "Yes" at bounding box center [390, 180] width 19 height 10
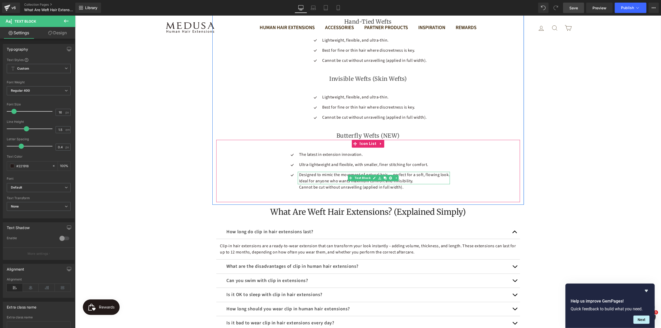
click at [300, 178] on p "Ideal for anyone who wants maximum comfort and invisibility." at bounding box center [374, 181] width 151 height 6
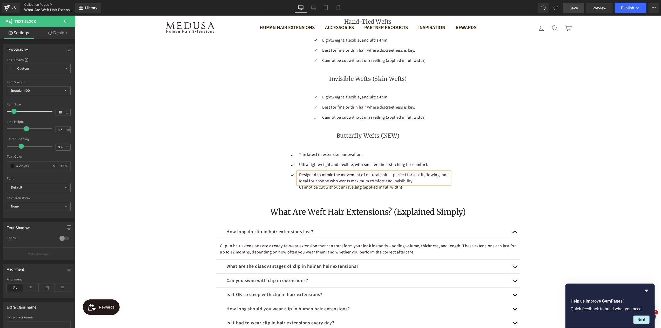
scroll to position [731, 0]
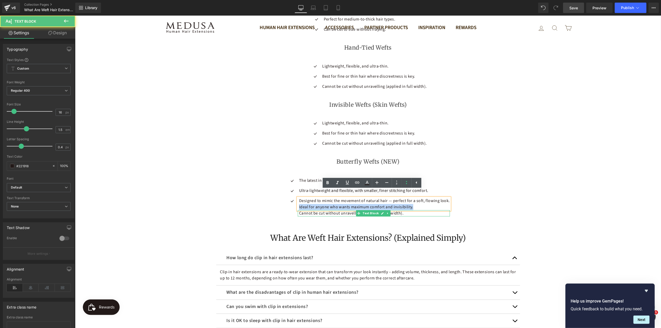
drag, startPoint x: 297, startPoint y: 200, endPoint x: 436, endPoint y: 205, distance: 138.3
click at [436, 205] on div "Designed to mimic the movement of natural hair — perfect for a soft, flowing lo…" at bounding box center [368, 207] width 164 height 19
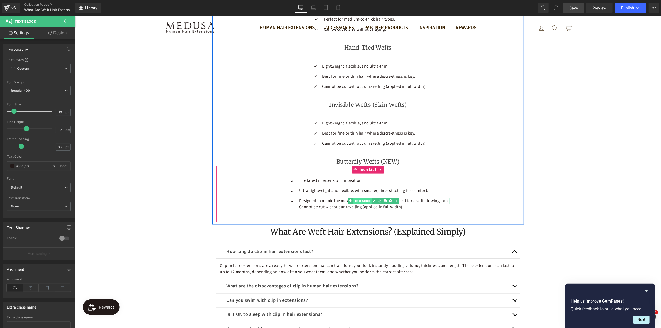
click at [361, 198] on span "Text Block" at bounding box center [362, 201] width 18 height 6
click at [368, 188] on span "Text Block" at bounding box center [371, 191] width 18 height 6
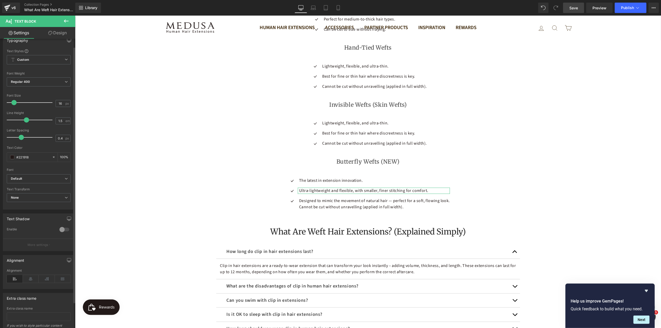
scroll to position [0, 0]
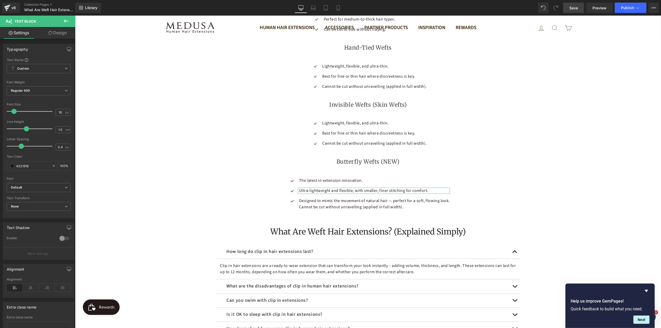
click at [56, 32] on link "Design" at bounding box center [58, 33] width 38 height 12
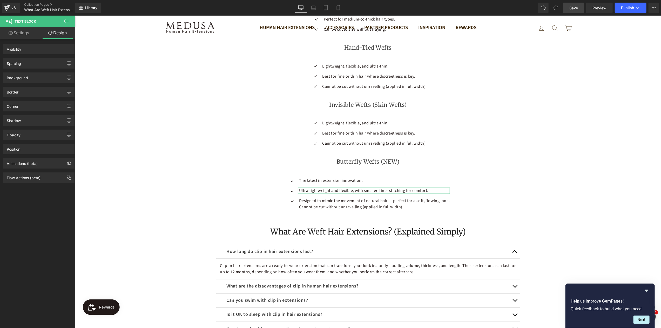
click at [20, 32] on link "Settings" at bounding box center [19, 33] width 38 height 12
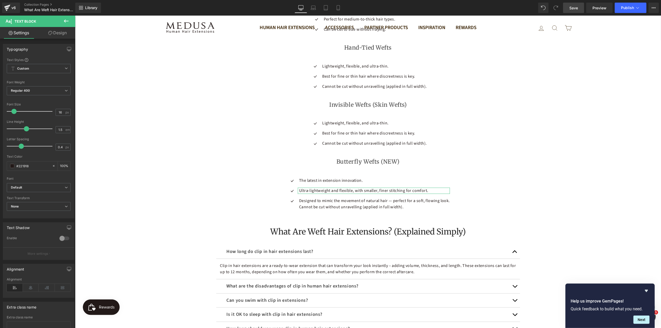
type input "100"
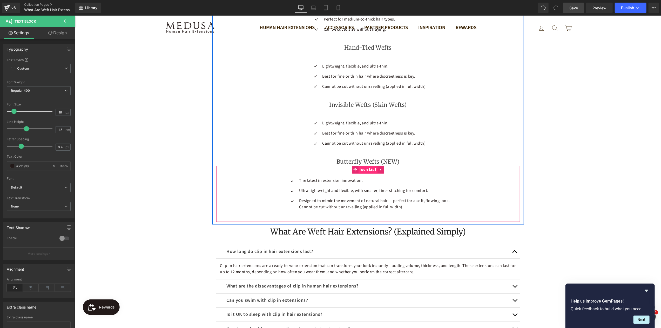
click at [359, 166] on span "Icon List" at bounding box center [367, 170] width 19 height 8
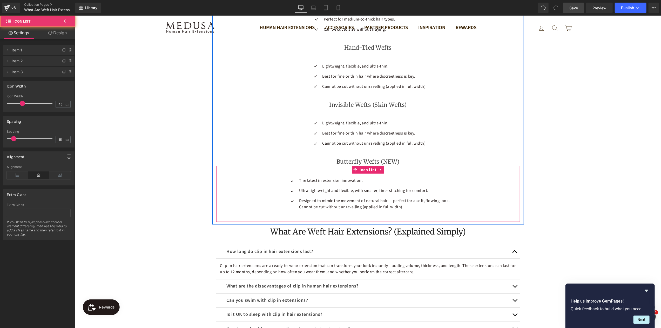
scroll to position [705, 0]
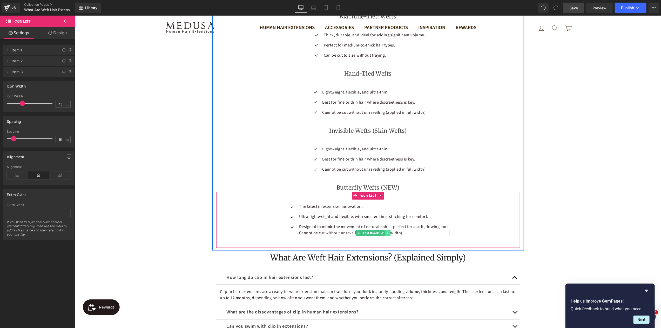
click at [387, 231] on icon at bounding box center [387, 232] width 3 height 3
click at [389, 231] on icon at bounding box center [390, 232] width 3 height 3
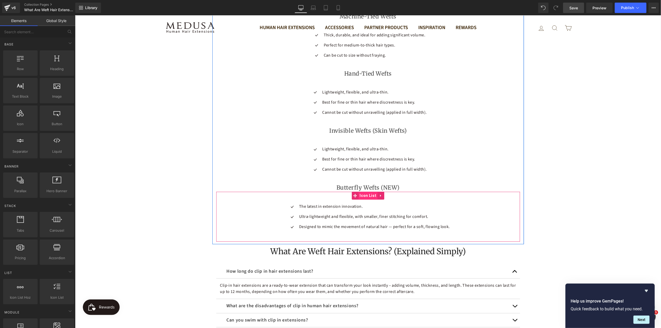
click at [366, 192] on span "Icon List" at bounding box center [367, 196] width 19 height 8
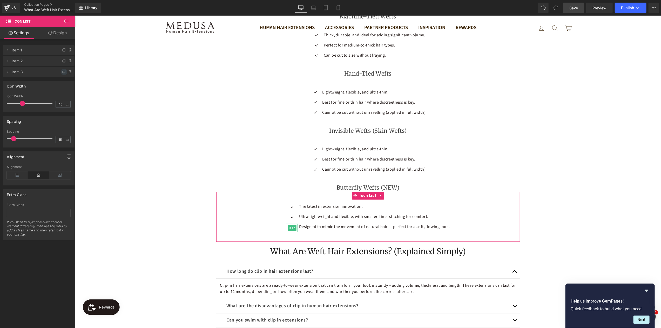
click at [62, 72] on icon at bounding box center [64, 72] width 4 height 4
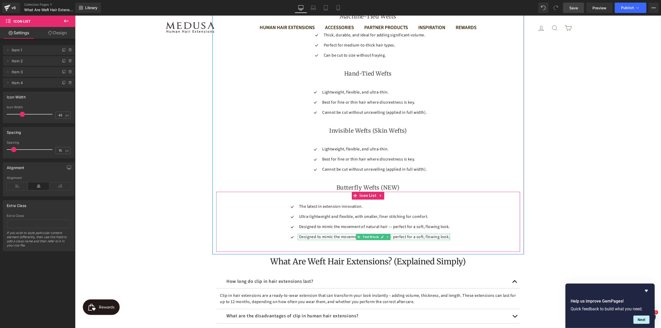
click at [329, 234] on p "Designed to mimic the movement of natural hair — perfect for a soft, flowing lo…" at bounding box center [374, 237] width 151 height 6
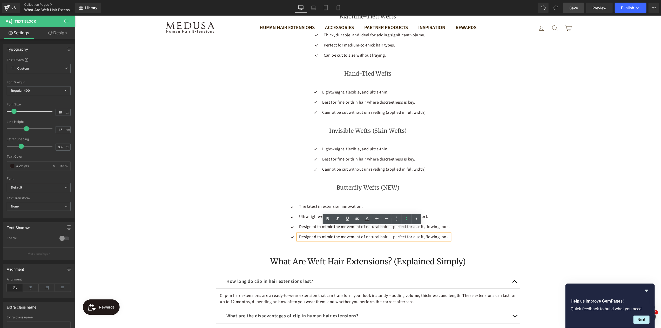
click at [329, 234] on p "Designed to mimic the movement of natural hair — perfect for a soft, flowing lo…" at bounding box center [374, 237] width 151 height 6
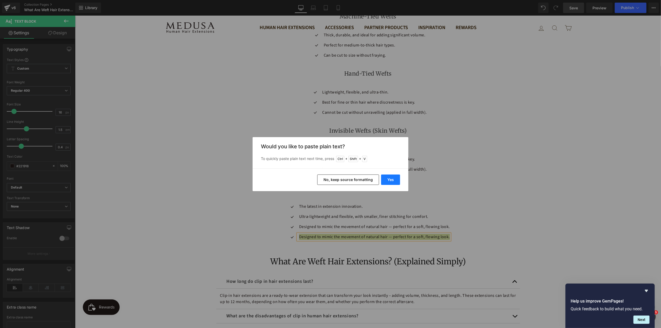
click at [389, 178] on button "Yes" at bounding box center [390, 180] width 19 height 10
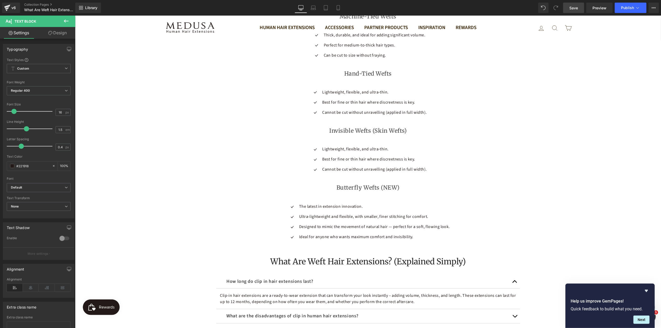
click at [576, 223] on div "Shop Medusa’s Premium Weft Extensions in [GEOGRAPHIC_DATA] Heading Looking for …" at bounding box center [368, 106] width 586 height 1501
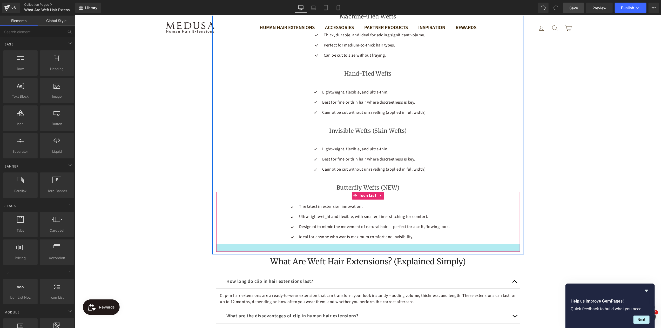
scroll to position [627, 0]
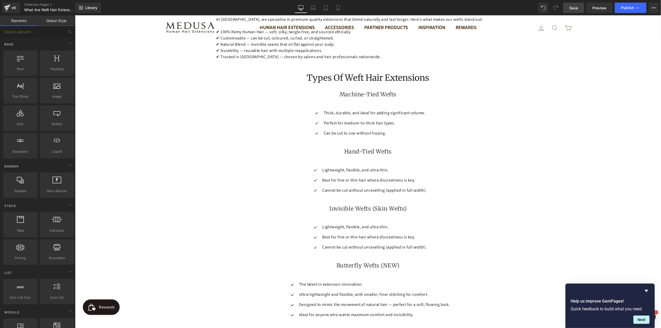
click at [573, 7] on span "Save" at bounding box center [574, 7] width 9 height 5
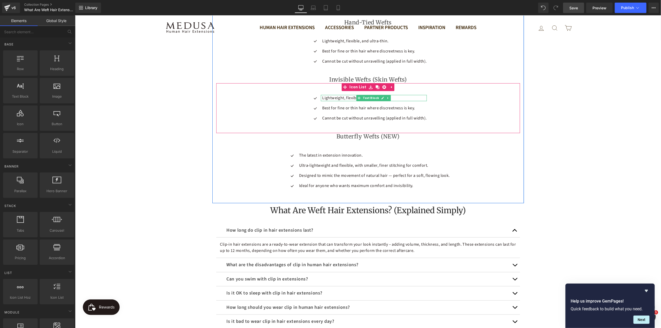
scroll to position [757, 0]
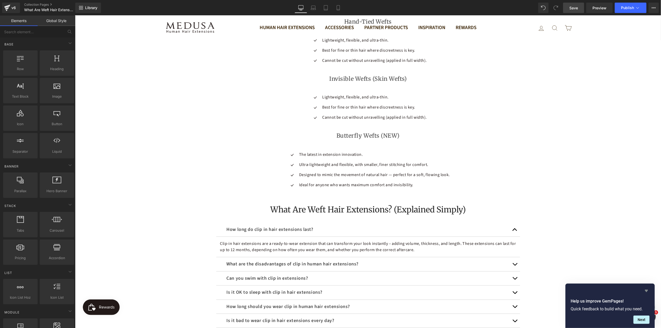
click at [647, 290] on icon "Hide survey" at bounding box center [646, 291] width 3 height 2
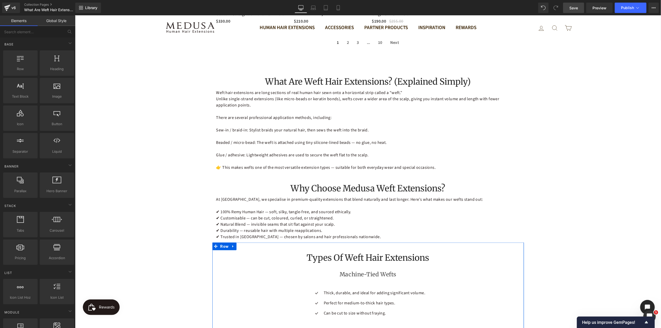
scroll to position [445, 0]
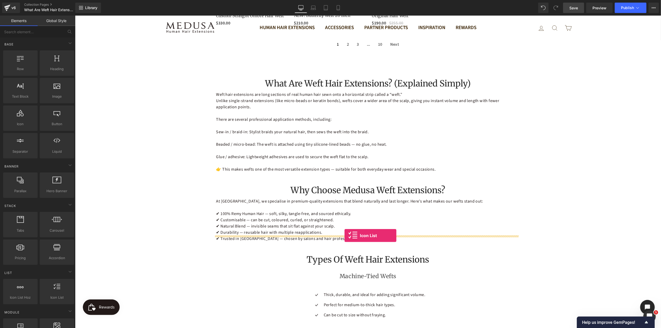
drag, startPoint x: 130, startPoint y: 305, endPoint x: 344, endPoint y: 235, distance: 225.3
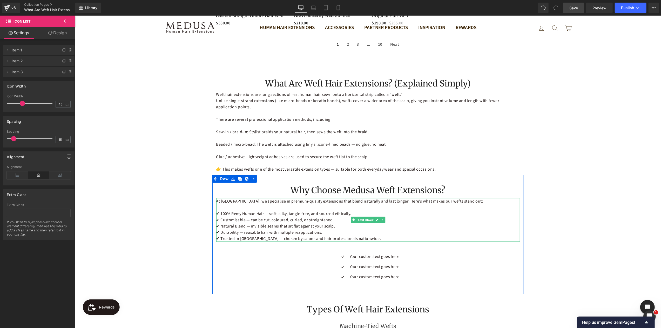
click at [305, 210] on p "✔ 100% Remy Human Hair — soft, silky, tangle-free, and sourced ethically." at bounding box center [368, 213] width 304 height 6
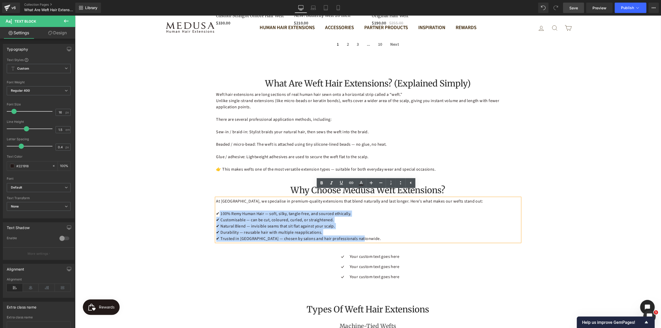
drag, startPoint x: 217, startPoint y: 208, endPoint x: 371, endPoint y: 232, distance: 155.7
click at [371, 232] on div "At [GEOGRAPHIC_DATA], we specialise in premium-quality extensions that blend na…" at bounding box center [368, 220] width 304 height 44
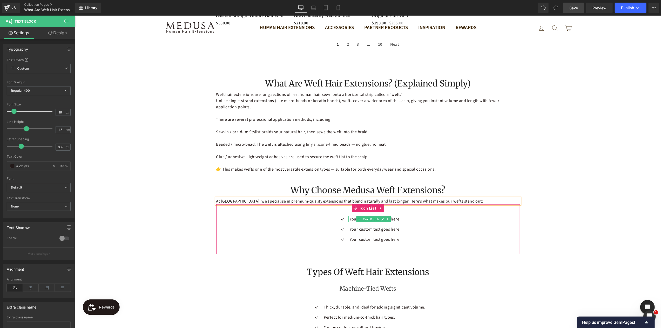
click at [393, 216] on p "Your custom text goes here" at bounding box center [375, 219] width 50 height 6
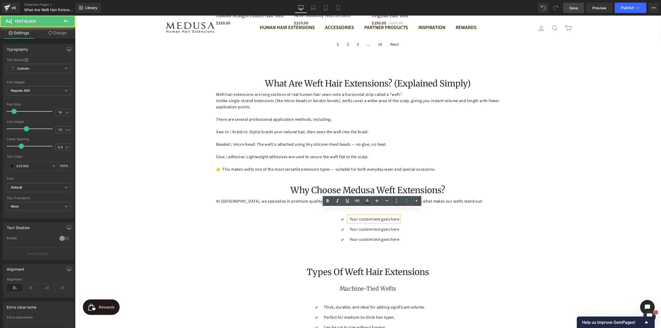
click at [393, 216] on p "Your custom text goes here" at bounding box center [375, 219] width 50 height 6
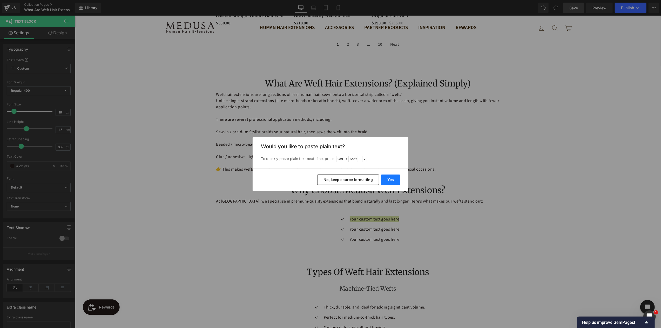
click at [391, 178] on button "Yes" at bounding box center [390, 180] width 19 height 10
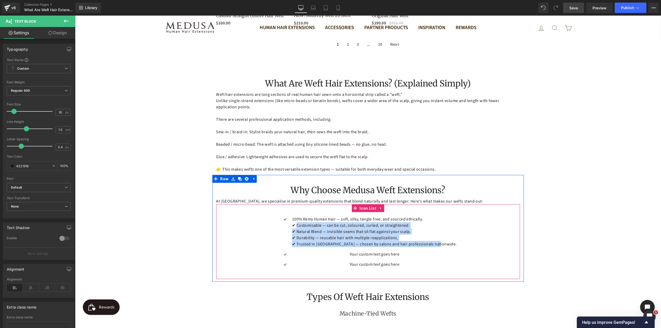
drag, startPoint x: 307, startPoint y: 219, endPoint x: 456, endPoint y: 246, distance: 151.9
click at [456, 246] on div "Icon 100% Remy Human Hair — soft, silky, tangle-free, and sourced ethically. ✔…" at bounding box center [368, 243] width 304 height 55
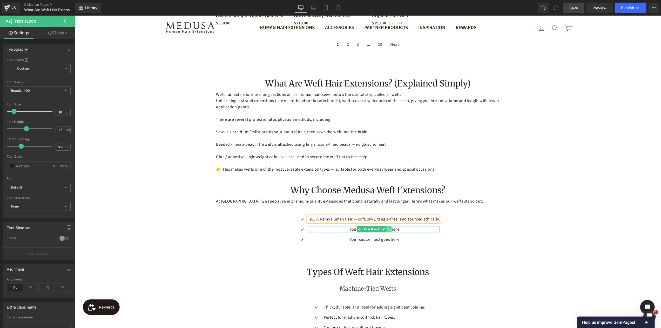
click at [388, 228] on icon at bounding box center [388, 229] width 1 height 2
click at [402, 226] on p "Your custom text goes here" at bounding box center [374, 229] width 131 height 6
click at [404, 226] on p "Your custom text goes here" at bounding box center [374, 229] width 131 height 6
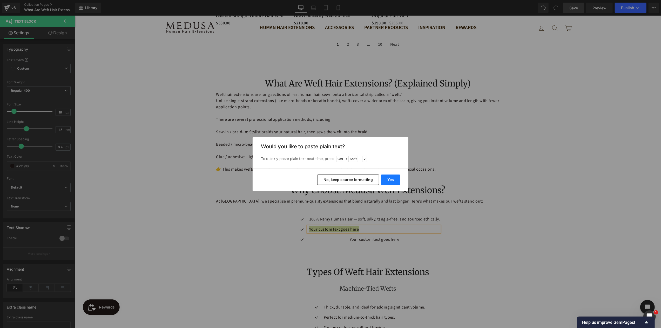
drag, startPoint x: 386, startPoint y: 179, endPoint x: 293, endPoint y: 189, distance: 93.9
click at [386, 179] on button "Yes" at bounding box center [390, 180] width 19 height 10
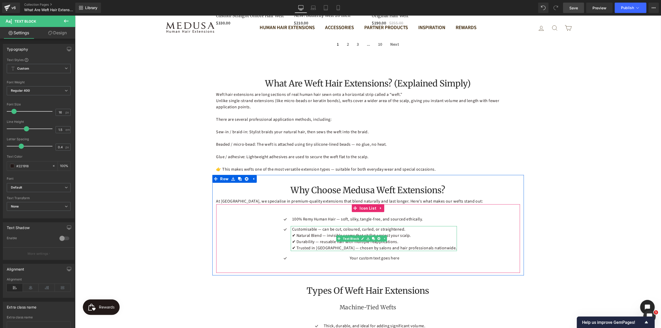
click at [328, 232] on p "✔ Natural Blend — invisible seams that sit flat against your scalp." at bounding box center [374, 235] width 165 height 6
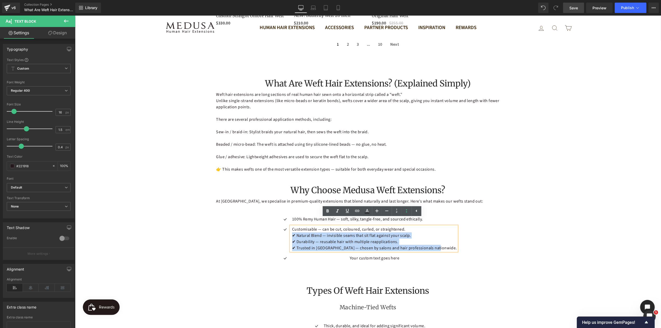
drag, startPoint x: 302, startPoint y: 229, endPoint x: 447, endPoint y: 244, distance: 145.7
click at [447, 244] on div "Icon 100% Remy Human Hair — soft, silky, tangle-free, and sourced ethically. Te…" at bounding box center [368, 240] width 304 height 49
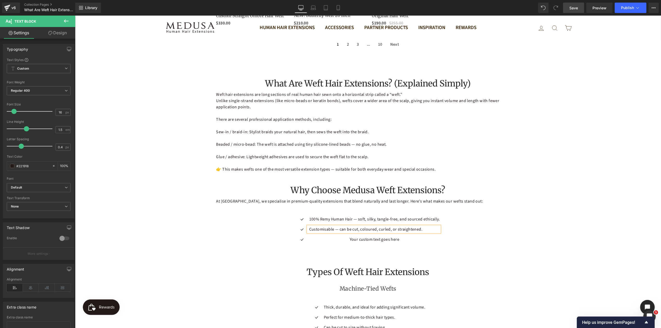
click at [487, 233] on div "Icon 100% Remy Human Hair — soft, silky, tangle-free, and sourced ethically. Te…" at bounding box center [368, 231] width 304 height 30
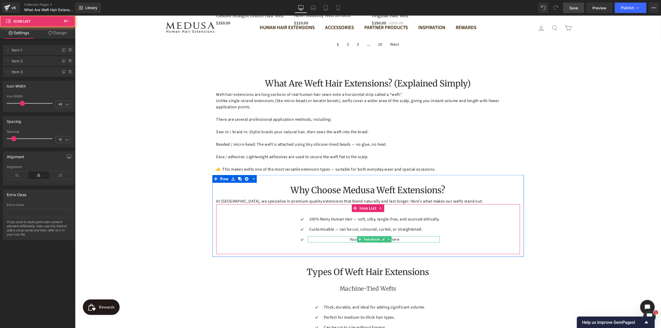
click at [406, 236] on p "Your custom text goes here" at bounding box center [374, 239] width 131 height 6
click at [410, 236] on p "Your custom text goes here" at bounding box center [374, 239] width 131 height 6
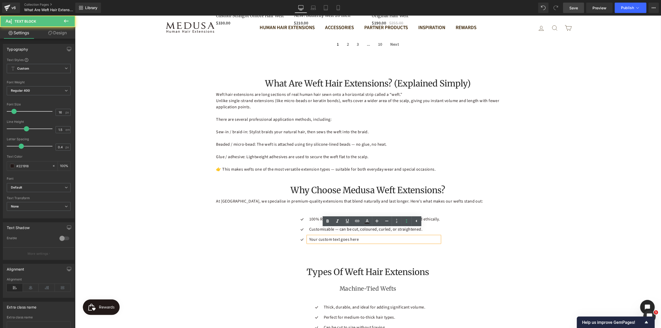
click at [413, 236] on p "Your custom text goes here" at bounding box center [374, 239] width 131 height 6
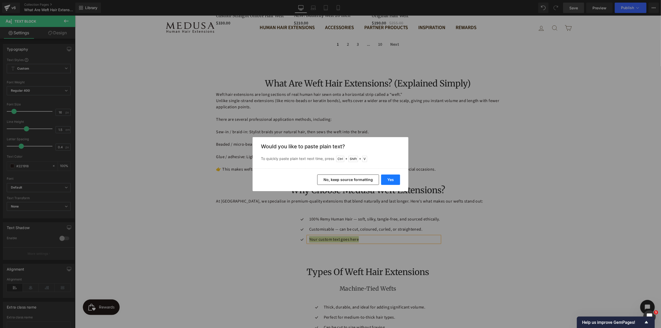
click at [389, 178] on button "Yes" at bounding box center [390, 180] width 19 height 10
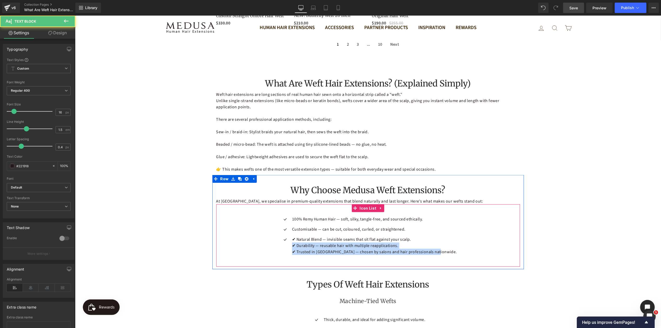
drag, startPoint x: 303, startPoint y: 239, endPoint x: 457, endPoint y: 254, distance: 154.7
click at [457, 254] on div "Icon 100% Remy Human Hair — soft, silky, tangle-free, and sourced ethically. Te…" at bounding box center [368, 235] width 304 height 62
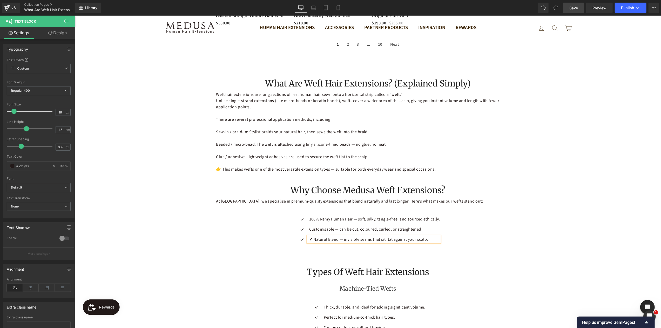
click at [311, 236] on p "✔ Natural Blend — invisible seams that sit flat against your scalp." at bounding box center [374, 239] width 131 height 6
click at [498, 238] on div "Icon 100% Remy Human Hair — soft, silky, tangle-free, and sourced ethically. Te…" at bounding box center [368, 231] width 304 height 30
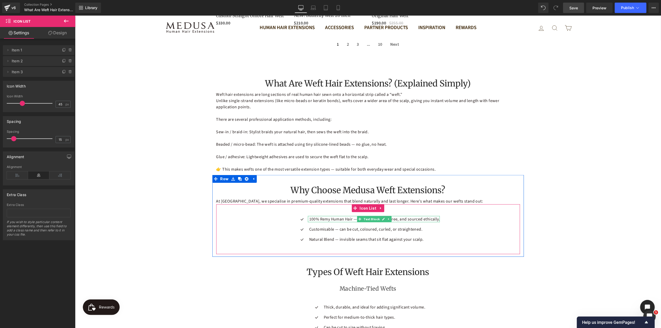
click at [312, 216] on p "100% Remy Human Hair — soft, silky, tangle-free, and sourced ethically." at bounding box center [374, 219] width 131 height 6
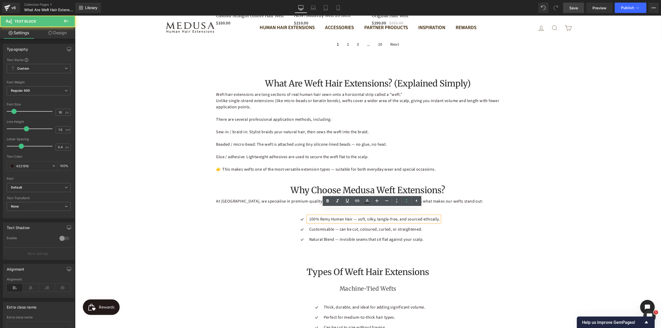
click at [309, 216] on p "100% Remy Human Hair — soft, silky, tangle-free, and sourced ethically." at bounding box center [374, 219] width 131 height 6
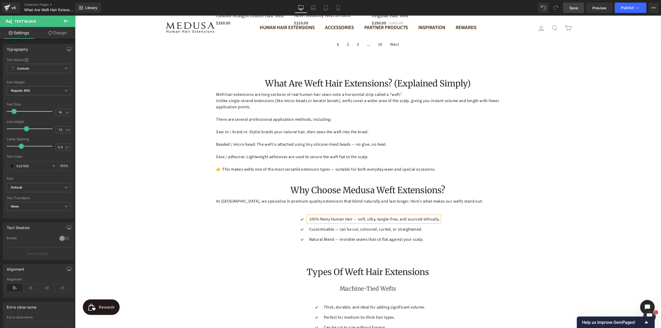
click at [510, 249] on div "Why Choose Medusa Weft Extensions? Heading At [GEOGRAPHIC_DATA], we specialise …" at bounding box center [368, 216] width 312 height 82
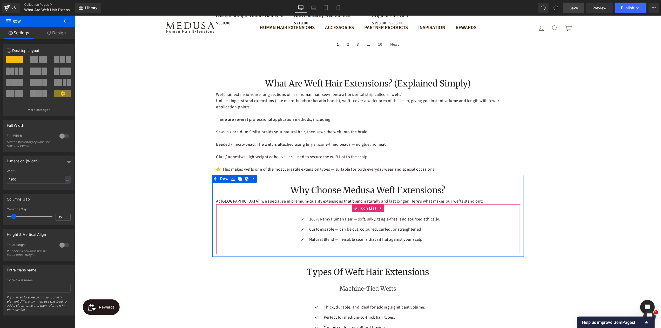
click at [366, 204] on span "Icon List" at bounding box center [367, 208] width 19 height 8
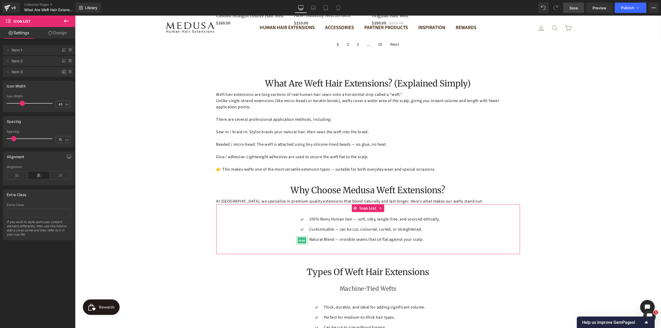
click at [62, 71] on icon at bounding box center [64, 72] width 4 height 4
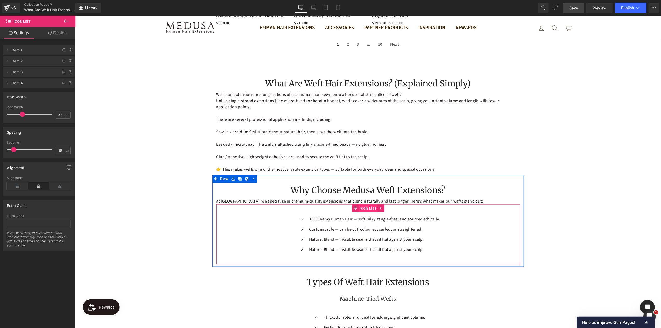
click at [363, 204] on span "Icon List" at bounding box center [367, 208] width 19 height 8
click at [62, 34] on link "Design" at bounding box center [58, 33] width 38 height 12
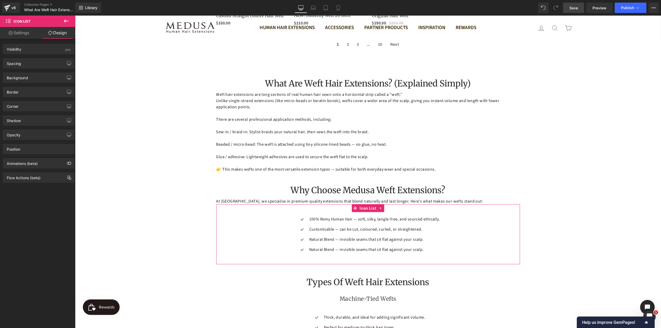
click at [22, 33] on link "Settings" at bounding box center [19, 33] width 38 height 12
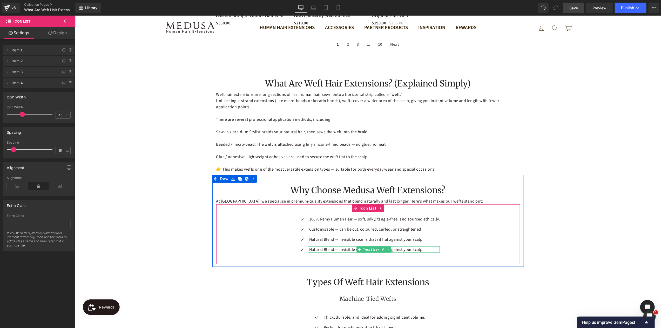
click at [310, 246] on p "Natural Blend — invisible seams that sit flat against your scalp." at bounding box center [374, 249] width 131 height 6
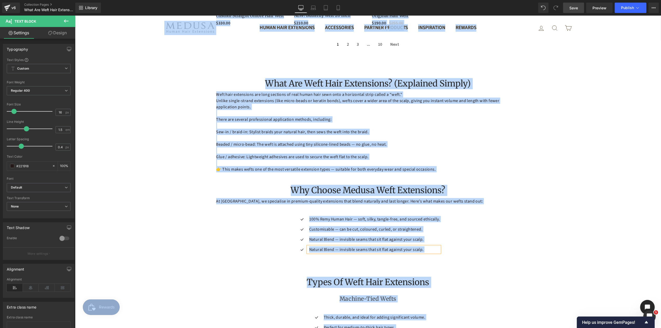
click at [314, 246] on p "Natural Blend — invisible seams that sit flat against your scalp." at bounding box center [374, 249] width 131 height 6
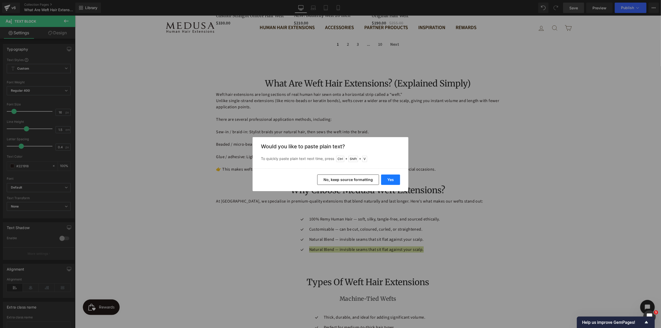
click at [392, 177] on button "Yes" at bounding box center [390, 180] width 19 height 10
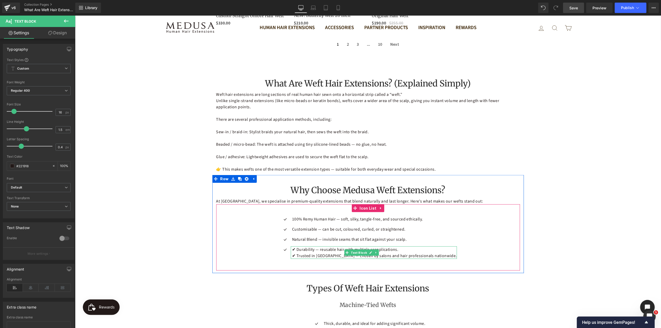
drag, startPoint x: 314, startPoint y: 244, endPoint x: 309, endPoint y: 244, distance: 5.2
click at [315, 246] on p "✔ Durability — reusable hair with multiple reapplications." at bounding box center [374, 249] width 165 height 6
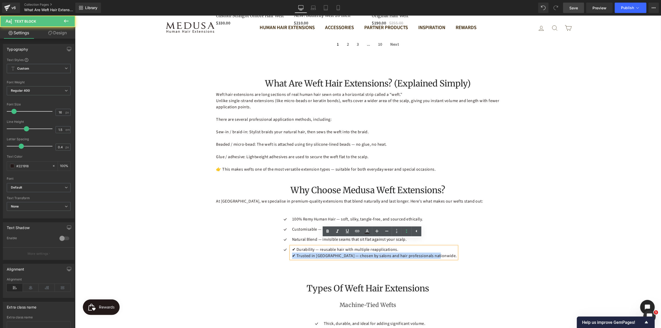
drag, startPoint x: 302, startPoint y: 248, endPoint x: 450, endPoint y: 250, distance: 148.6
click at [450, 250] on div "Icon 100% Remy Human Hair — soft, silky, tangle-free, and sourced ethically. Te…" at bounding box center [368, 239] width 304 height 47
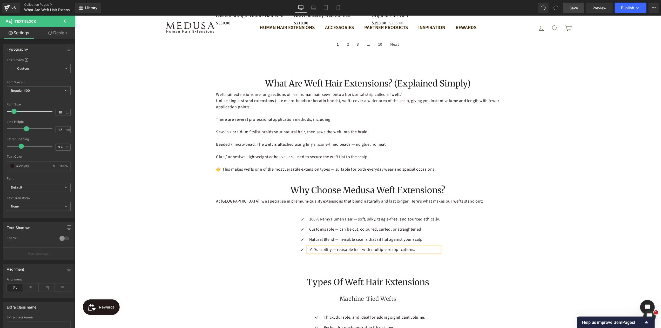
click at [312, 246] on p "✔ Durability — reusable hair with multiple reapplications." at bounding box center [374, 249] width 131 height 6
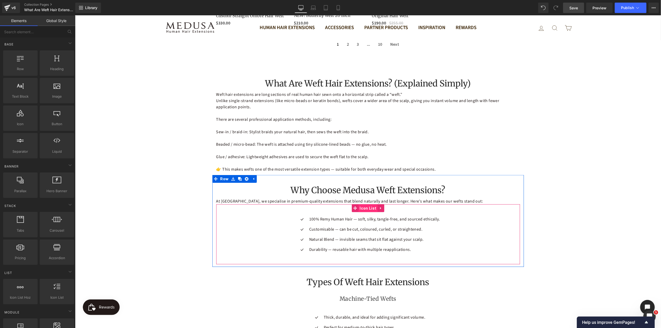
click at [360, 204] on span "Icon List" at bounding box center [367, 208] width 19 height 8
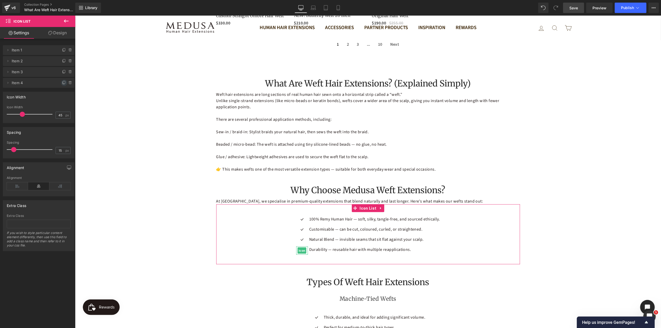
click at [63, 82] on icon at bounding box center [64, 82] width 2 height 3
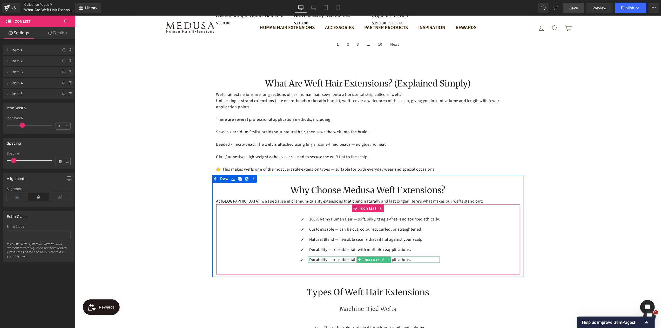
click at [344, 256] on p "Durability — reusable hair with multiple reapplications." at bounding box center [374, 259] width 131 height 6
click at [343, 256] on p "Durability — reusable hair with multiple reapplications." at bounding box center [374, 259] width 131 height 6
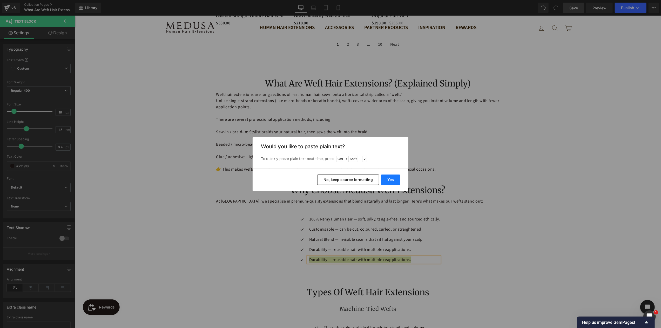
click at [389, 181] on button "Yes" at bounding box center [390, 180] width 19 height 10
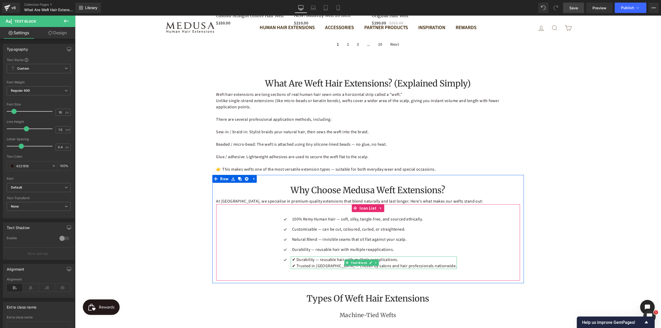
click at [306, 256] on p "✔ Durability — reusable hair with multiple reapplications." at bounding box center [374, 259] width 165 height 6
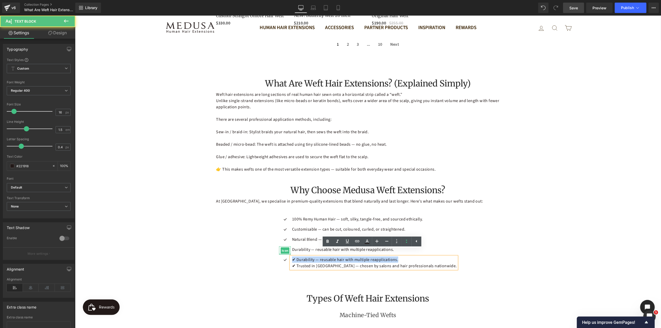
drag, startPoint x: 409, startPoint y: 254, endPoint x: 297, endPoint y: 247, distance: 112.4
click at [297, 247] on ul "Icon 100% Remy Human Hair — soft, silky, tangle-free, and sourced ethically. Te…" at bounding box center [368, 244] width 178 height 57
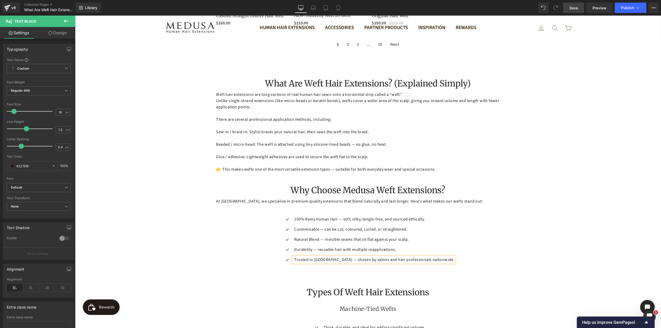
click at [494, 253] on div "Icon 100% Remy Human Hair — soft, silky, tangle-free, and sourced ethically. Te…" at bounding box center [368, 241] width 304 height 51
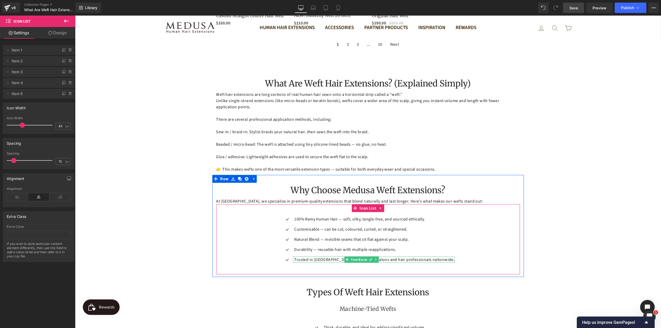
click at [337, 257] on span "Trusted in [GEOGRAPHIC_DATA] — chosen by salons and hair professionals nationwi…" at bounding box center [374, 260] width 160 height 6
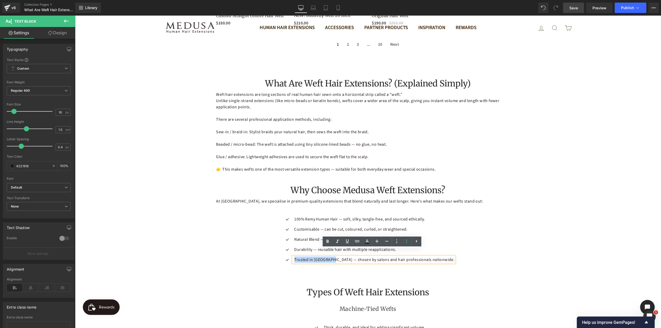
drag, startPoint x: 322, startPoint y: 250, endPoint x: 304, endPoint y: 253, distance: 18.5
click at [304, 256] on div "Trusted in [GEOGRAPHIC_DATA] — chosen by salons and hair professionals nationwi…" at bounding box center [374, 259] width 162 height 6
click at [325, 242] on icon at bounding box center [328, 241] width 6 height 6
click at [316, 246] on p "Durability — reusable hair with multiple reapplications." at bounding box center [375, 249] width 158 height 6
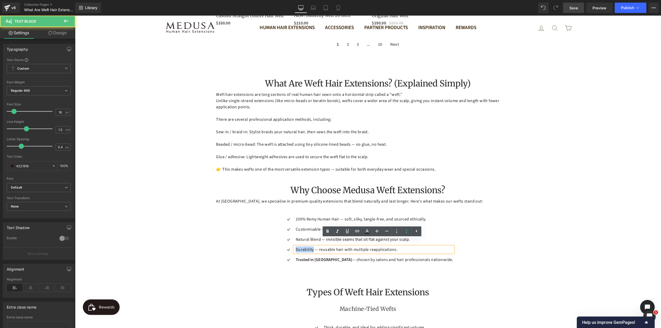
drag, startPoint x: 323, startPoint y: 243, endPoint x: 305, endPoint y: 243, distance: 17.7
click at [305, 246] on p "Durability — reusable hair with multiple reapplications." at bounding box center [375, 249] width 158 height 6
click at [327, 231] on icon at bounding box center [328, 231] width 6 height 6
click at [311, 236] on p "Natural Blend — invisible seams that sit flat against your scalp." at bounding box center [375, 239] width 158 height 6
click at [315, 236] on p "Natural Blend — invisible seams that sit flat against your scalp." at bounding box center [375, 239] width 158 height 6
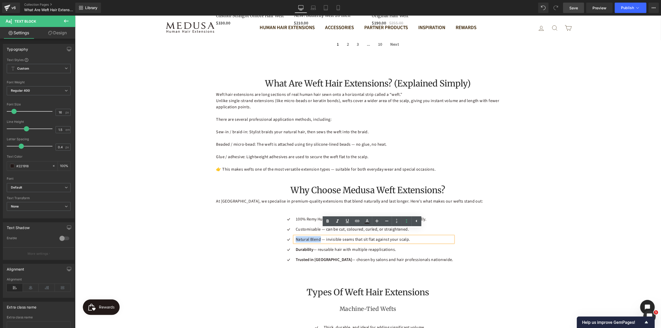
drag, startPoint x: 329, startPoint y: 233, endPoint x: 305, endPoint y: 231, distance: 23.7
click at [305, 236] on p "Natural Blend — invisible seams that sit flat against your scalp." at bounding box center [375, 239] width 158 height 6
click at [327, 221] on icon at bounding box center [328, 221] width 2 height 3
click at [315, 231] on div at bounding box center [373, 231] width 159 height 1
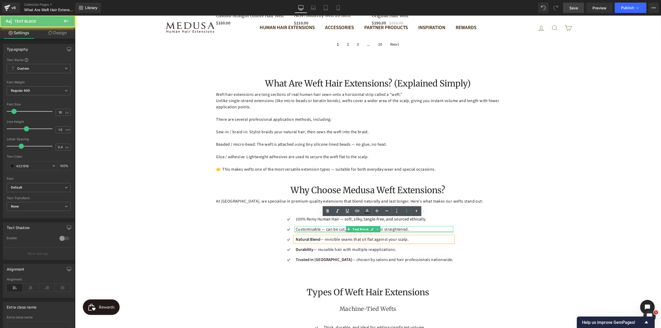
click at [317, 226] on p "Customisable — can be cut, coloured, curled, or straightened." at bounding box center [375, 229] width 158 height 6
click at [328, 226] on p "Customisable — can be cut, coloured, curled, or straightened." at bounding box center [375, 229] width 158 height 6
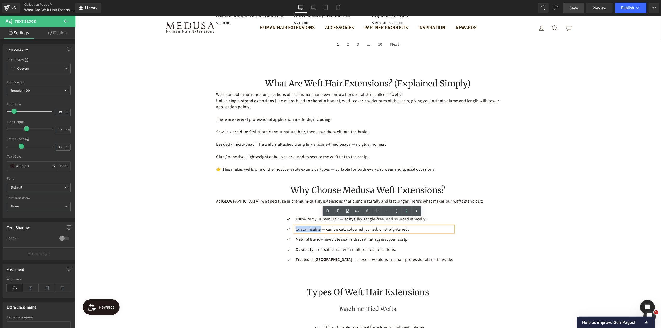
drag, startPoint x: 328, startPoint y: 223, endPoint x: 305, endPoint y: 222, distance: 23.4
click at [305, 226] on p "Customisable — can be cut, coloured, curled, or straightened." at bounding box center [375, 229] width 158 height 6
click at [328, 211] on icon at bounding box center [328, 211] width 6 height 6
click at [313, 216] on p "100% Remy Human Hair — soft, silky, tangle-free, and sourced ethically." at bounding box center [375, 219] width 158 height 6
click at [316, 216] on p "100% Remy Human Hair — soft, silky, tangle-free, and sourced ethically." at bounding box center [375, 219] width 158 height 6
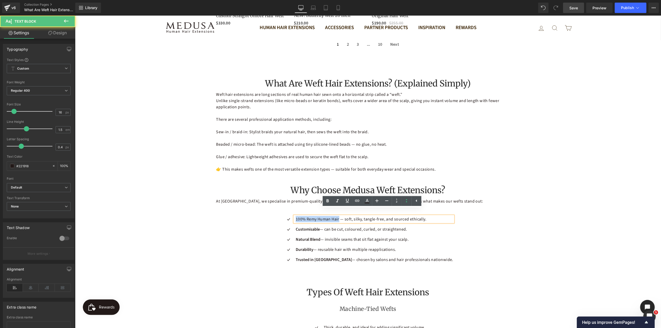
drag, startPoint x: 348, startPoint y: 210, endPoint x: 304, endPoint y: 214, distance: 44.8
click at [304, 216] on div "100% Remy Human Hair — soft, silky, tangle-free, and sourced ethically." at bounding box center [373, 219] width 159 height 6
drag, startPoint x: 491, startPoint y: 245, endPoint x: 479, endPoint y: 250, distance: 12.3
click at [490, 246] on div "Icon 100% Remy Human Hair — soft, silky, tangle-free, and sourced ethically. Te…" at bounding box center [368, 241] width 304 height 51
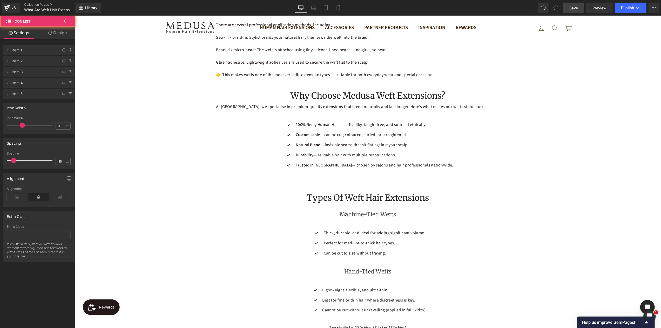
scroll to position [549, 0]
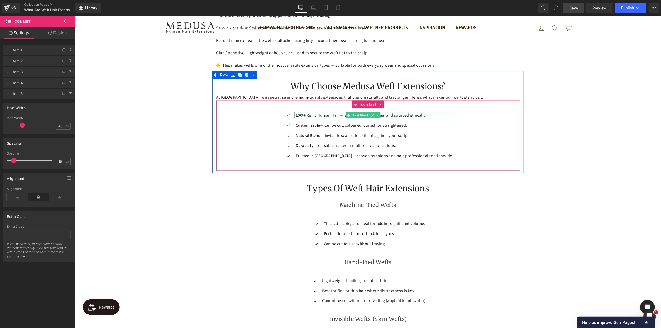
drag, startPoint x: 332, startPoint y: 108, endPoint x: 349, endPoint y: 108, distance: 16.9
click at [333, 112] on p "100% Remy Human Hair — soft, silky, tangle-free, and sourced ethically." at bounding box center [375, 115] width 158 height 6
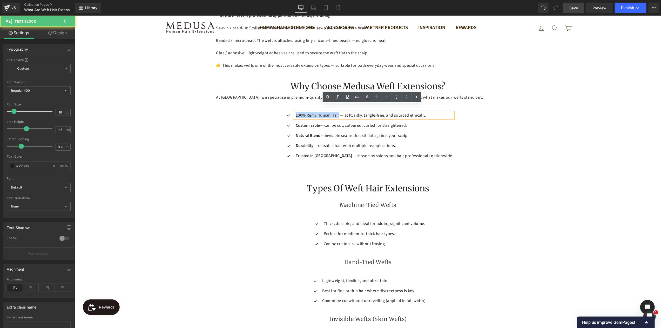
drag, startPoint x: 347, startPoint y: 108, endPoint x: 305, endPoint y: 108, distance: 42.9
click at [305, 112] on p "100% Remy Human Hair — soft, silky, tangle-free, and sourced ethically." at bounding box center [375, 115] width 158 height 6
click at [329, 99] on icon at bounding box center [328, 97] width 6 height 6
click at [459, 158] on div "Icon 100% Remy Human Hair — soft, silky, tangle-free, and sourced ethically. Te…" at bounding box center [368, 135] width 304 height 70
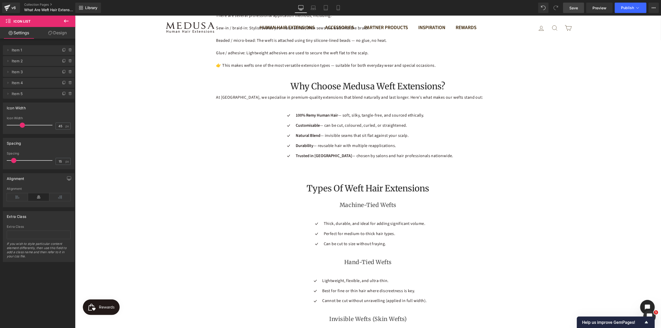
drag, startPoint x: 572, startPoint y: 8, endPoint x: 294, endPoint y: 139, distance: 307.1
click at [572, 8] on span "Save" at bounding box center [574, 7] width 9 height 5
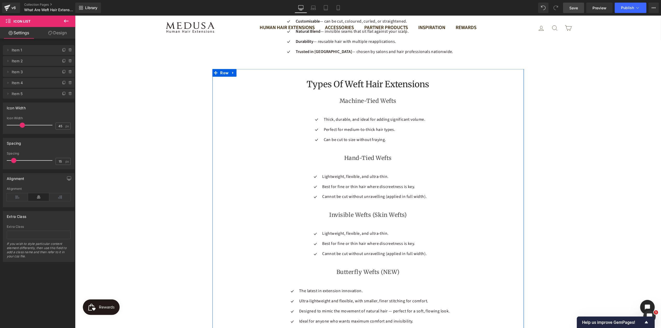
scroll to position [653, 0]
click at [351, 117] on ul "Icon Thick, durable, and ideal for adding significant volume. Text Block Icon P…" at bounding box center [368, 131] width 115 height 30
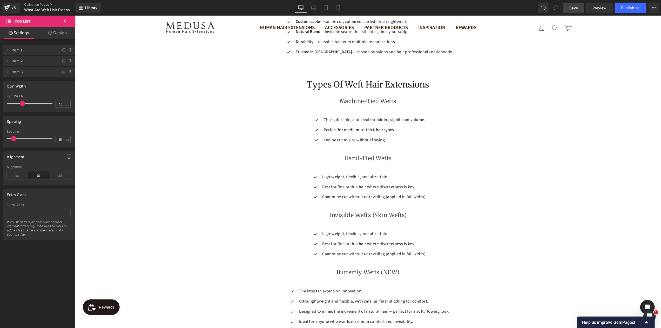
click at [65, 23] on icon at bounding box center [66, 20] width 5 height 3
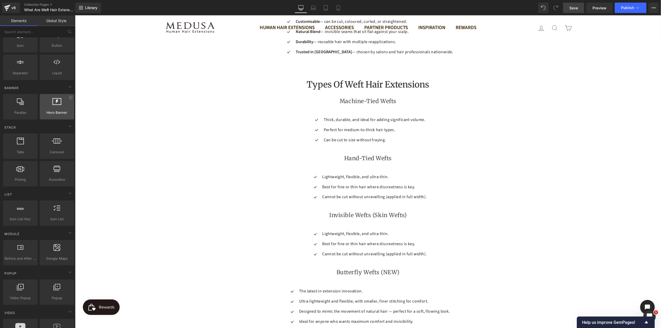
scroll to position [0, 0]
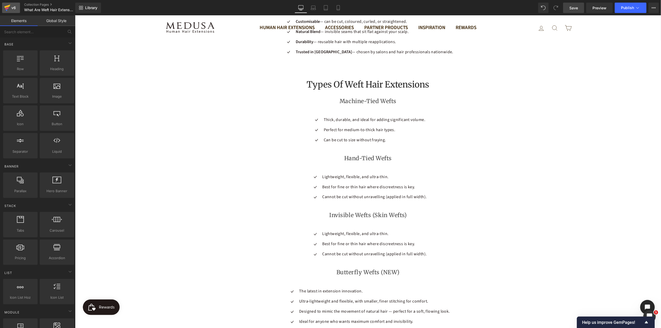
click at [12, 9] on div "v6" at bounding box center [13, 7] width 6 height 7
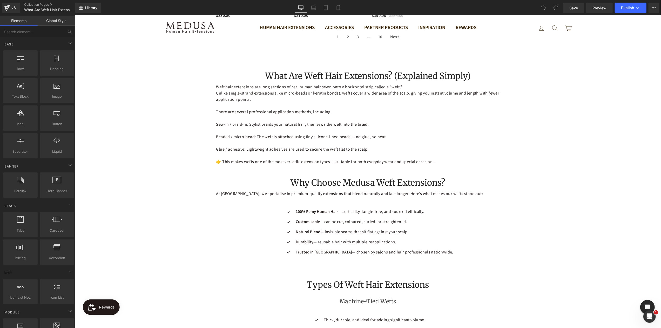
scroll to position [467, 0]
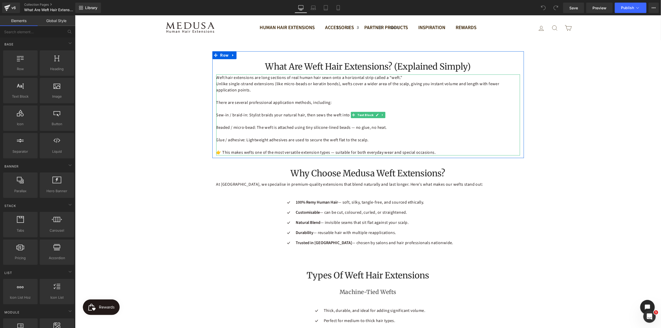
click at [327, 99] on p "There are several professional application methods, including:" at bounding box center [368, 102] width 304 height 6
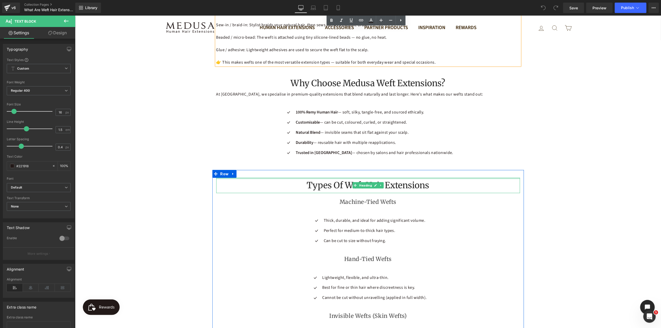
scroll to position [493, 0]
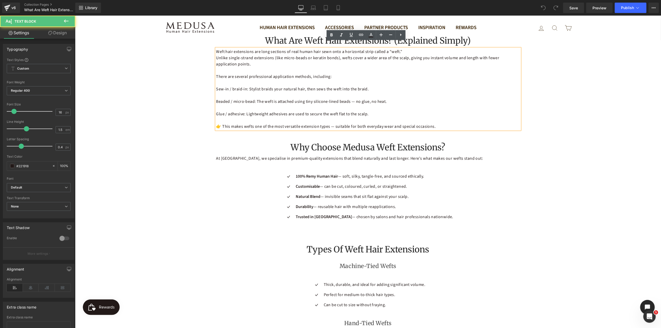
click at [333, 73] on p "There are several professional application methods, including:" at bounding box center [368, 76] width 304 height 6
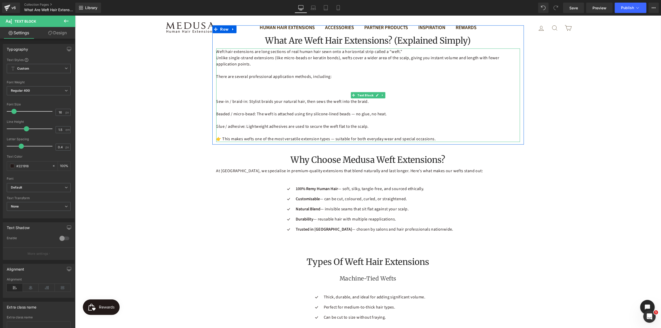
click at [263, 86] on p at bounding box center [368, 89] width 304 height 6
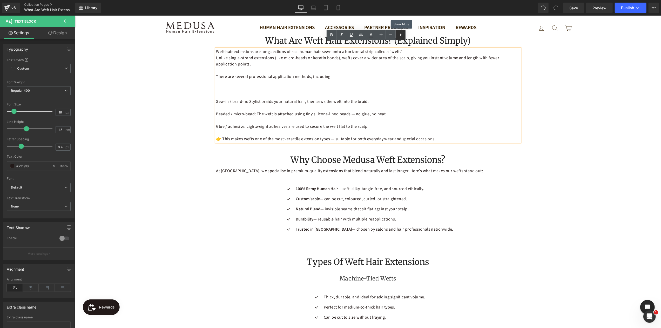
click at [403, 37] on icon at bounding box center [401, 35] width 6 height 6
click at [400, 36] on icon at bounding box center [401, 35] width 6 height 6
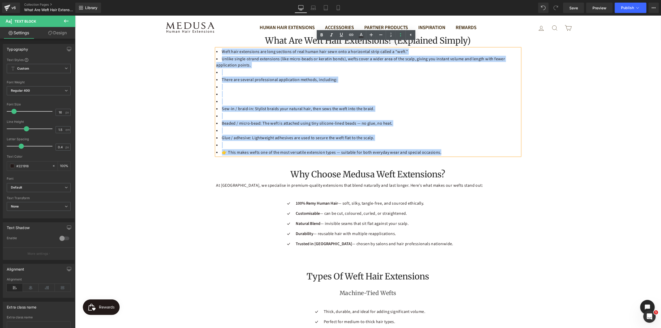
click at [250, 91] on li at bounding box center [368, 94] width 304 height 6
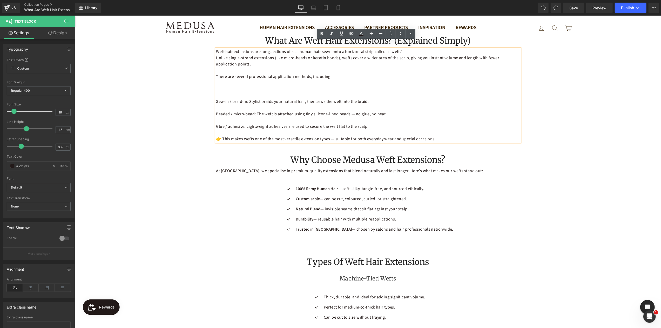
click at [231, 59] on p "Unlike single-strand extensions (like micro-beads or keratin bonds), wefts cove…" at bounding box center [368, 61] width 304 height 12
click at [216, 86] on p at bounding box center [368, 89] width 304 height 6
click at [223, 86] on p at bounding box center [368, 89] width 304 height 6
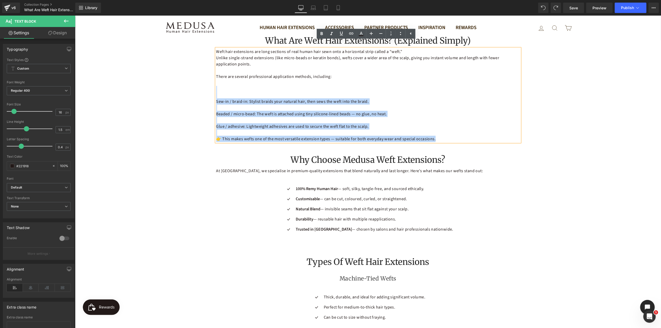
drag, startPoint x: 216, startPoint y: 82, endPoint x: 441, endPoint y: 134, distance: 231.0
click at [441, 134] on div "Weft hair extensions are long sections of real human hair sewn onto a horizonta…" at bounding box center [368, 94] width 304 height 93
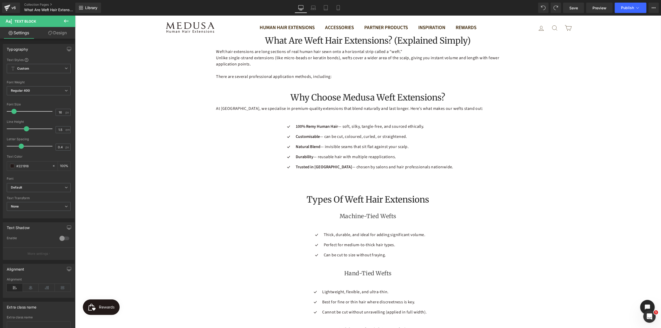
click at [66, 22] on icon at bounding box center [66, 21] width 6 height 6
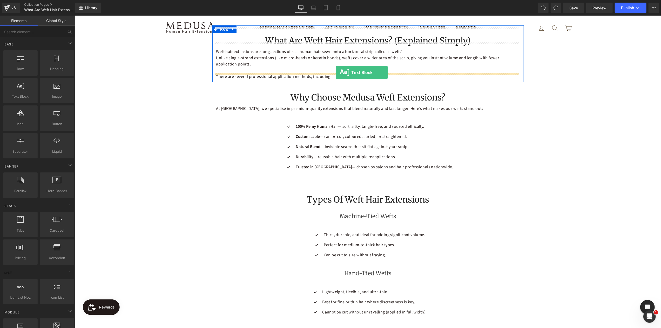
drag, startPoint x: 94, startPoint y: 104, endPoint x: 336, endPoint y: 72, distance: 243.7
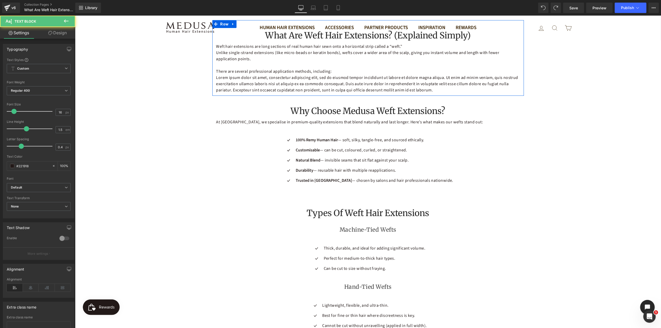
scroll to position [488, 0]
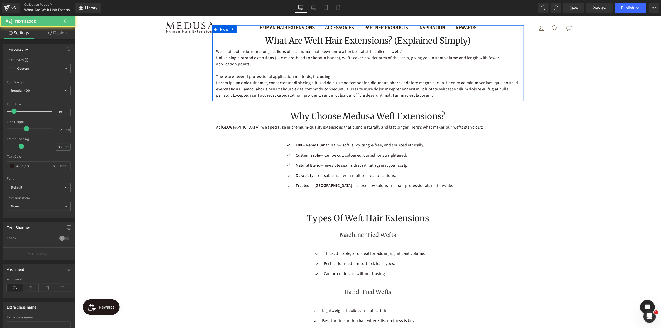
click at [279, 86] on p "Lorem ipsum dolor sit amet, consectetur adipiscing elit, sed do eiusmod tempor …" at bounding box center [368, 88] width 304 height 19
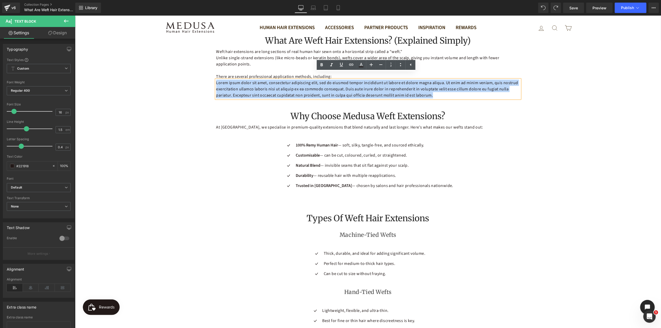
drag, startPoint x: 435, startPoint y: 88, endPoint x: 215, endPoint y: 73, distance: 221.0
click at [216, 79] on p "Lorem ipsum dolor sit amet, consectetur adipiscing elit, sed do eiusmod tempor …" at bounding box center [368, 88] width 304 height 19
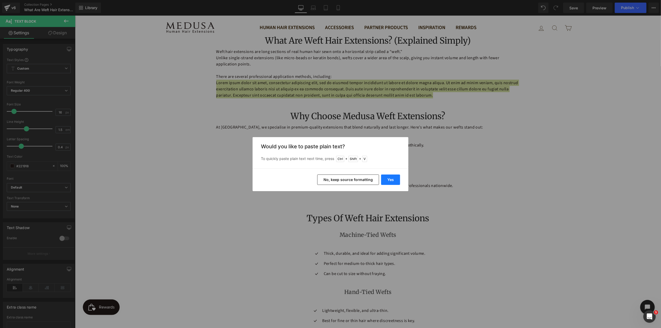
click at [386, 179] on button "Yes" at bounding box center [390, 180] width 19 height 10
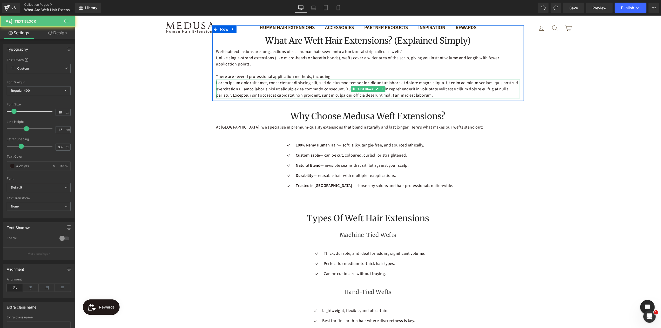
click at [304, 79] on p "Lorem ipsum dolor sit amet, consectetur adipiscing elit, sed do eiusmod tempor …" at bounding box center [368, 88] width 304 height 19
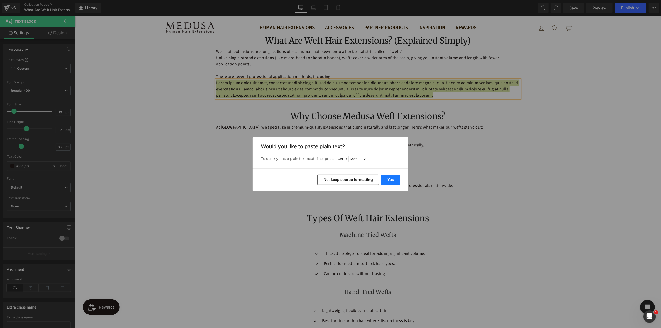
click at [386, 180] on button "Yes" at bounding box center [390, 180] width 19 height 10
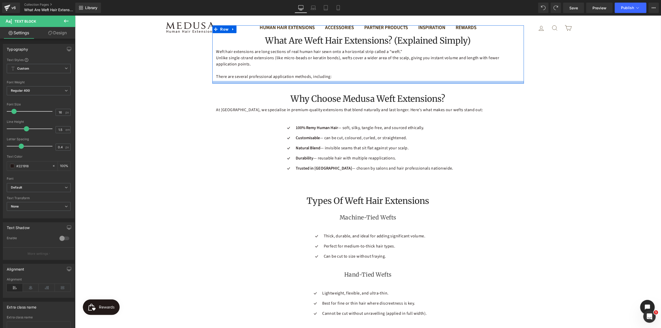
click at [339, 81] on div at bounding box center [368, 82] width 312 height 3
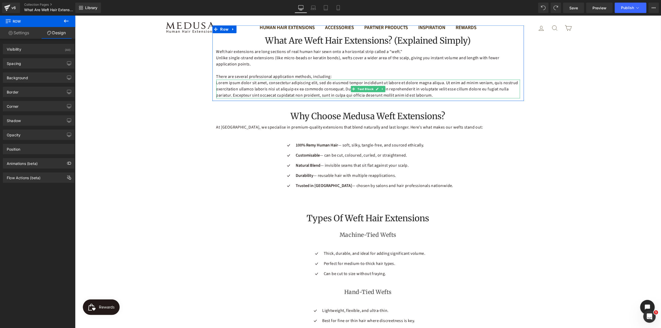
click at [334, 79] on p "Lorem ipsum dolor sit amet, consectetur adipiscing elit, sed do eiusmod tempor …" at bounding box center [368, 88] width 304 height 19
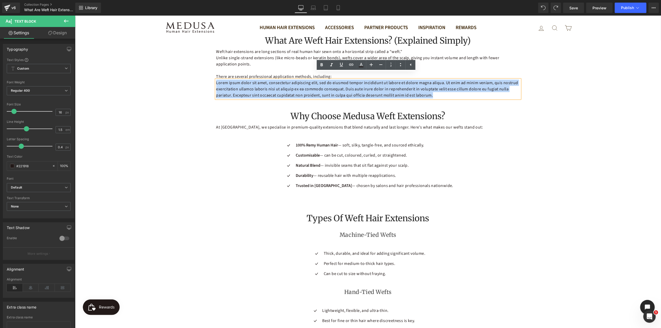
drag, startPoint x: 433, startPoint y: 88, endPoint x: 214, endPoint y: 75, distance: 219.6
click at [216, 79] on p "Lorem ipsum dolor sit amet, consectetur adipiscing elit, sed do eiusmod tempor …" at bounding box center [368, 88] width 304 height 19
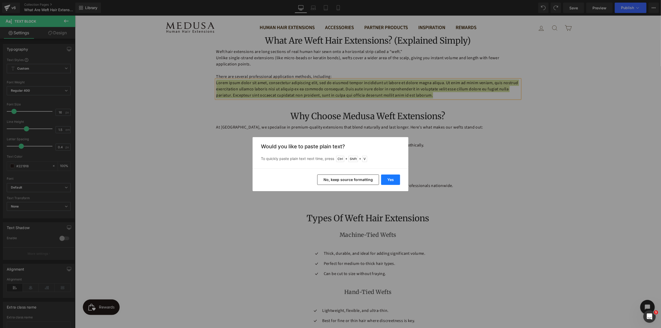
click at [388, 180] on button "Yes" at bounding box center [390, 180] width 19 height 10
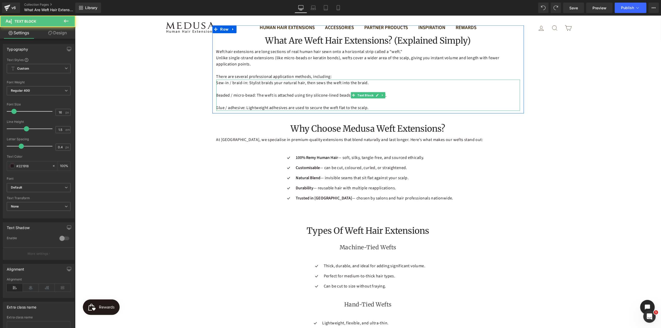
click at [308, 79] on p "Sew-in / braid-in: Stylist braids your natural hair, then sews the weft into th…" at bounding box center [368, 82] width 304 height 6
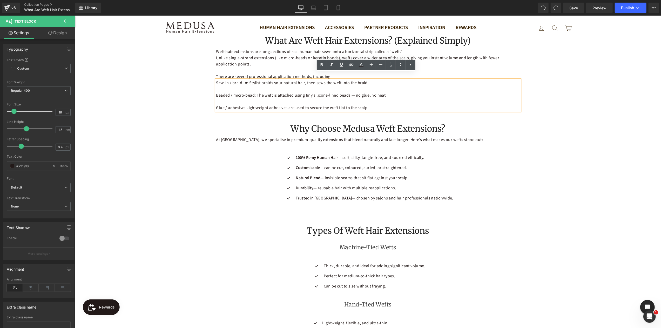
click at [379, 79] on p "Sew-in / braid-in: Stylist braids your natural hair, then sews the weft into th…" at bounding box center [368, 82] width 304 height 6
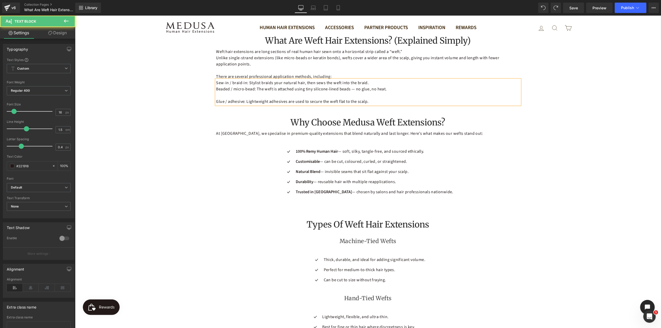
click at [389, 86] on p "Beaded / micro-bead: The weft is attached using tiny silicone-lined beads — no …" at bounding box center [368, 89] width 304 height 6
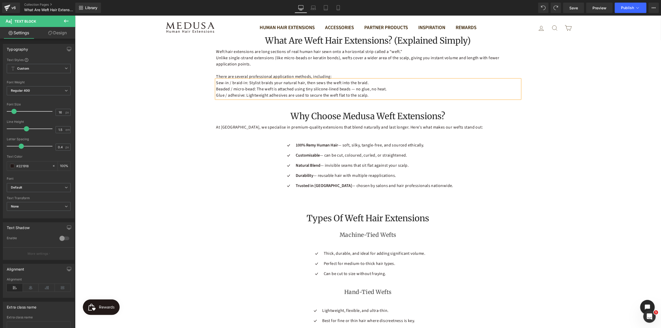
click at [372, 92] on p "Glue / adhesive: Lightweight adhesives are used to secure the weft flat to the …" at bounding box center [368, 95] width 304 height 6
click at [401, 64] on icon at bounding box center [401, 65] width 6 height 6
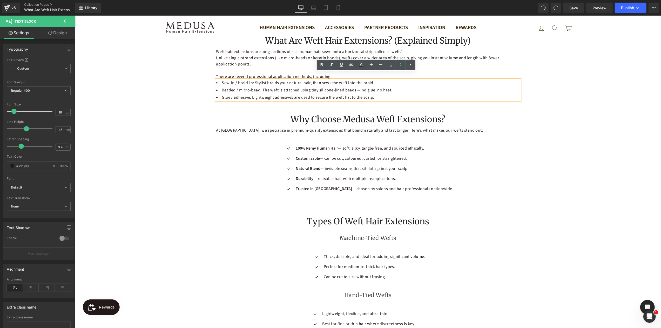
click at [390, 87] on li "Beaded / micro-bead: The weft is attached using tiny silicone-lined beads — no …" at bounding box center [368, 90] width 304 height 6
click at [363, 61] on span "Text Block" at bounding box center [365, 64] width 18 height 6
click at [62, 34] on link "Design" at bounding box center [58, 33] width 38 height 12
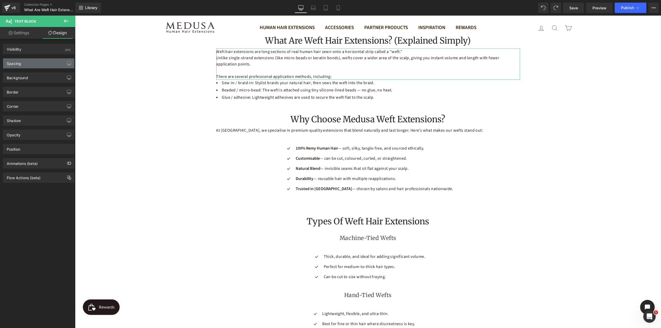
click at [33, 64] on div "Spacing" at bounding box center [38, 63] width 71 height 10
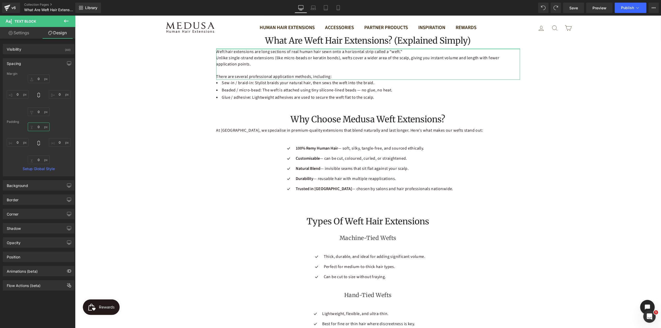
click at [39, 126] on input "0" at bounding box center [39, 127] width 22 height 9
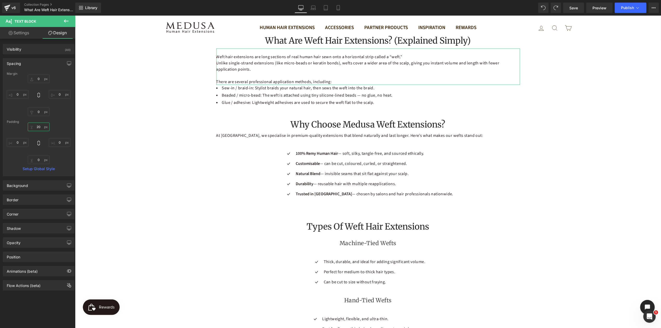
type input "20"
drag, startPoint x: 266, startPoint y: 71, endPoint x: 285, endPoint y: 70, distance: 18.7
click at [267, 72] on p at bounding box center [368, 75] width 304 height 6
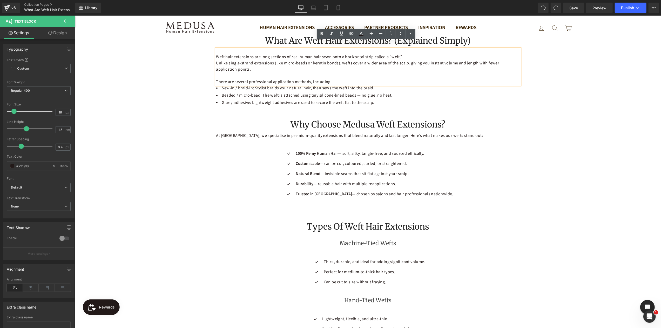
click at [339, 64] on p "Unlike single-strand extensions (like micro-beads or keratin bonds), wefts cove…" at bounding box center [368, 66] width 304 height 12
click at [560, 96] on div "Shop Medusa’s Premium Weft Extensions in Australia Heading Looking for longer, …" at bounding box center [368, 328] width 586 height 1511
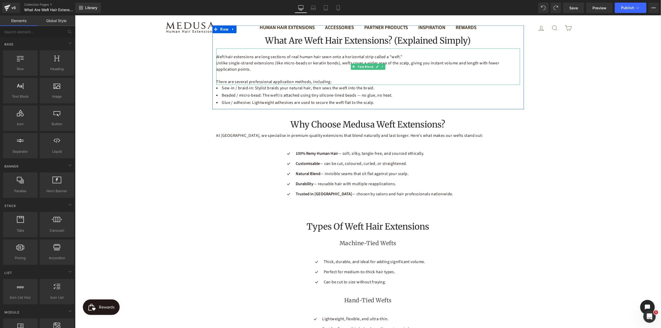
click at [365, 63] on span "Text Block" at bounding box center [365, 66] width 18 height 6
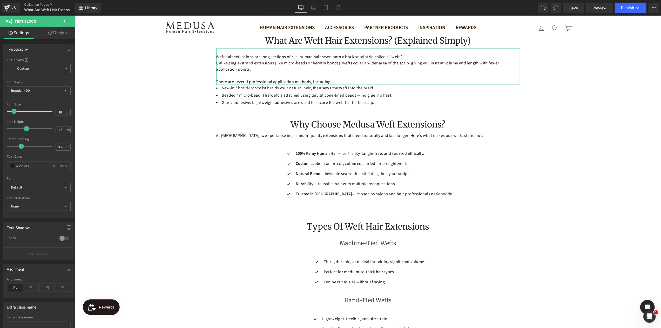
click at [60, 34] on link "Design" at bounding box center [58, 33] width 38 height 12
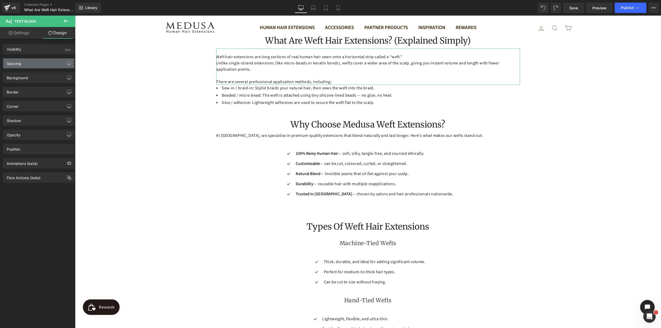
click at [27, 64] on div "Spacing" at bounding box center [38, 63] width 71 height 10
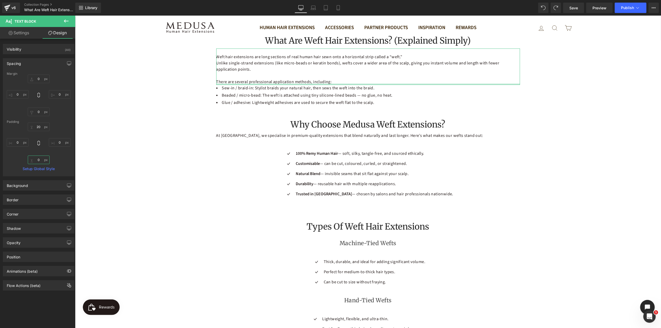
click at [40, 158] on input "text" at bounding box center [39, 160] width 22 height 9
drag, startPoint x: 39, startPoint y: 158, endPoint x: 35, endPoint y: 160, distance: 4.1
click at [35, 160] on input "text" at bounding box center [39, 160] width 22 height 9
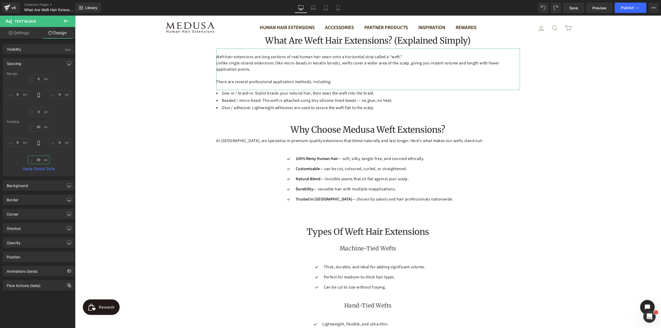
type input "20"
type input "0"
click at [326, 9] on icon at bounding box center [326, 9] width 4 height 0
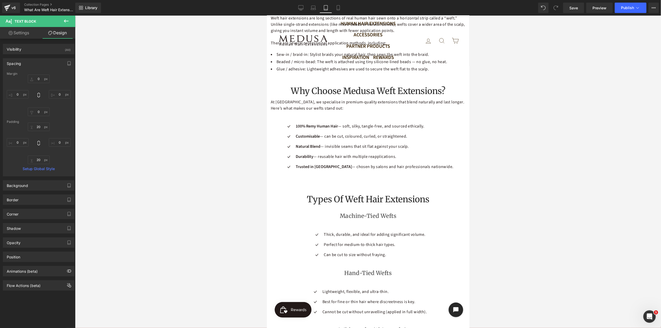
scroll to position [380, 0]
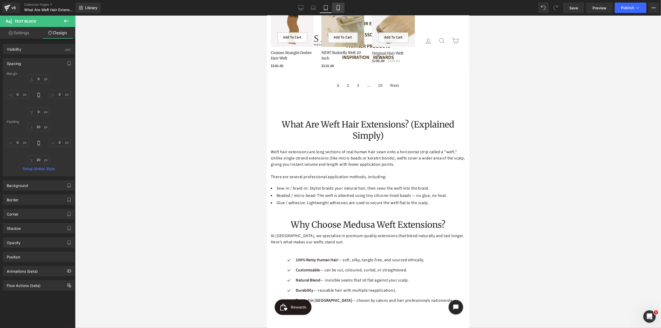
click at [337, 10] on icon at bounding box center [338, 7] width 3 height 5
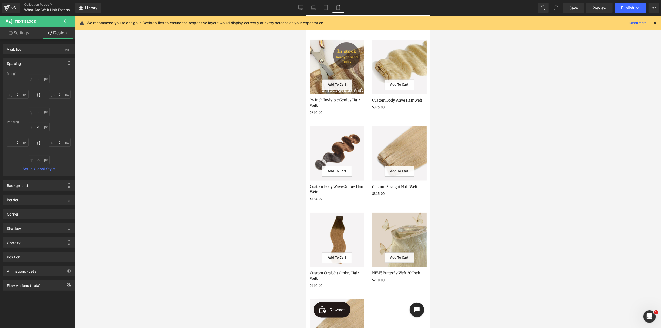
scroll to position [619, 0]
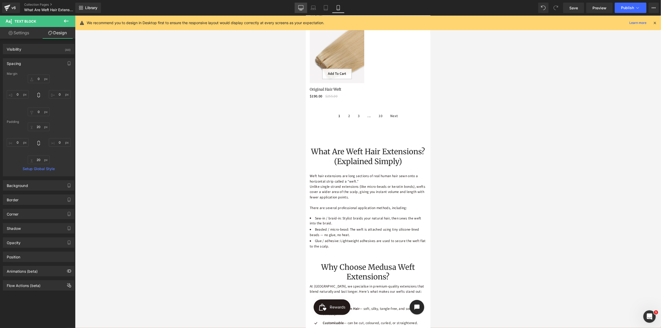
click at [303, 8] on icon at bounding box center [300, 7] width 5 height 5
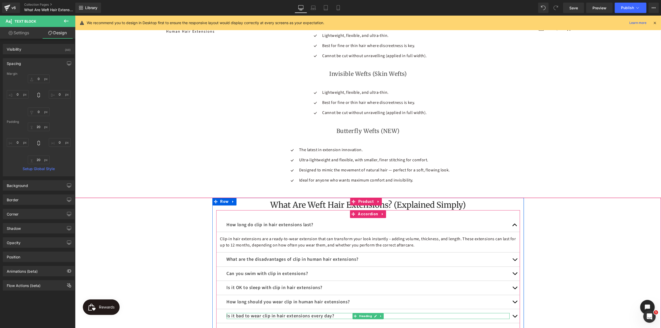
scroll to position [773, 0]
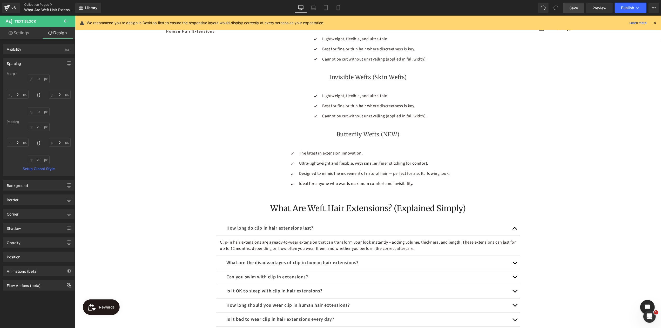
click at [577, 7] on span "Save" at bounding box center [574, 7] width 9 height 5
